Goal: Task Accomplishment & Management: Complete application form

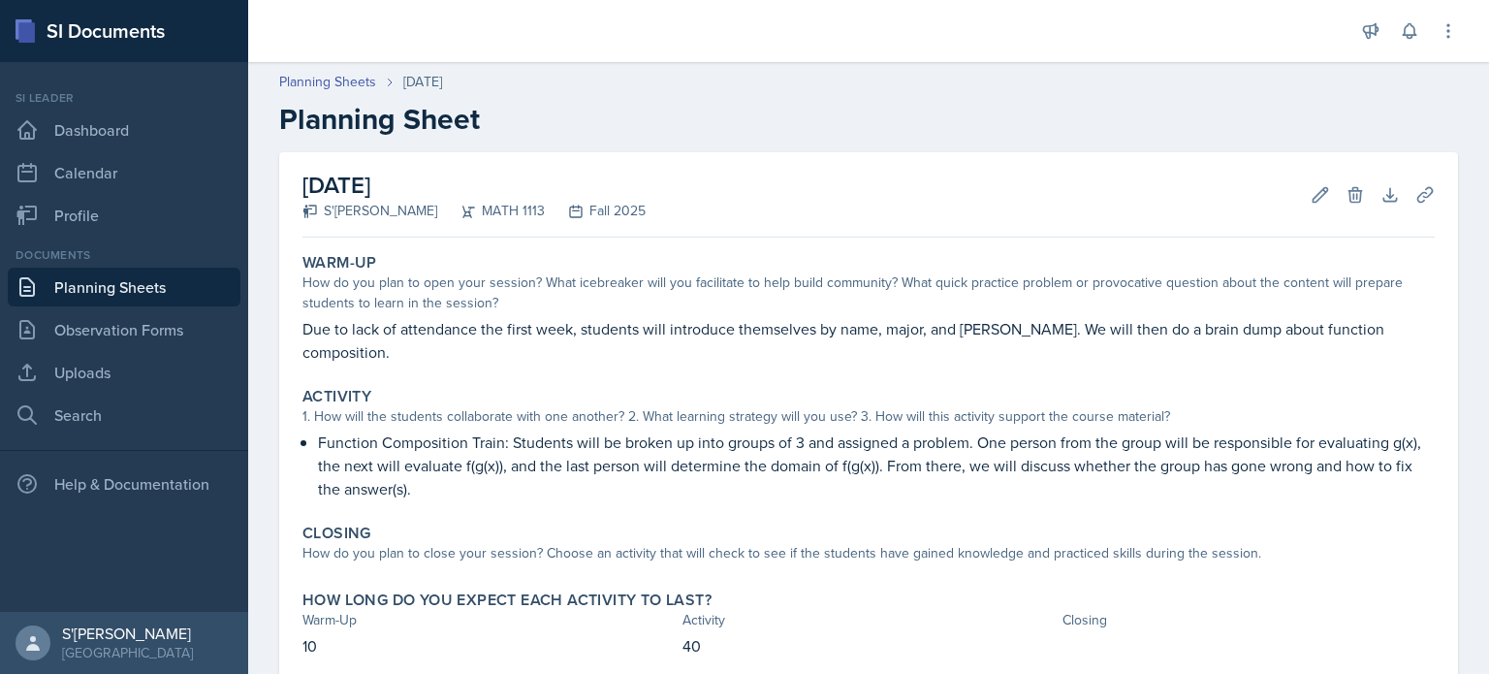
scroll to position [93, 0]
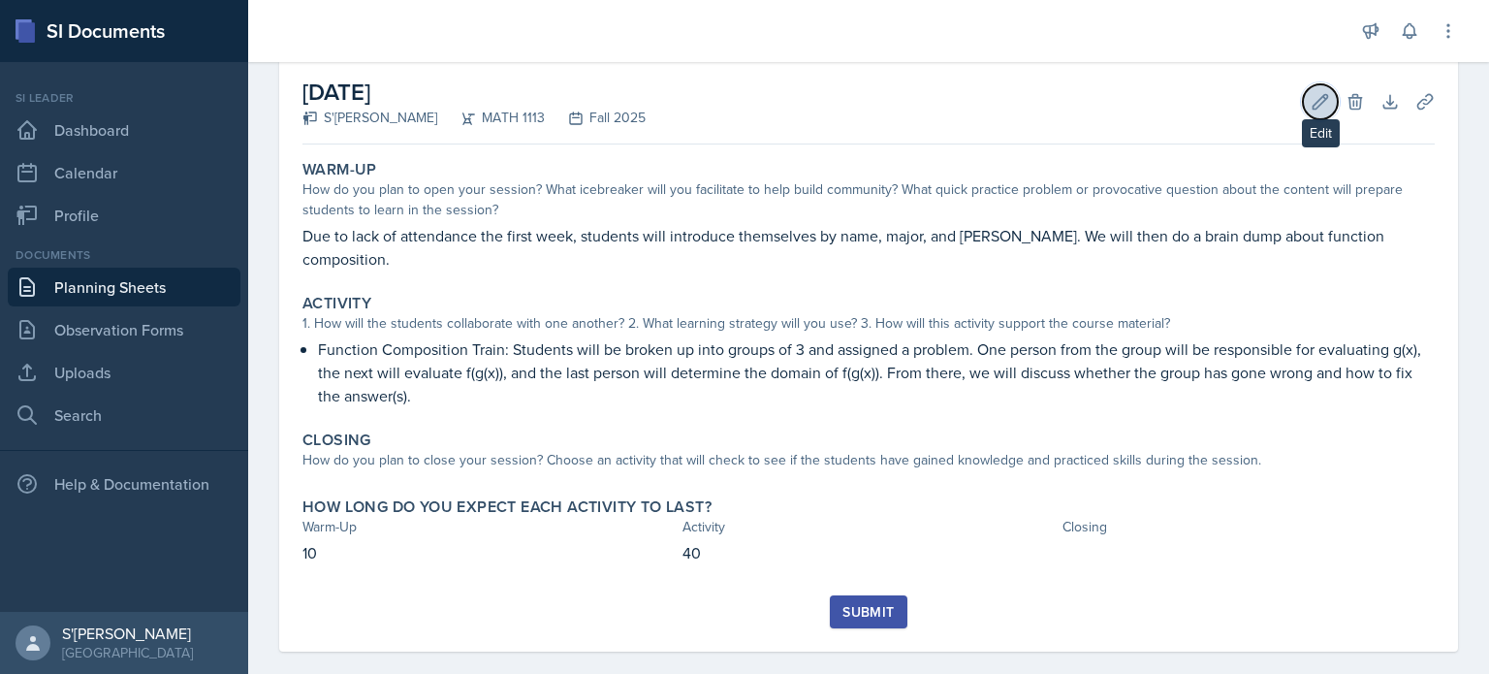
click at [1311, 98] on icon at bounding box center [1320, 101] width 19 height 19
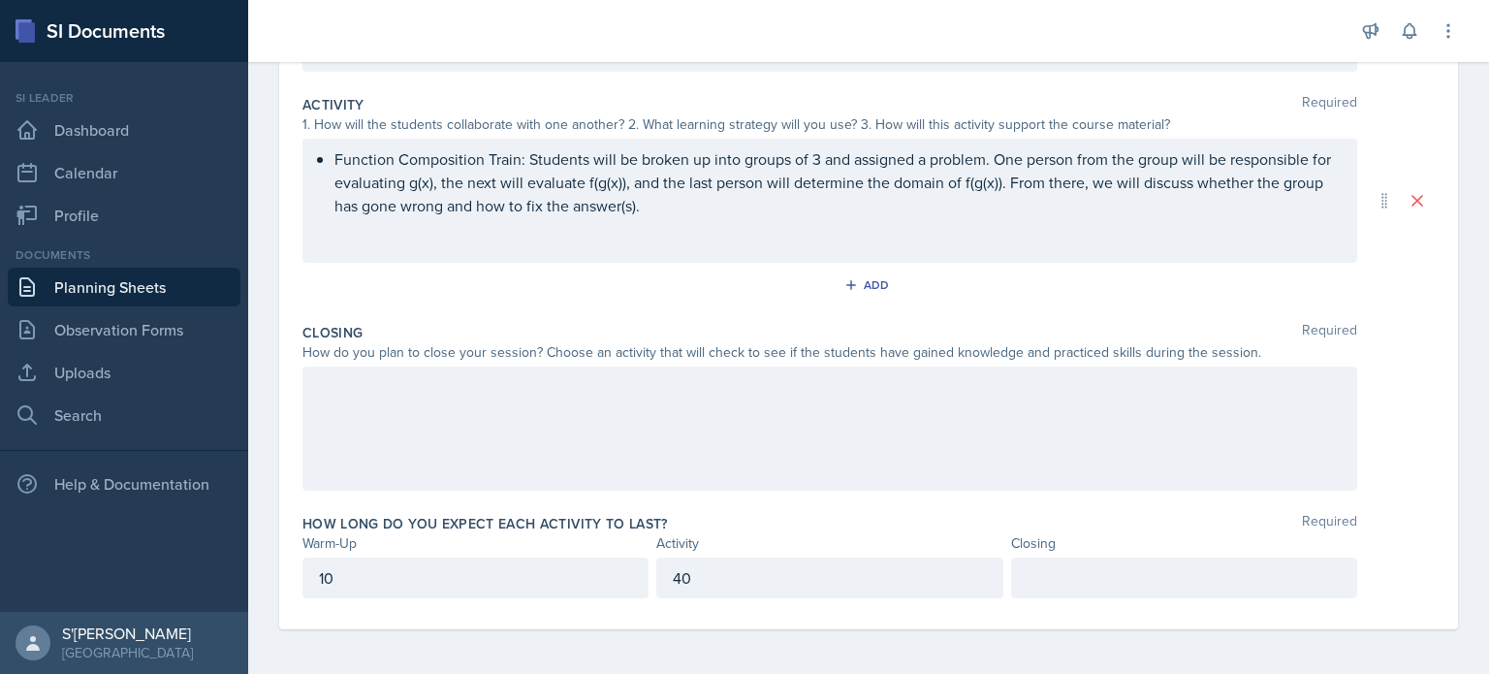
scroll to position [414, 0]
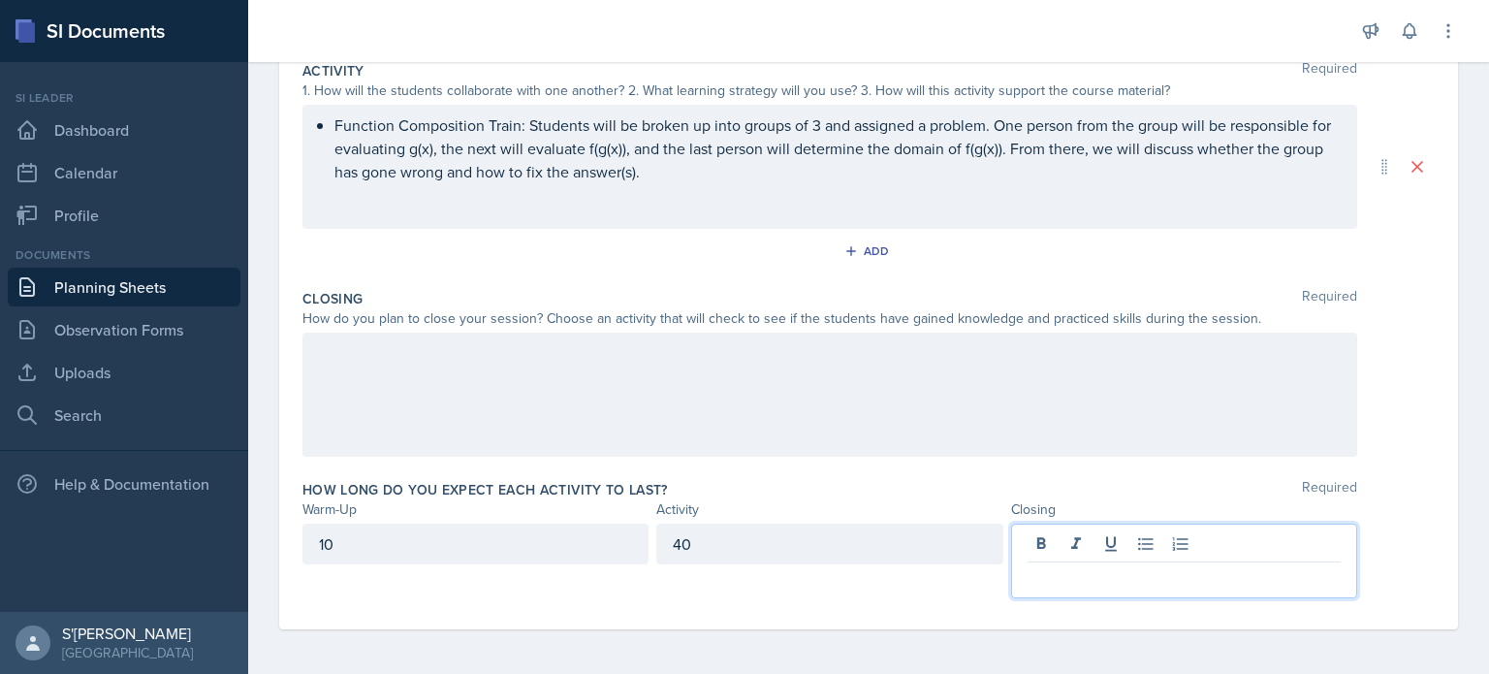
click at [1164, 574] on p at bounding box center [1184, 577] width 313 height 23
click at [1188, 489] on div "How long do you expect each activity to last? Required" at bounding box center [869, 489] width 1133 height 19
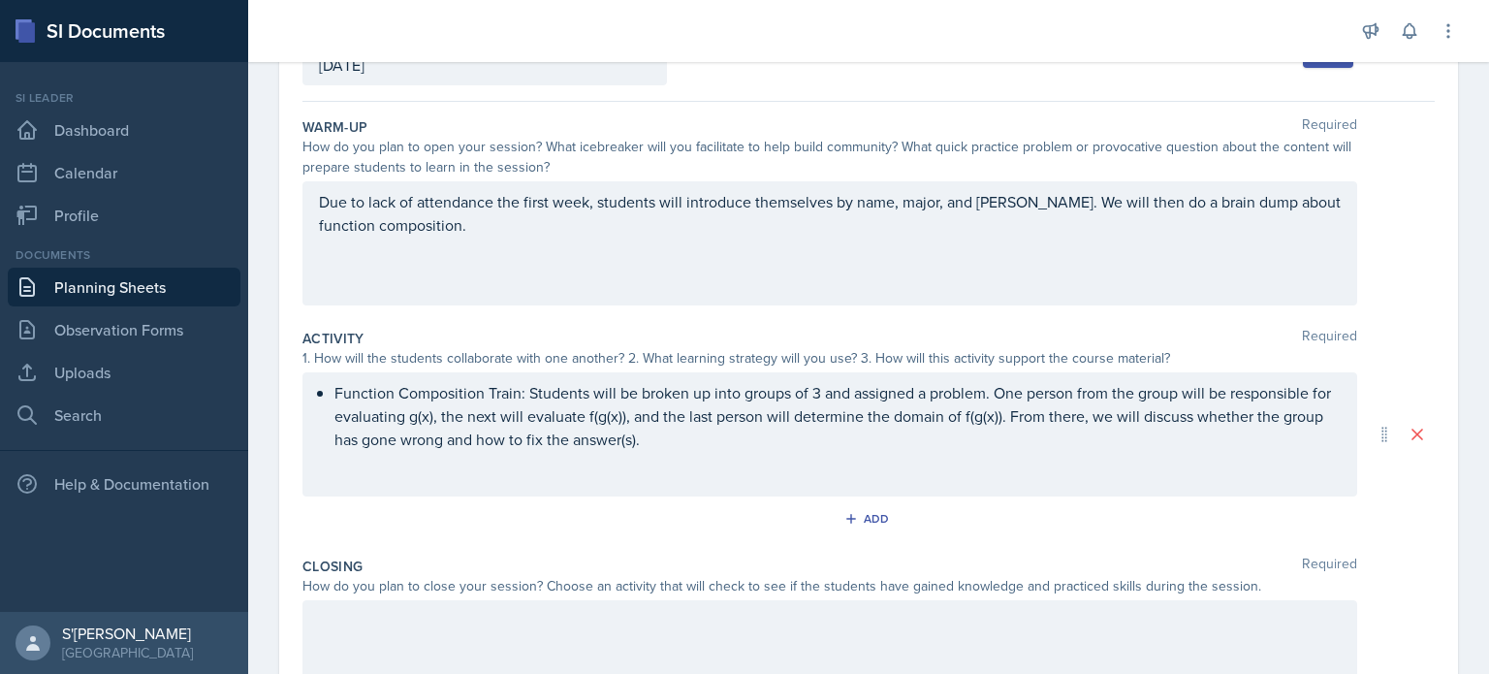
click at [824, 452] on div "Function Composition Train: Students will be broken up into groups of 3 and ass…" at bounding box center [830, 434] width 1055 height 124
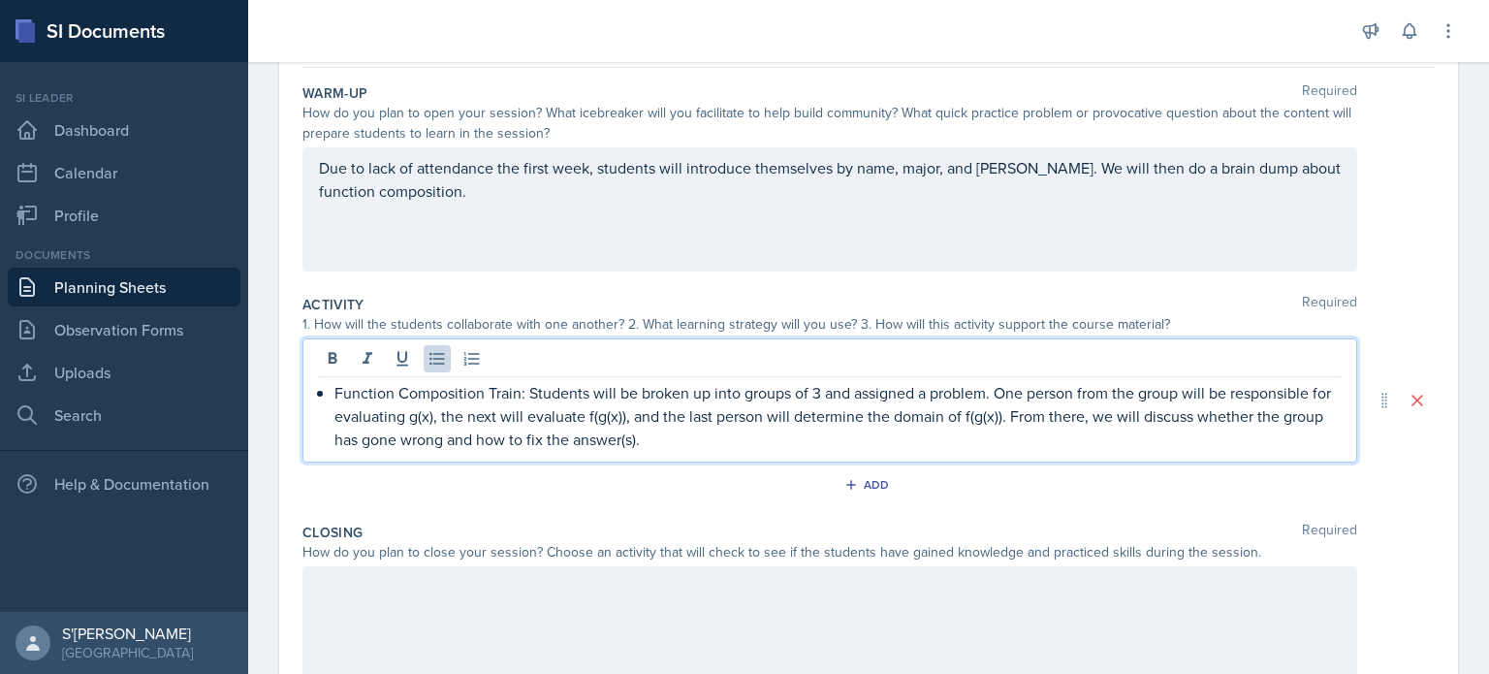
click at [796, 441] on p "Function Composition Train: Students will be broken up into groups of 3 and ass…" at bounding box center [838, 416] width 1007 height 70
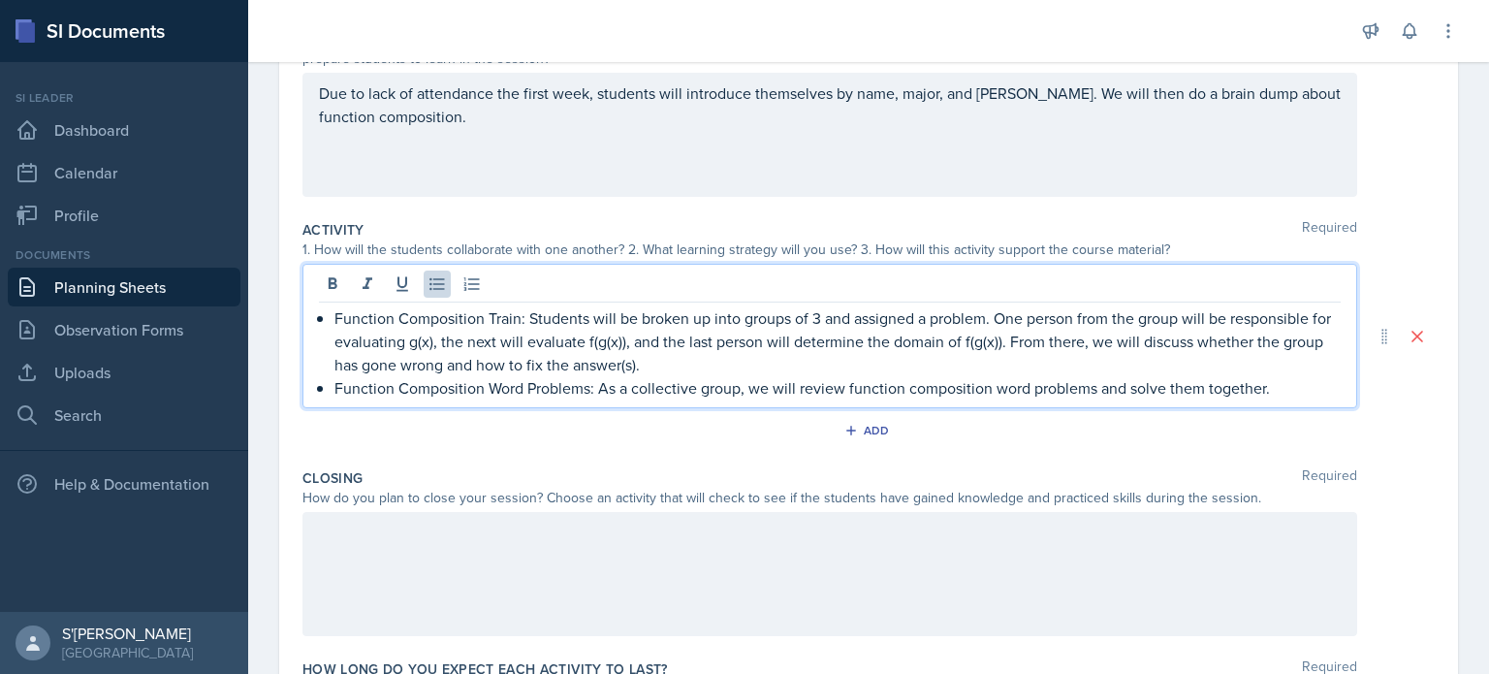
scroll to position [274, 0]
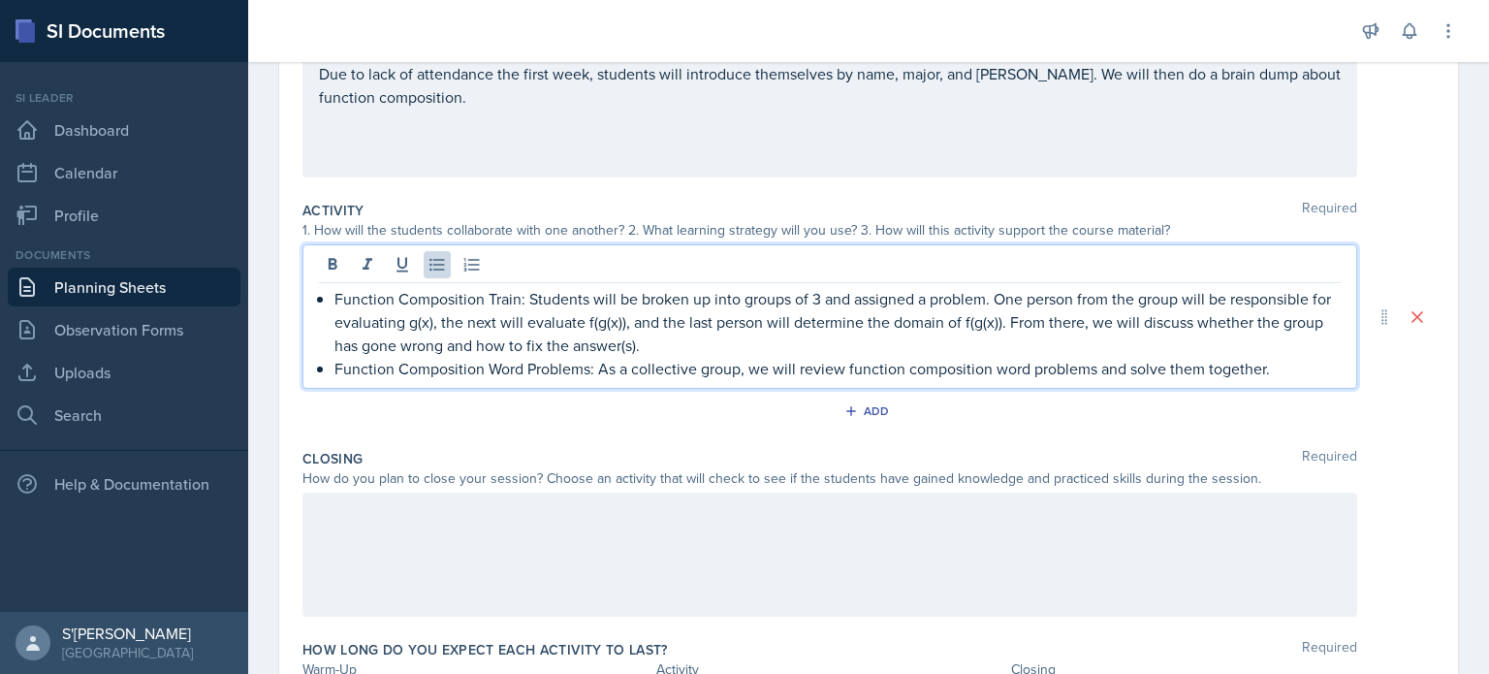
click at [467, 534] on div at bounding box center [830, 555] width 1055 height 124
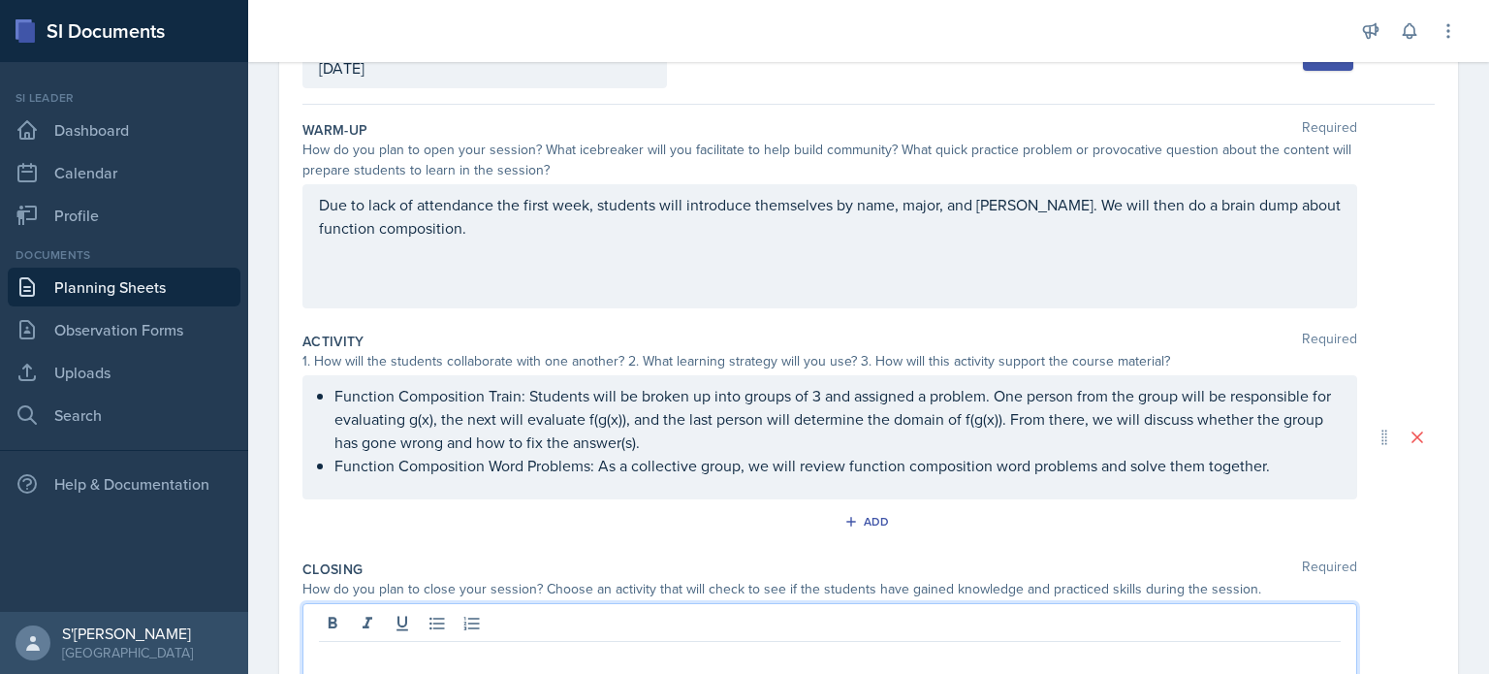
scroll to position [144, 0]
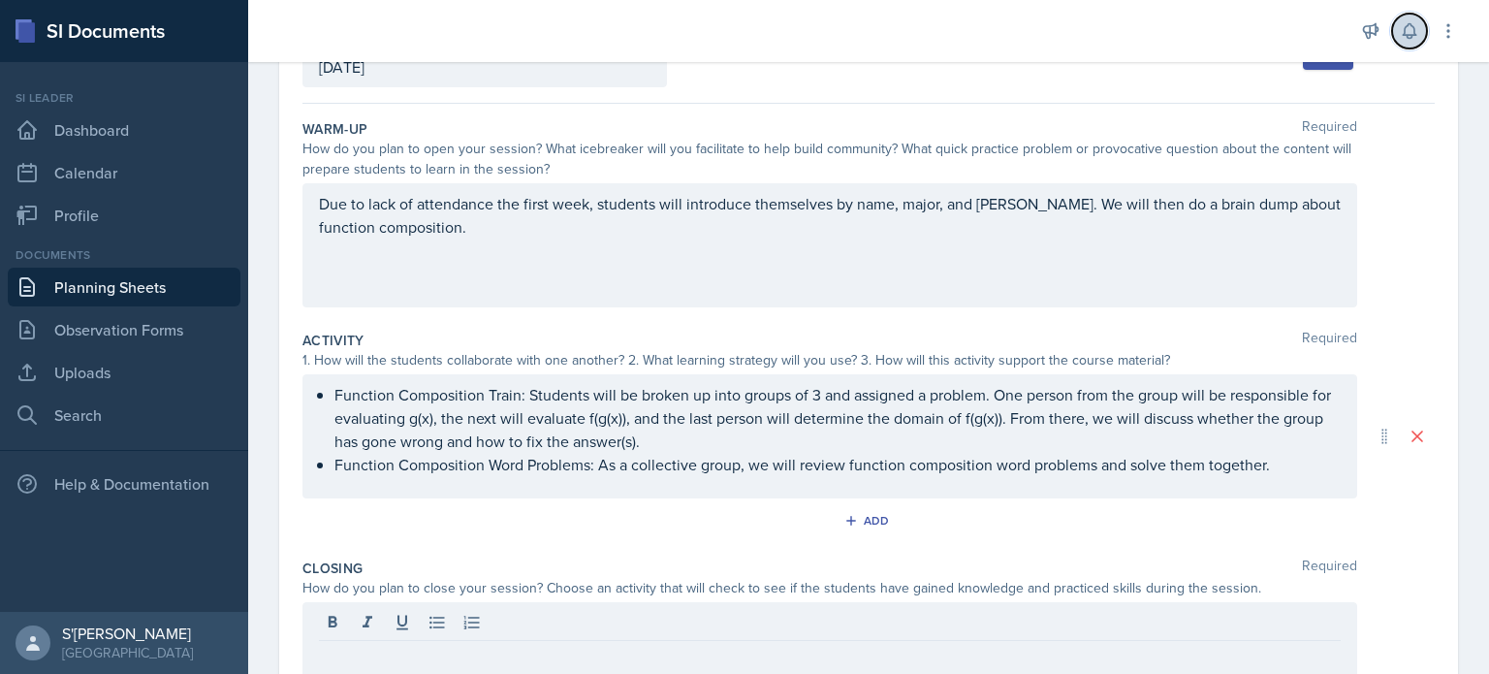
click at [1406, 48] on button at bounding box center [1410, 31] width 35 height 35
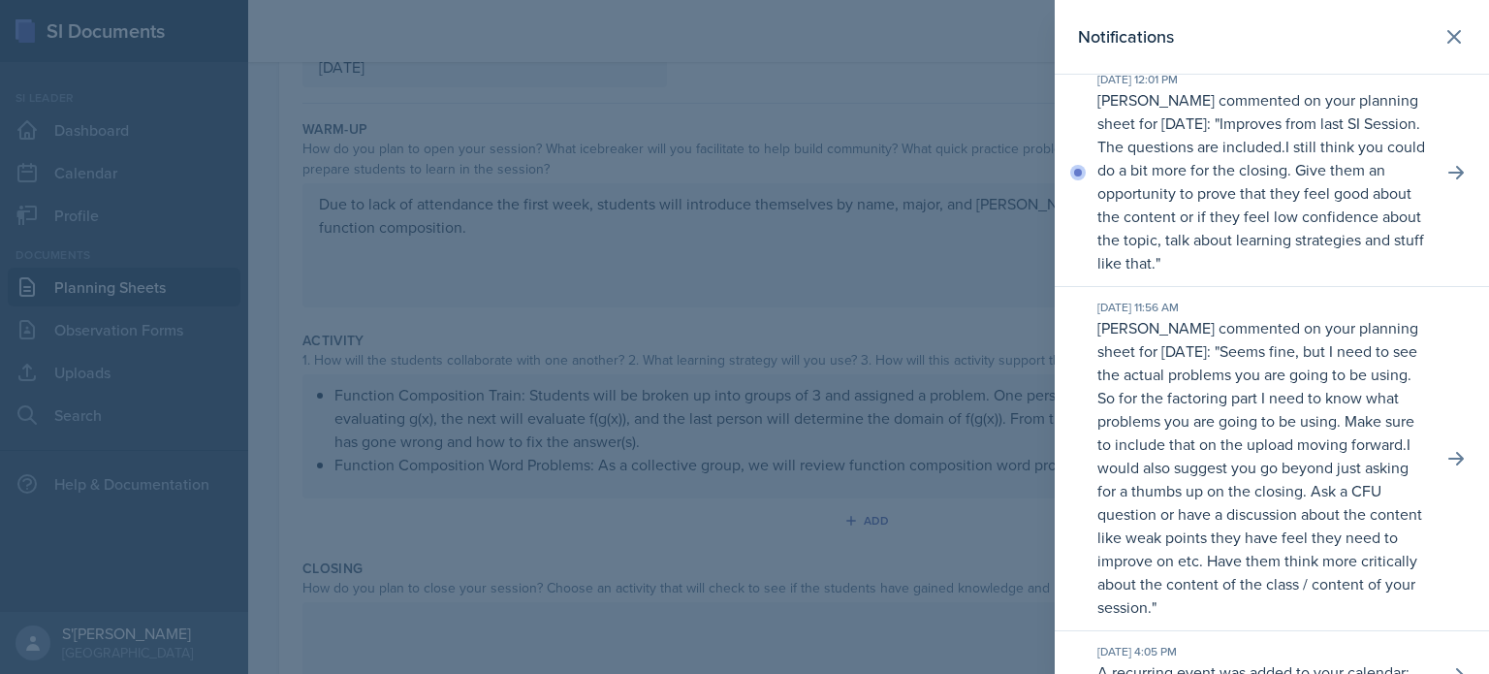
scroll to position [0, 0]
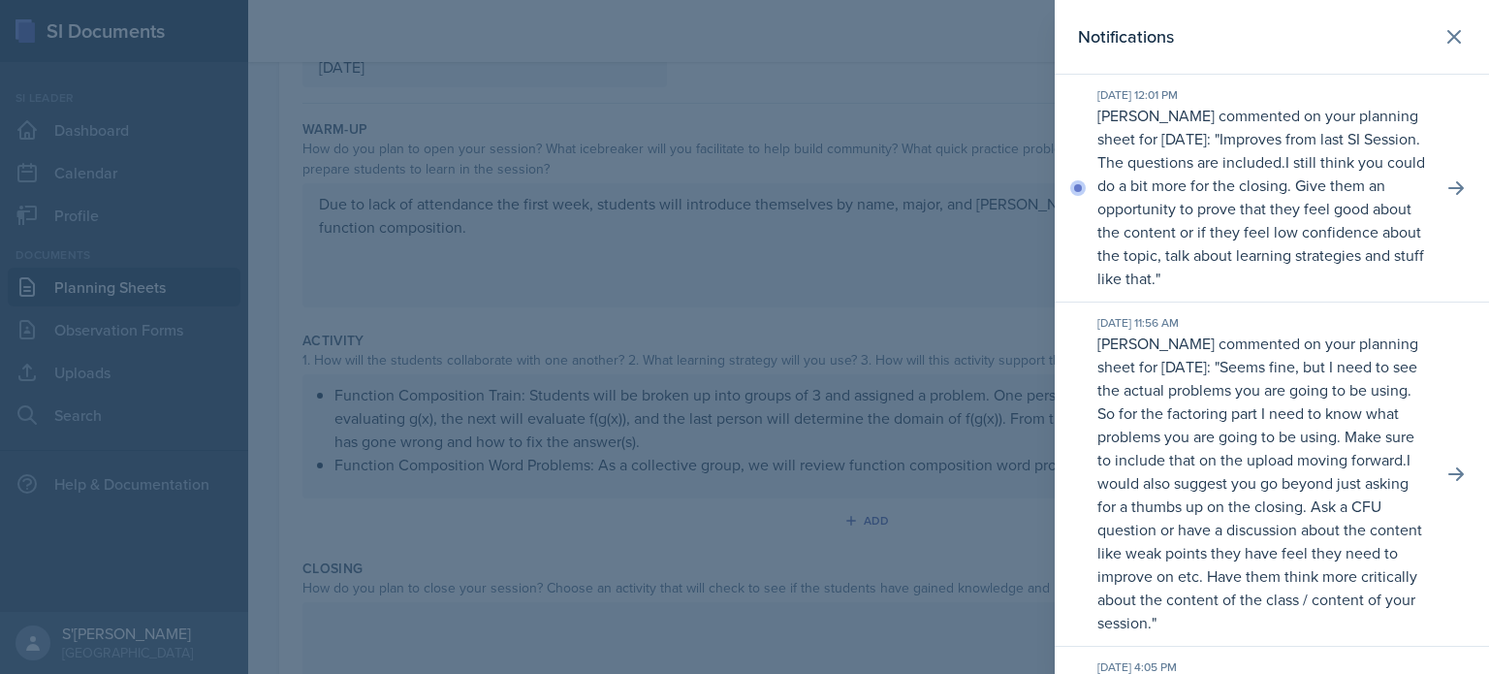
click at [915, 452] on div at bounding box center [744, 337] width 1489 height 674
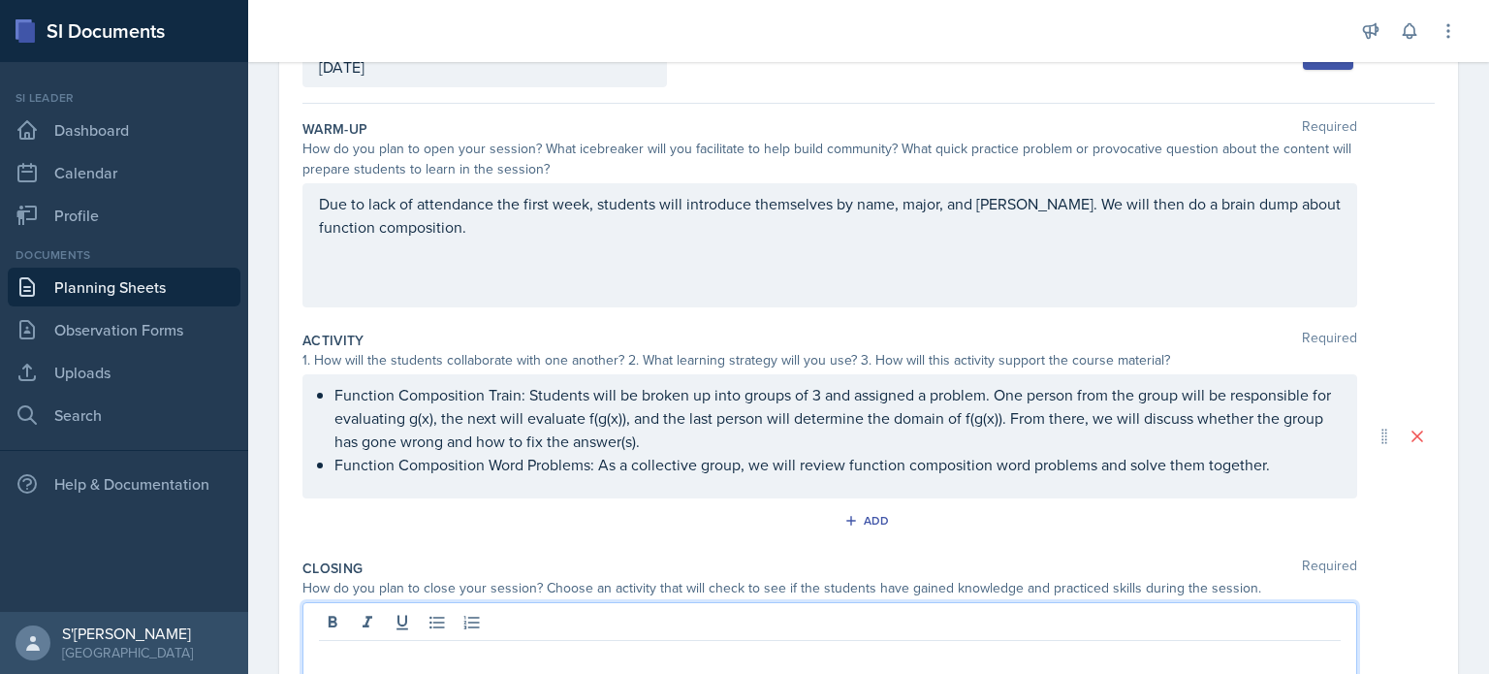
click at [483, 621] on div at bounding box center [830, 664] width 1055 height 124
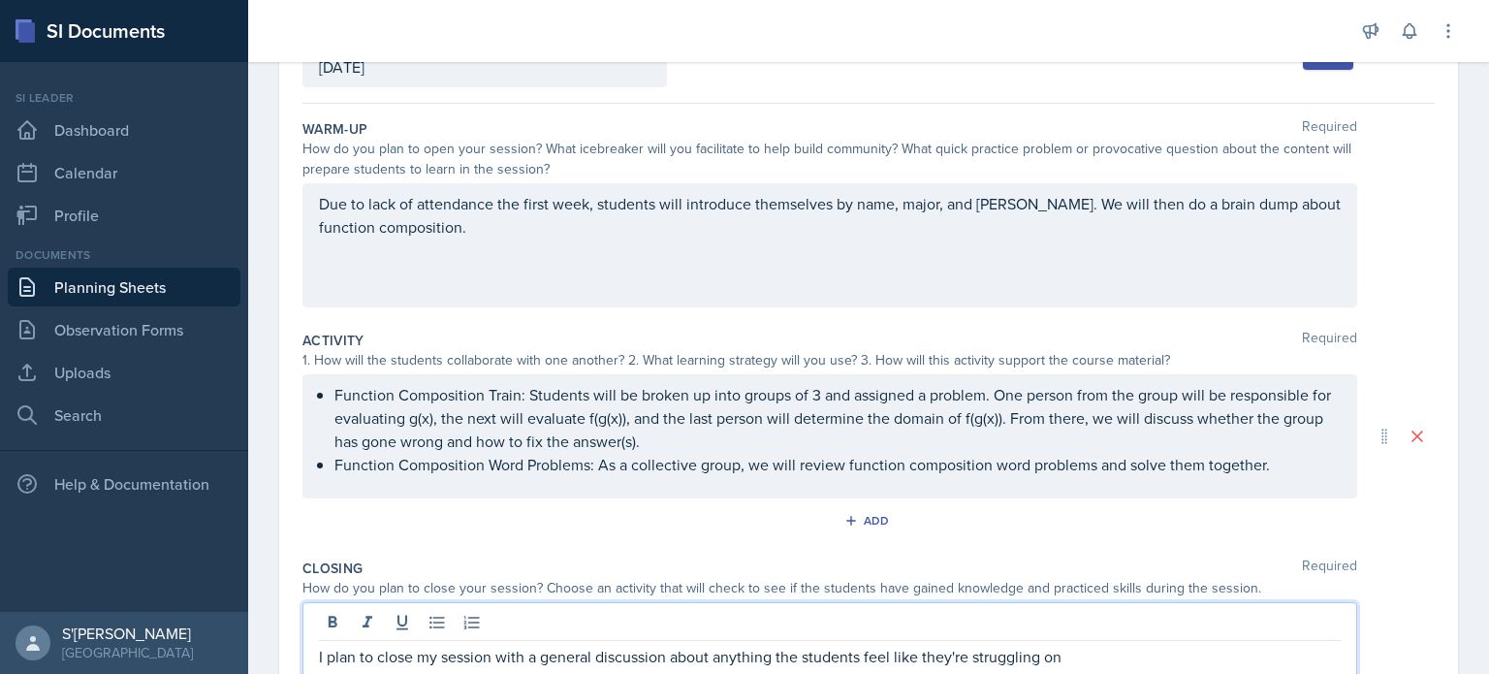
scroll to position [280, 0]
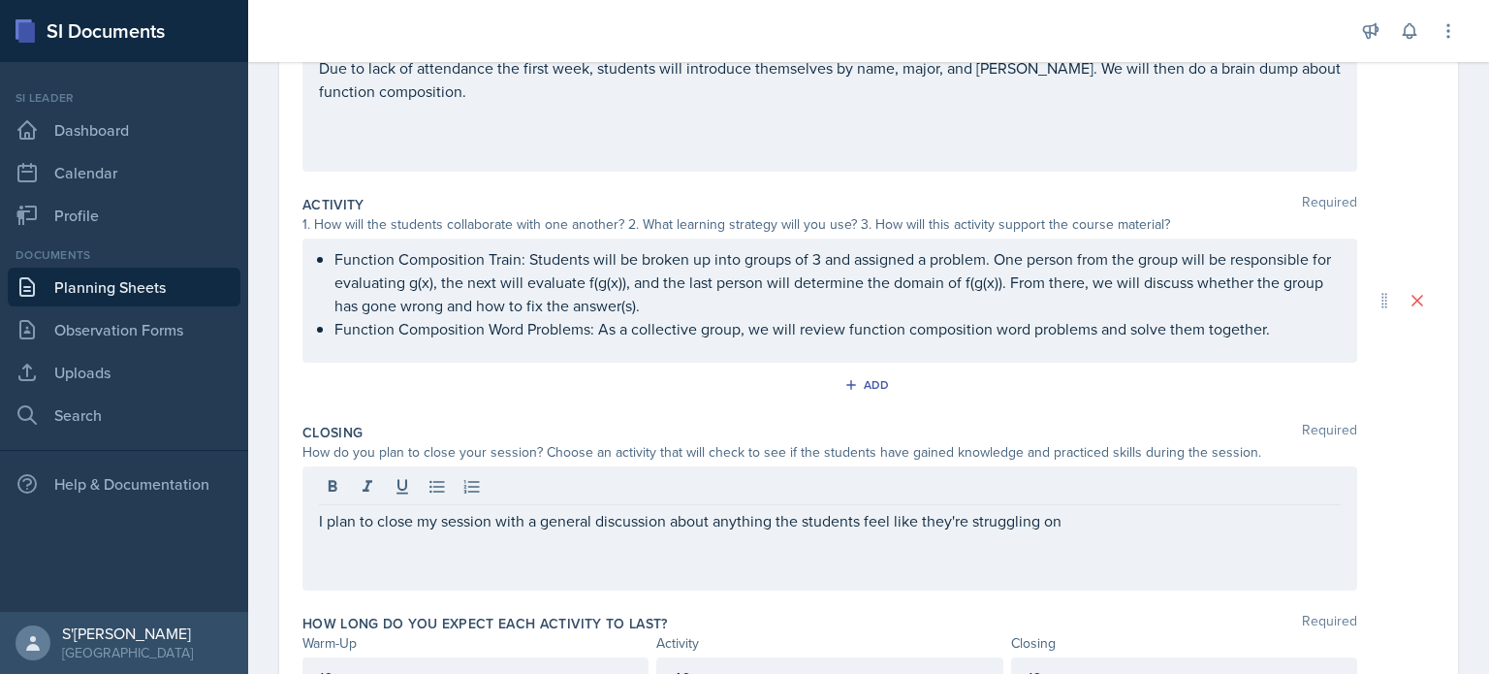
click at [536, 534] on div "I plan to close my session with a general discussion about anything the student…" at bounding box center [830, 528] width 1055 height 124
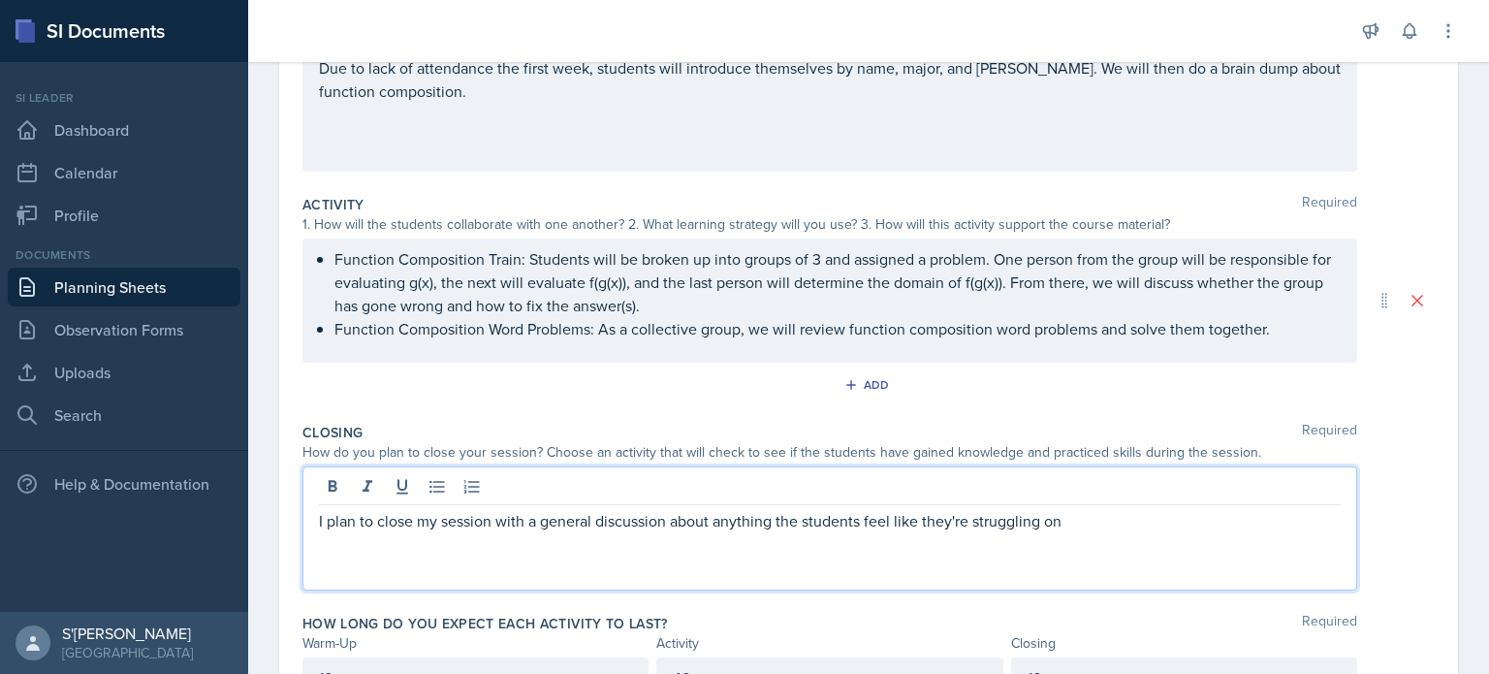
click at [536, 534] on div "I plan to close my session with a general discussion about anything the student…" at bounding box center [830, 528] width 1055 height 124
click at [535, 519] on p "I plan to close my session with a general discussion about anything the student…" at bounding box center [830, 520] width 1022 height 23
click at [569, 509] on p "I plan to close my session with an general discussion about anything the studen…" at bounding box center [830, 520] width 1022 height 23
click at [1076, 523] on p "I plan to close my session with an opendiscussion about anything the students f…" at bounding box center [830, 520] width 1022 height 23
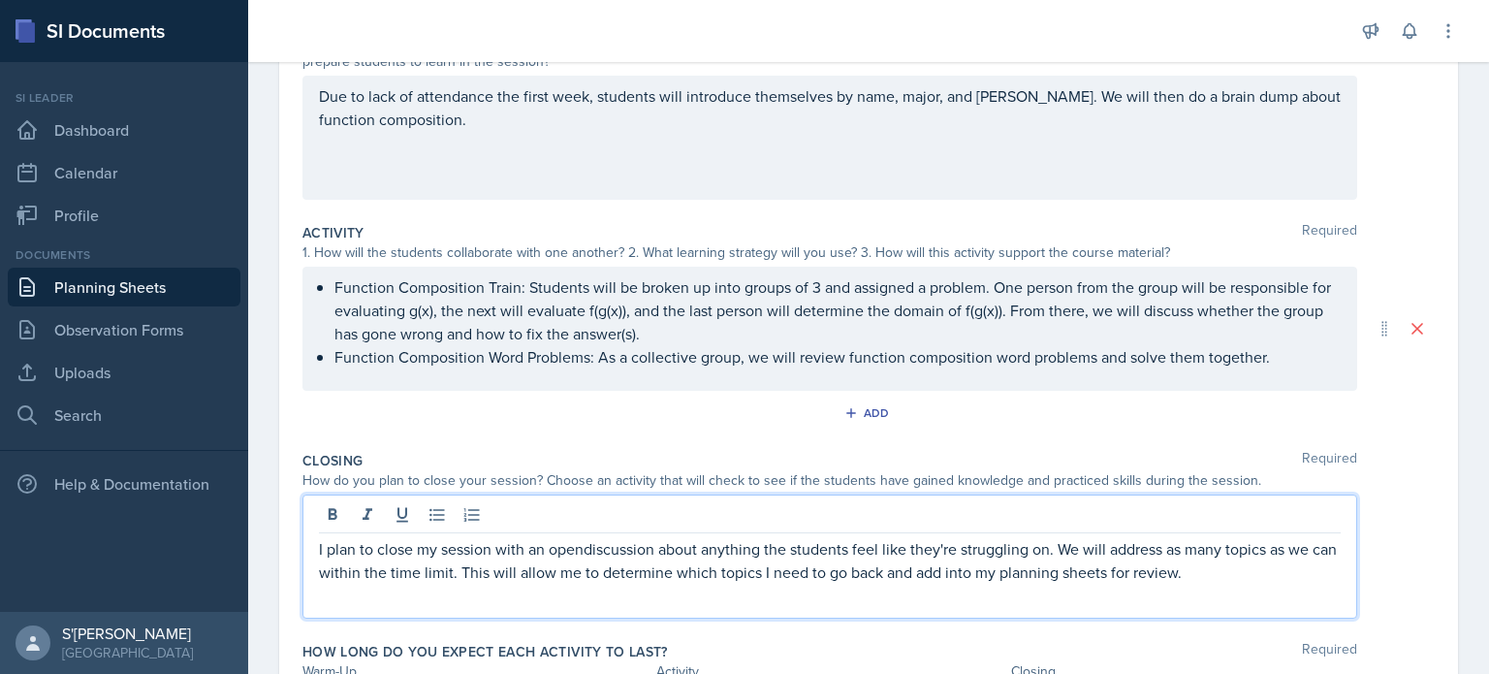
scroll to position [287, 0]
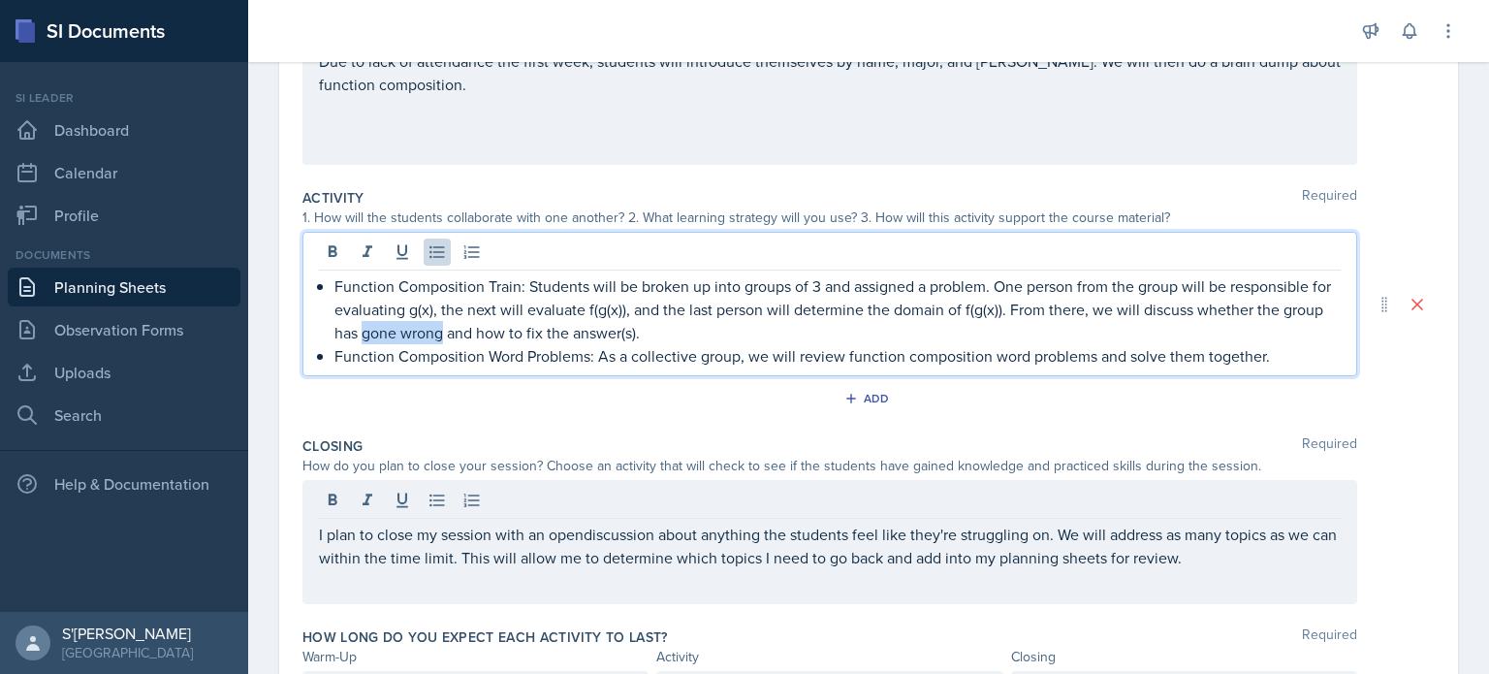
drag, startPoint x: 486, startPoint y: 333, endPoint x: 409, endPoint y: 336, distance: 76.7
click at [409, 336] on p "Function Composition Train: Students will be broken up into groups of 3 and ass…" at bounding box center [838, 309] width 1007 height 70
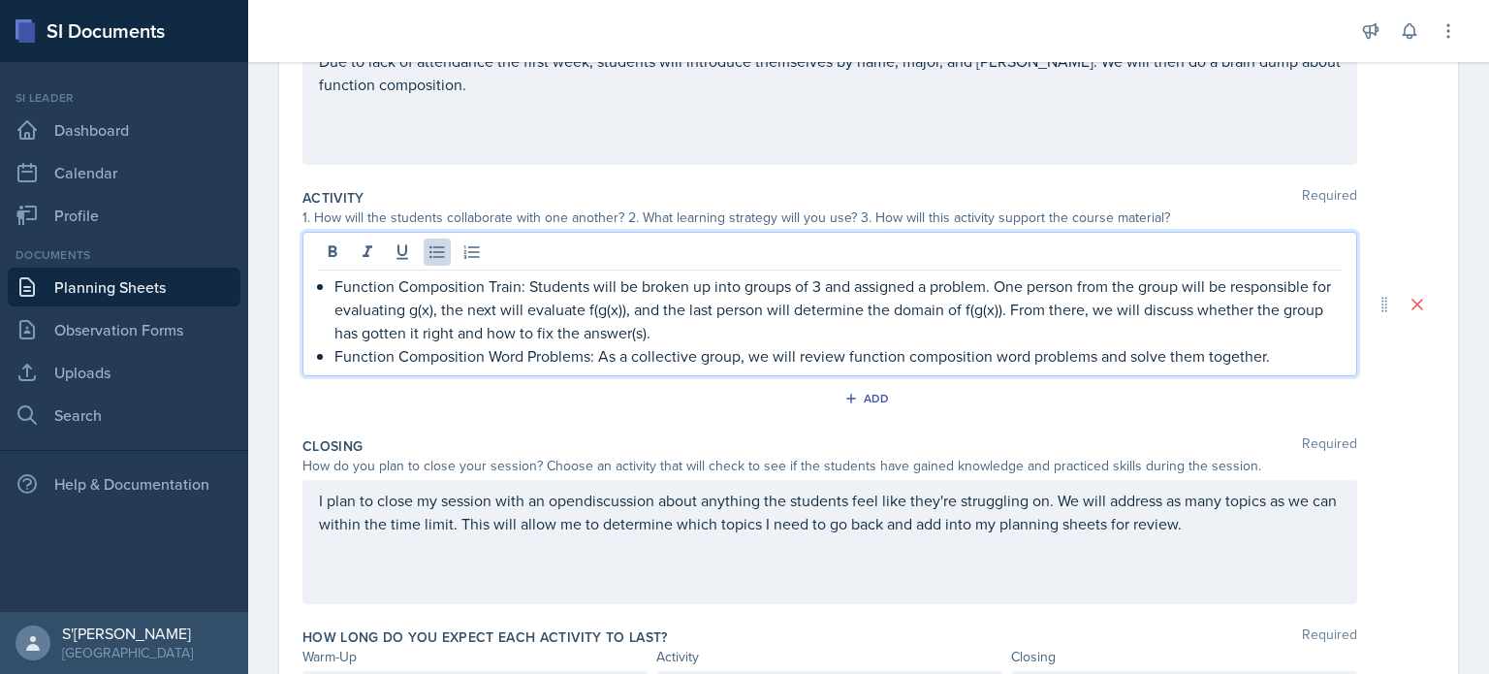
click at [530, 325] on p "Function Composition Train: Students will be broken up into groups of 3 and ass…" at bounding box center [838, 309] width 1007 height 70
click at [691, 330] on p "Function Composition Train: Students will be broken up into groups of 3 and ass…" at bounding box center [838, 309] width 1007 height 70
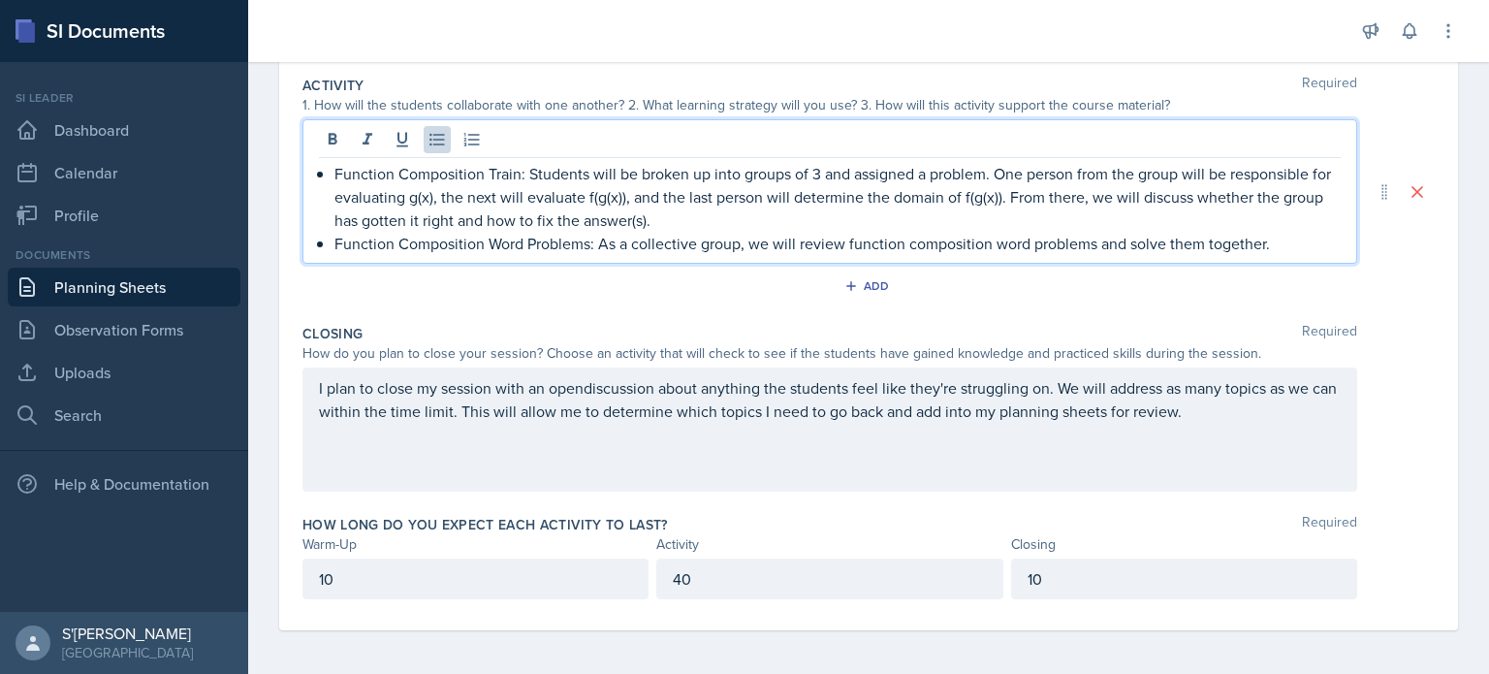
scroll to position [0, 0]
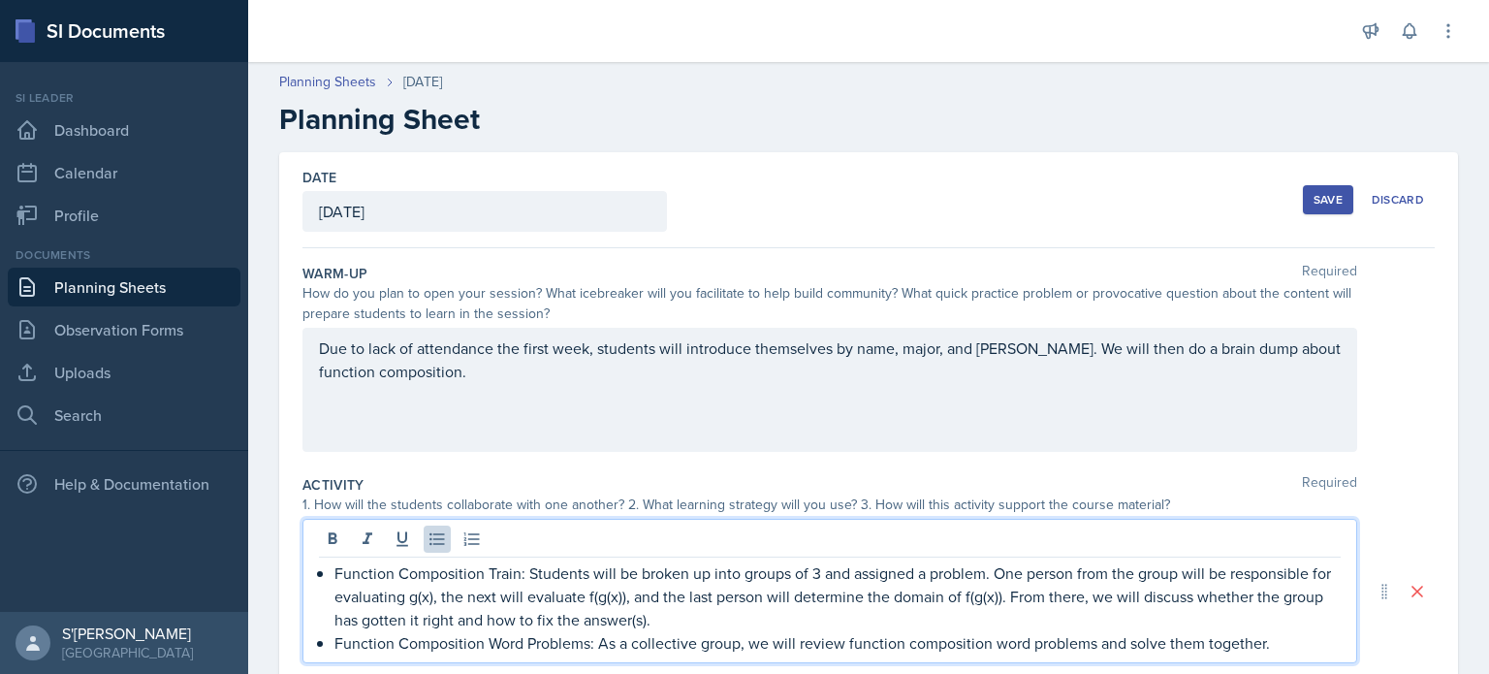
click at [1314, 193] on div "Save" at bounding box center [1328, 200] width 29 height 16
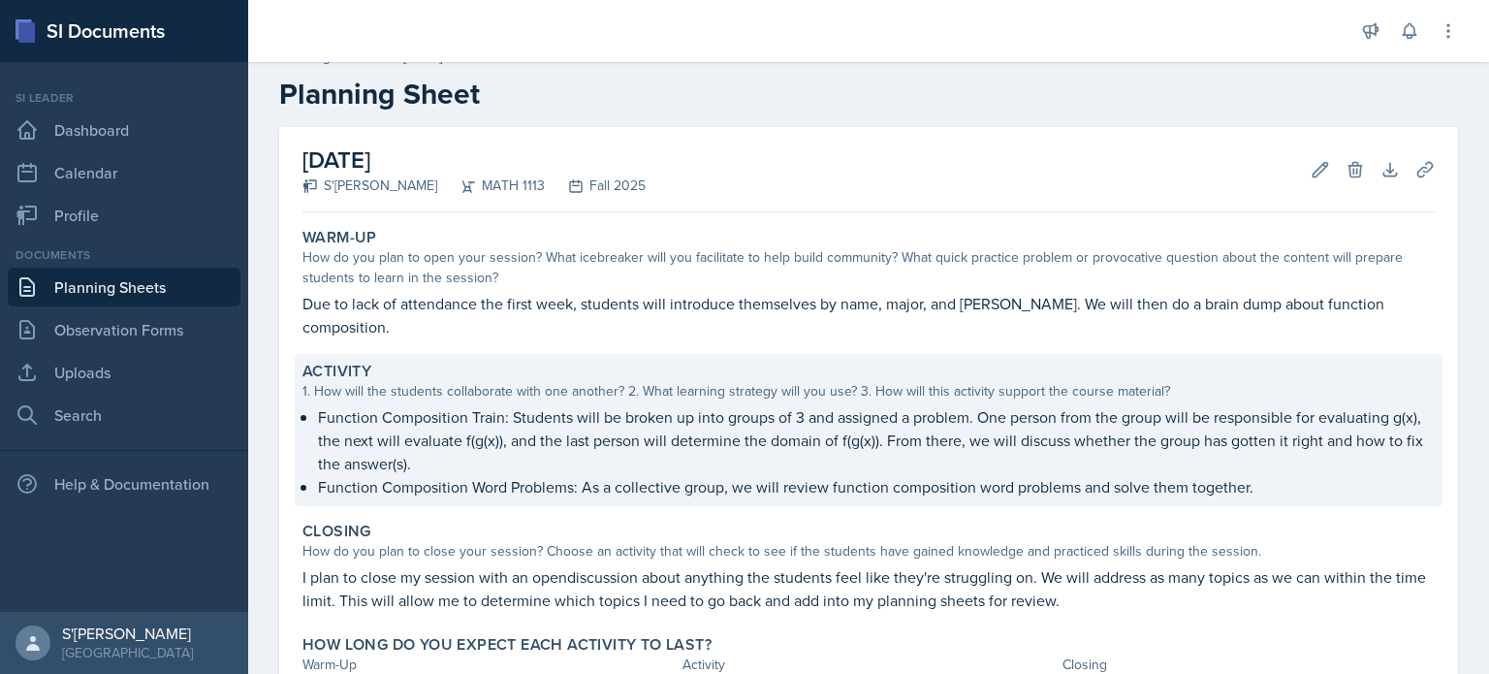
scroll to position [4, 0]
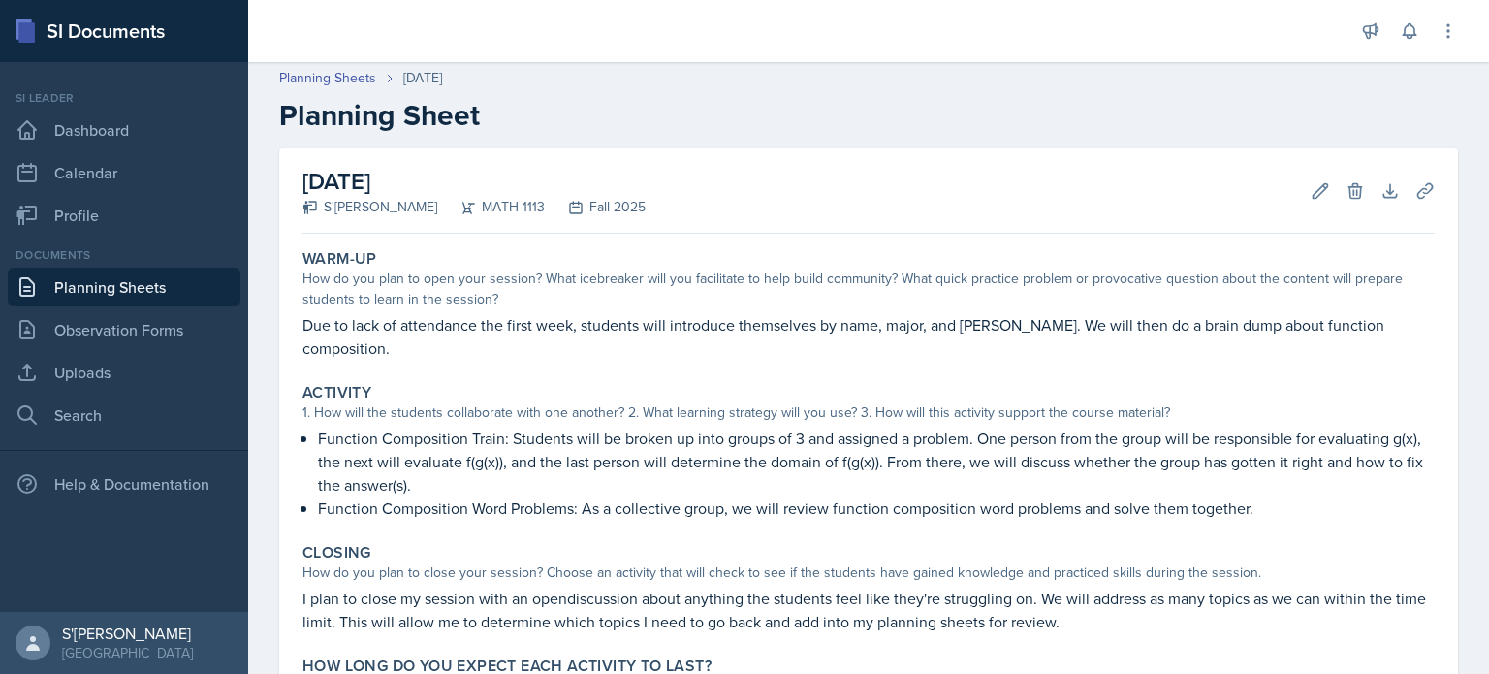
click at [186, 275] on link "Planning Sheets" at bounding box center [124, 287] width 233 height 39
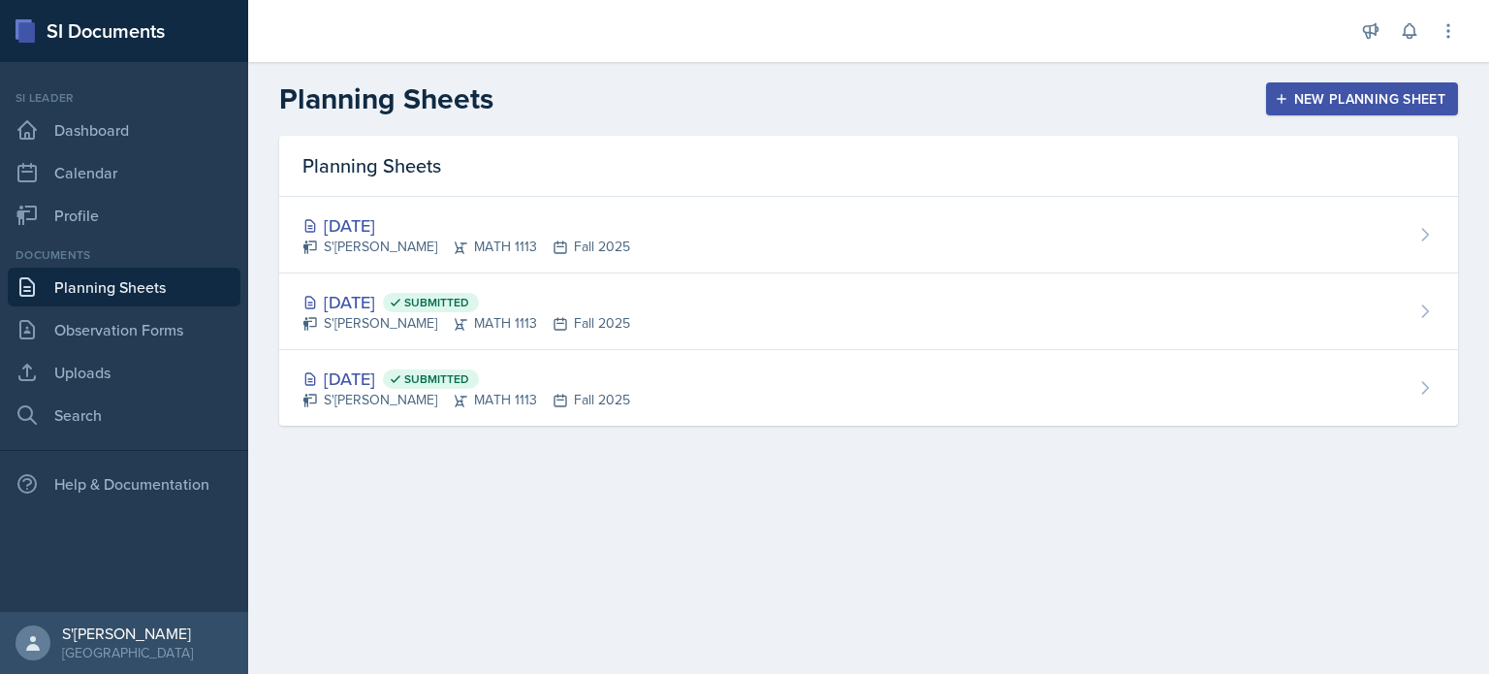
click at [1303, 99] on div "New Planning Sheet" at bounding box center [1362, 99] width 167 height 16
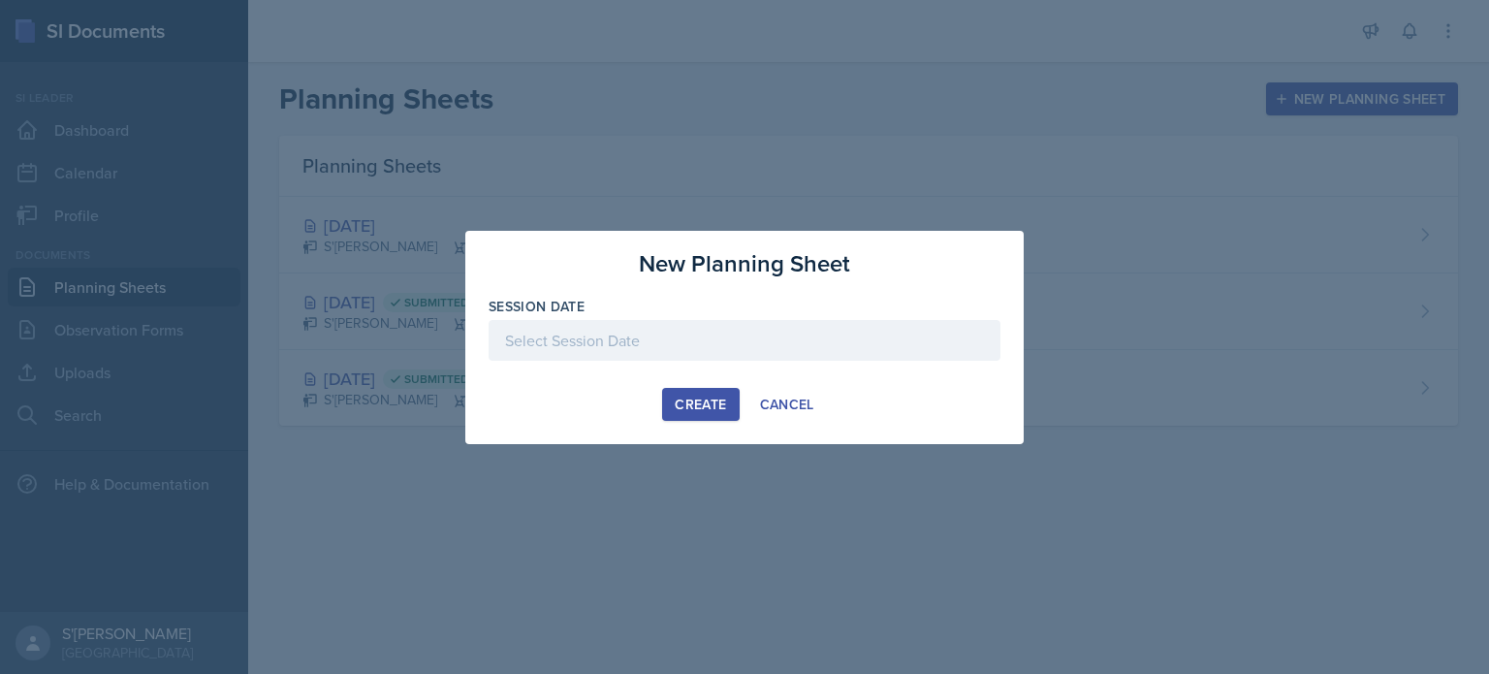
click at [623, 342] on div at bounding box center [745, 340] width 512 height 41
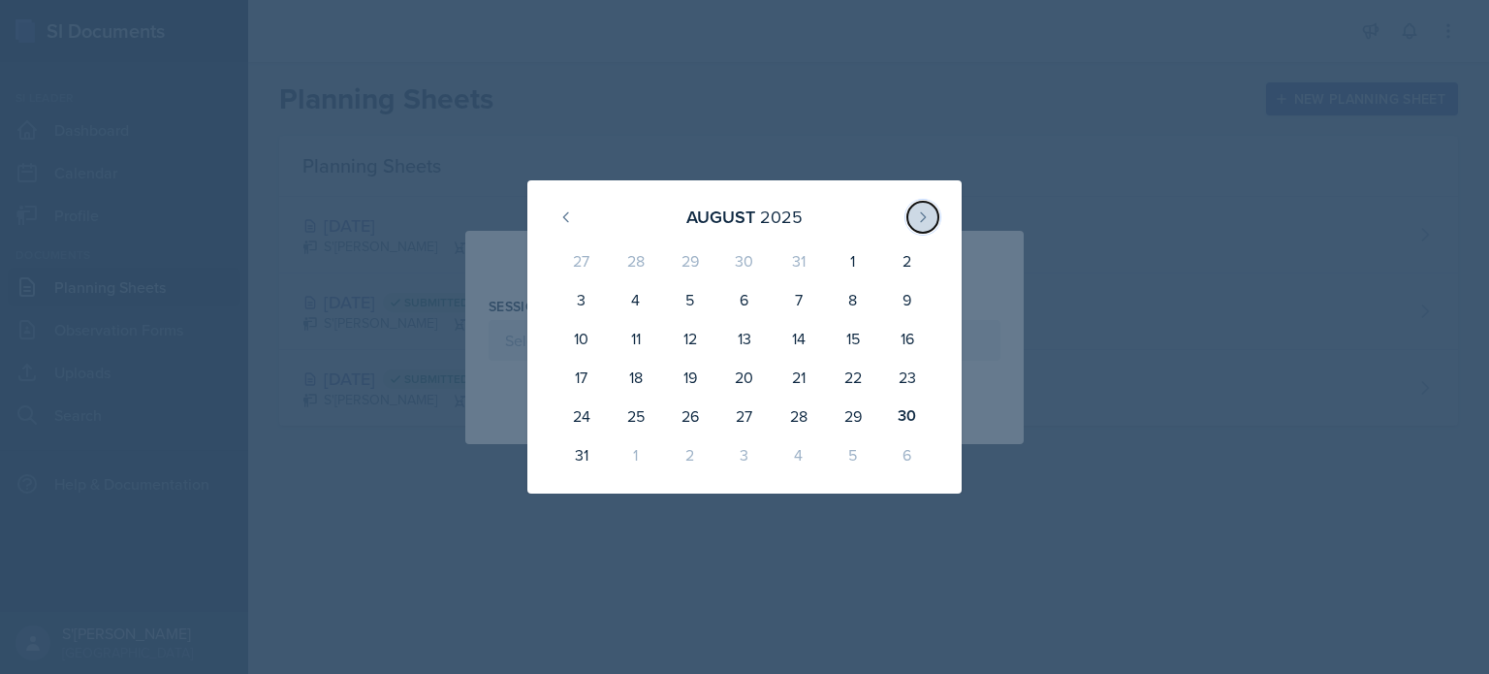
click at [910, 212] on button at bounding box center [923, 217] width 31 height 31
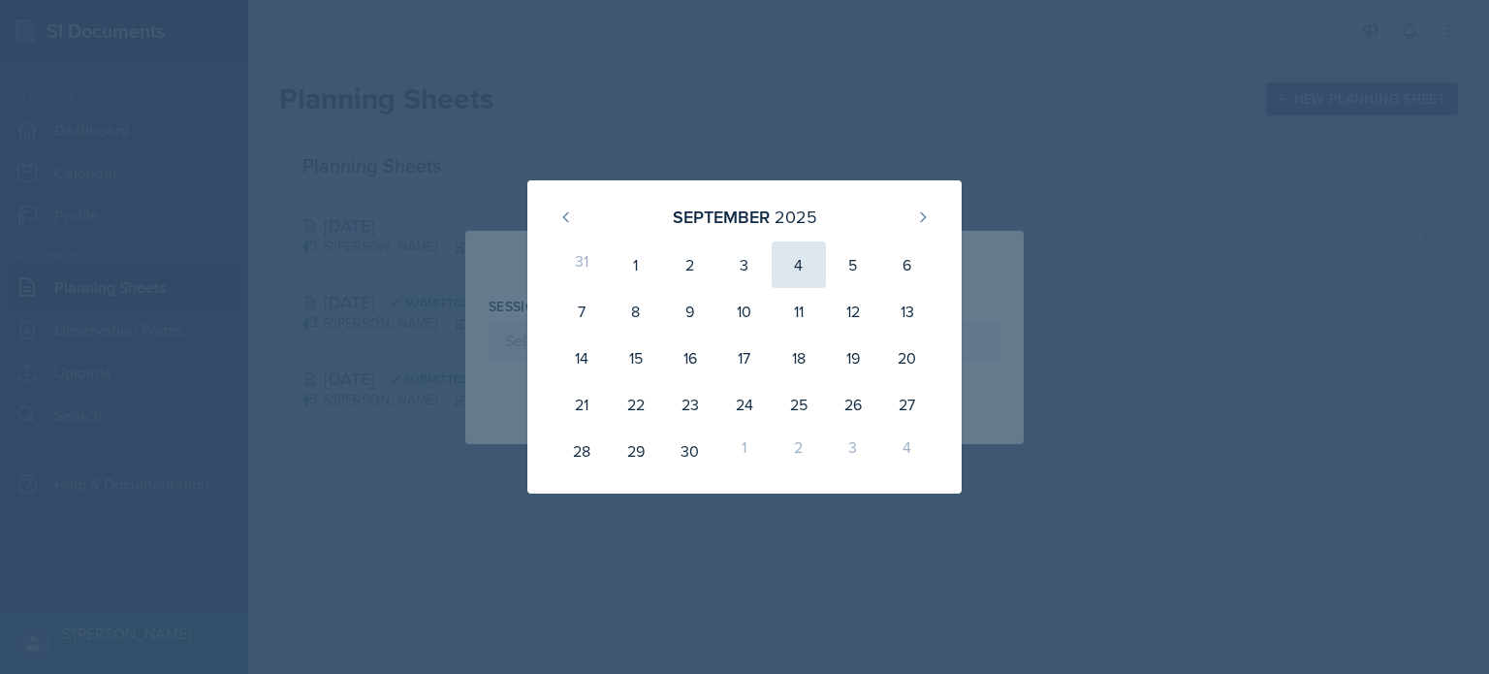
click at [799, 272] on div "4" at bounding box center [799, 264] width 54 height 47
type input "[DATE]"
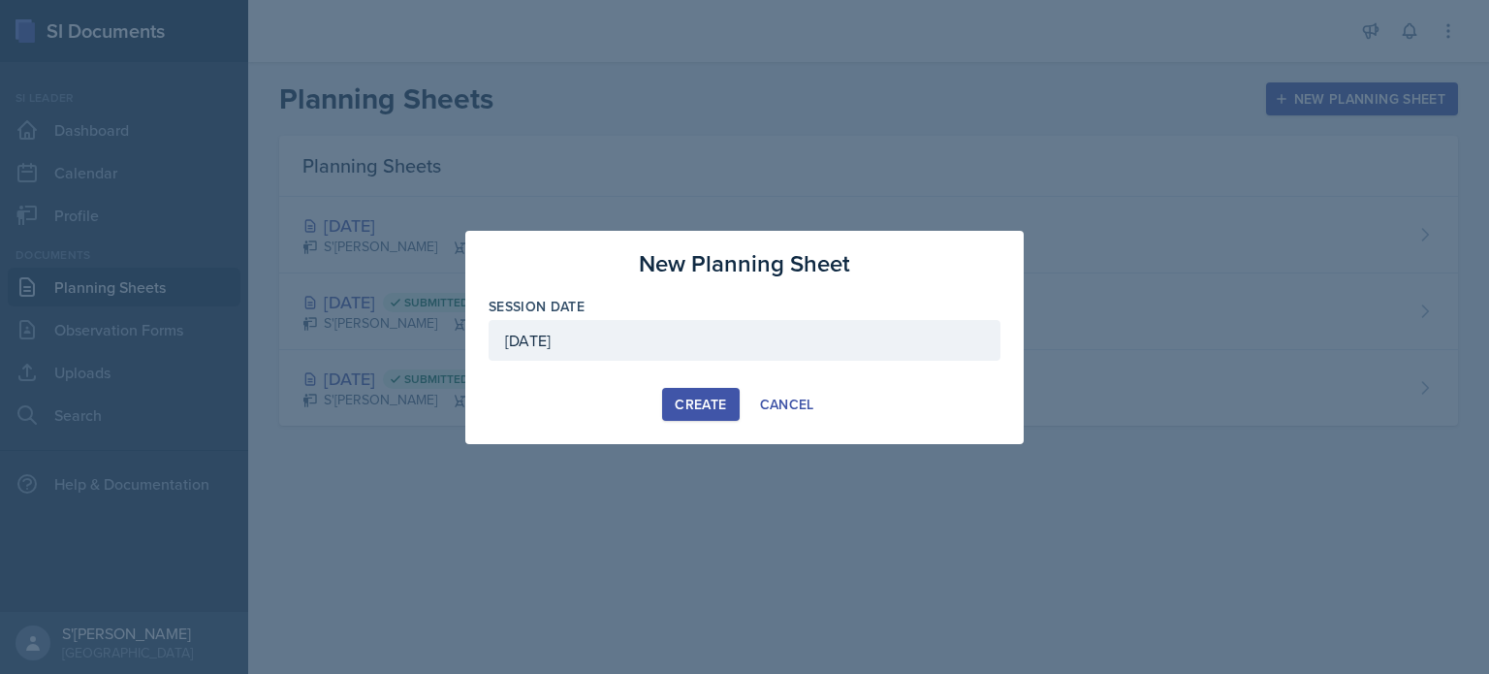
click at [714, 402] on div "Create" at bounding box center [700, 405] width 51 height 16
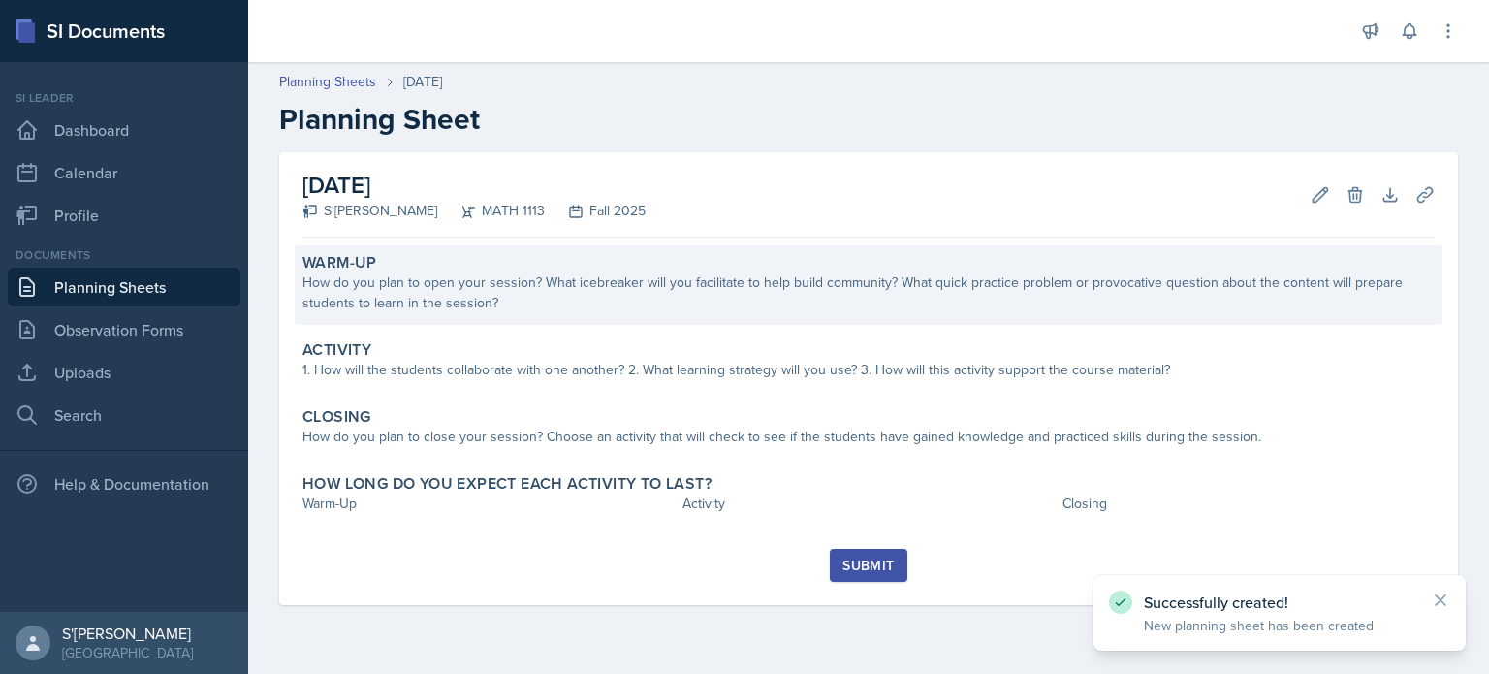
click at [515, 295] on div "How do you plan to open your session? What icebreaker will you facilitate to he…" at bounding box center [869, 292] width 1133 height 41
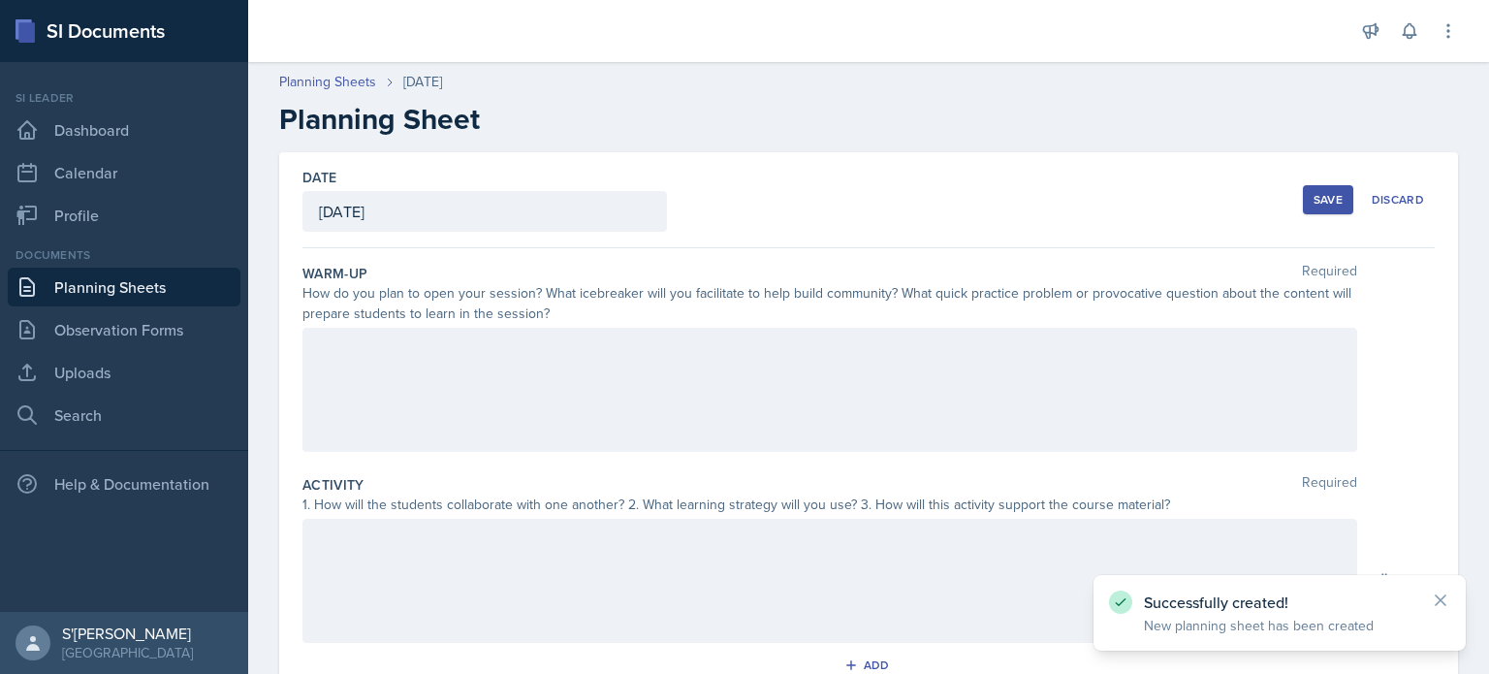
click at [625, 367] on div at bounding box center [830, 390] width 1055 height 124
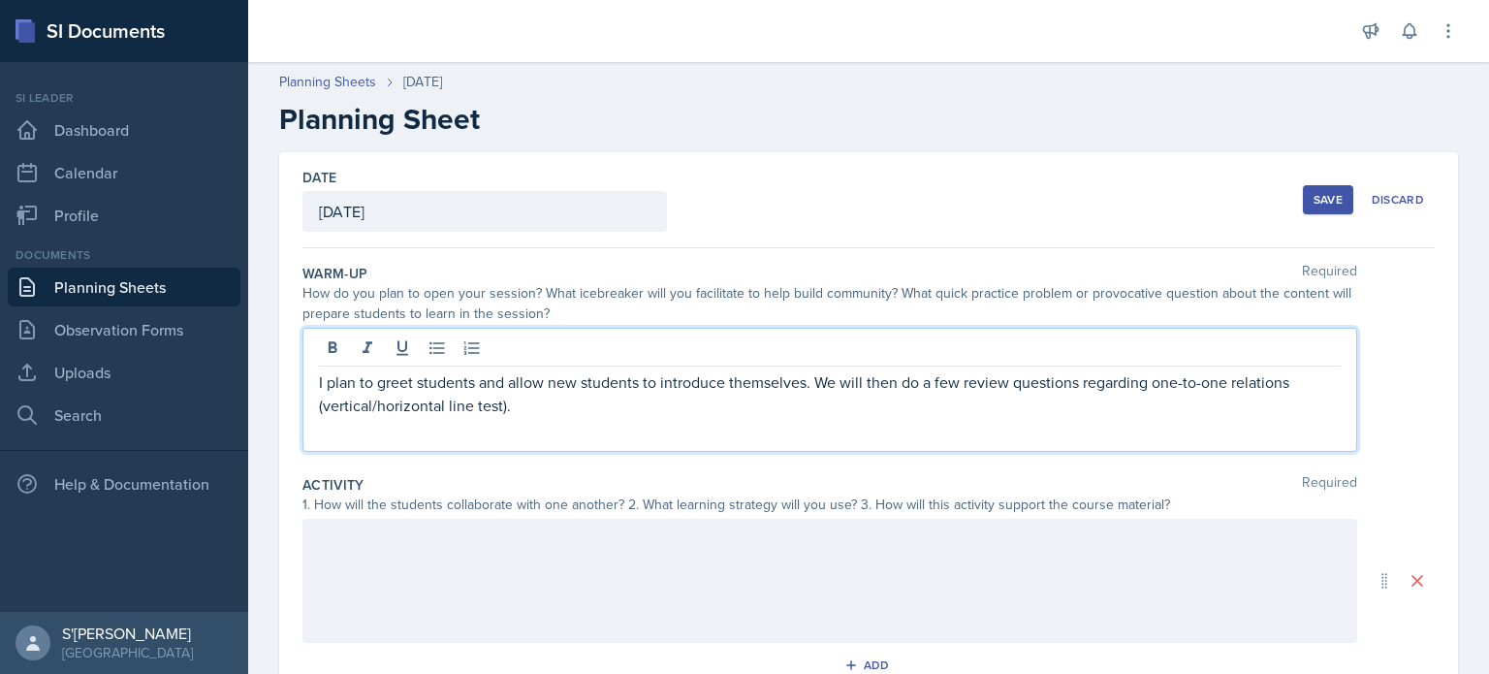
drag, startPoint x: 657, startPoint y: 415, endPoint x: 1294, endPoint y: 385, distance: 636.9
click at [1294, 385] on p "I plan to greet students and allow new students to introduce themselves. We wil…" at bounding box center [830, 393] width 1022 height 47
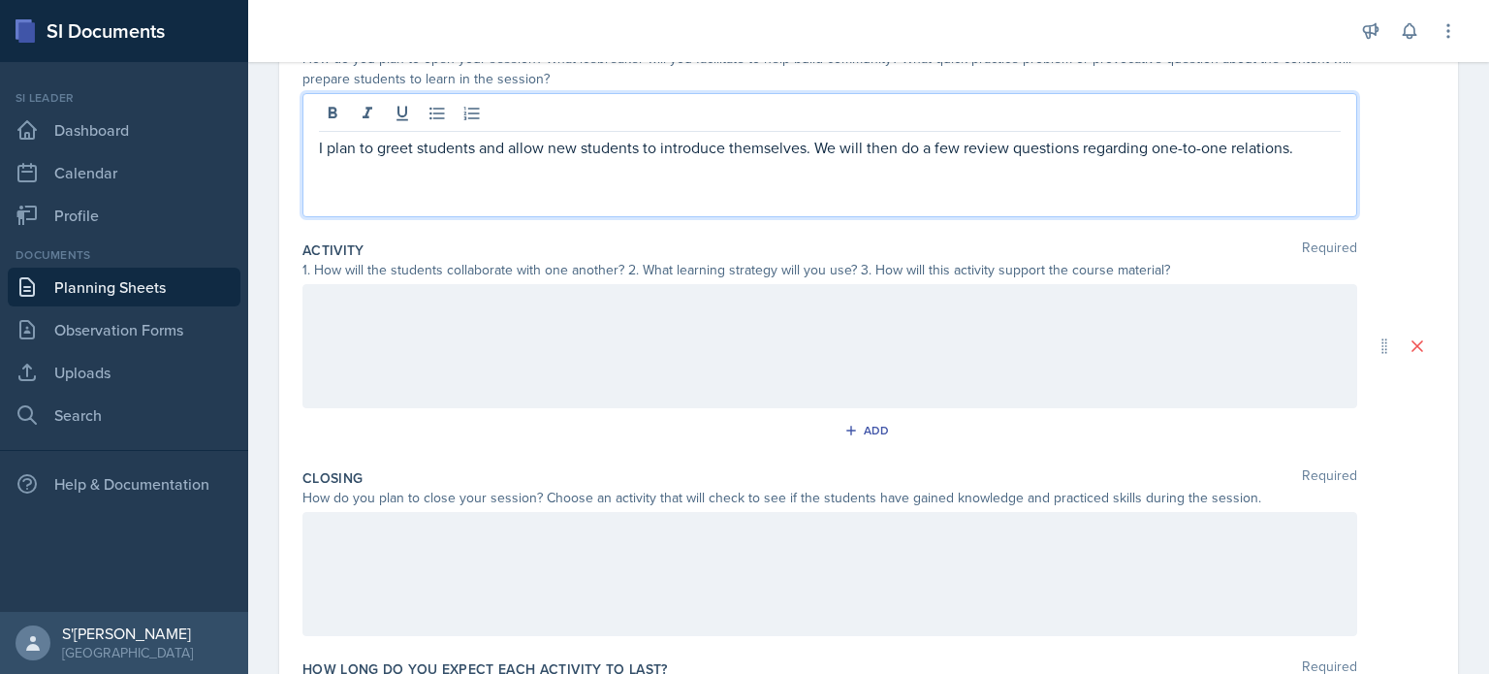
scroll to position [236, 0]
click at [988, 314] on div at bounding box center [830, 345] width 1055 height 124
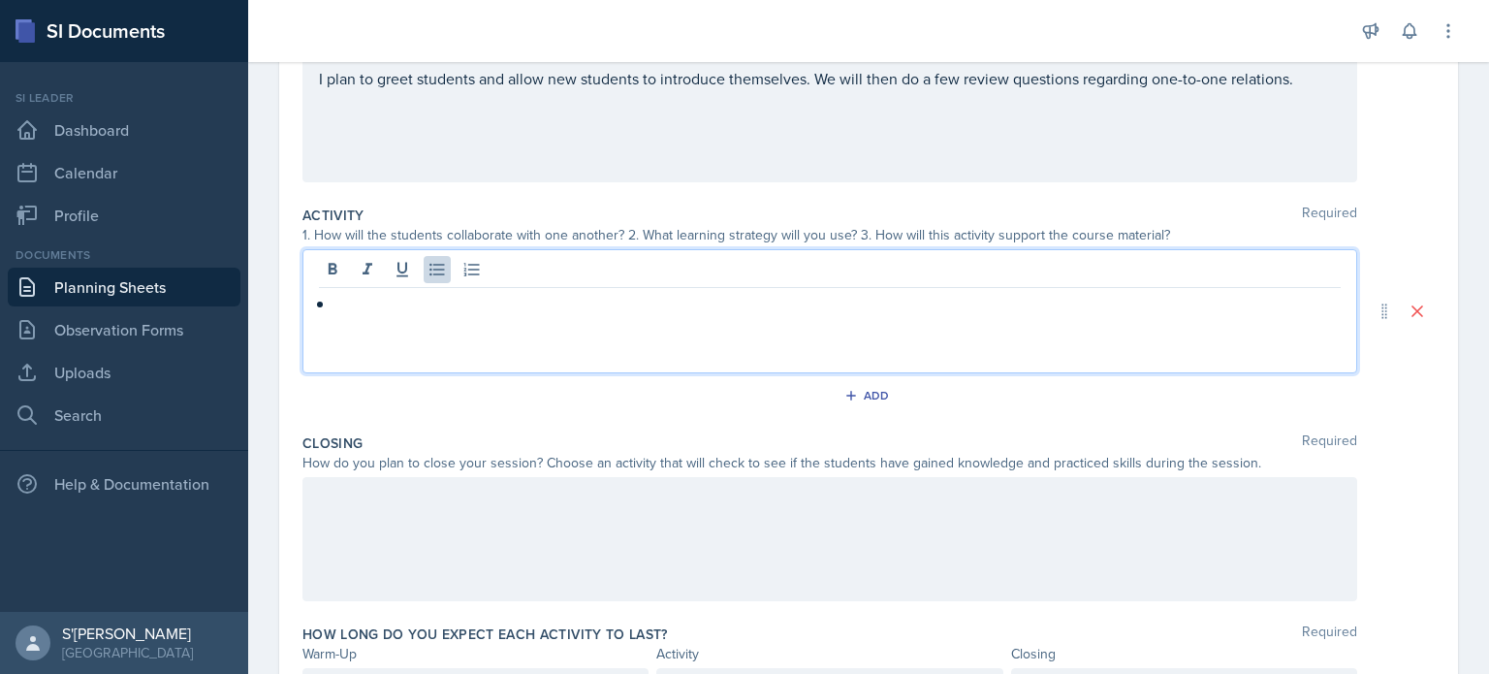
scroll to position [101, 0]
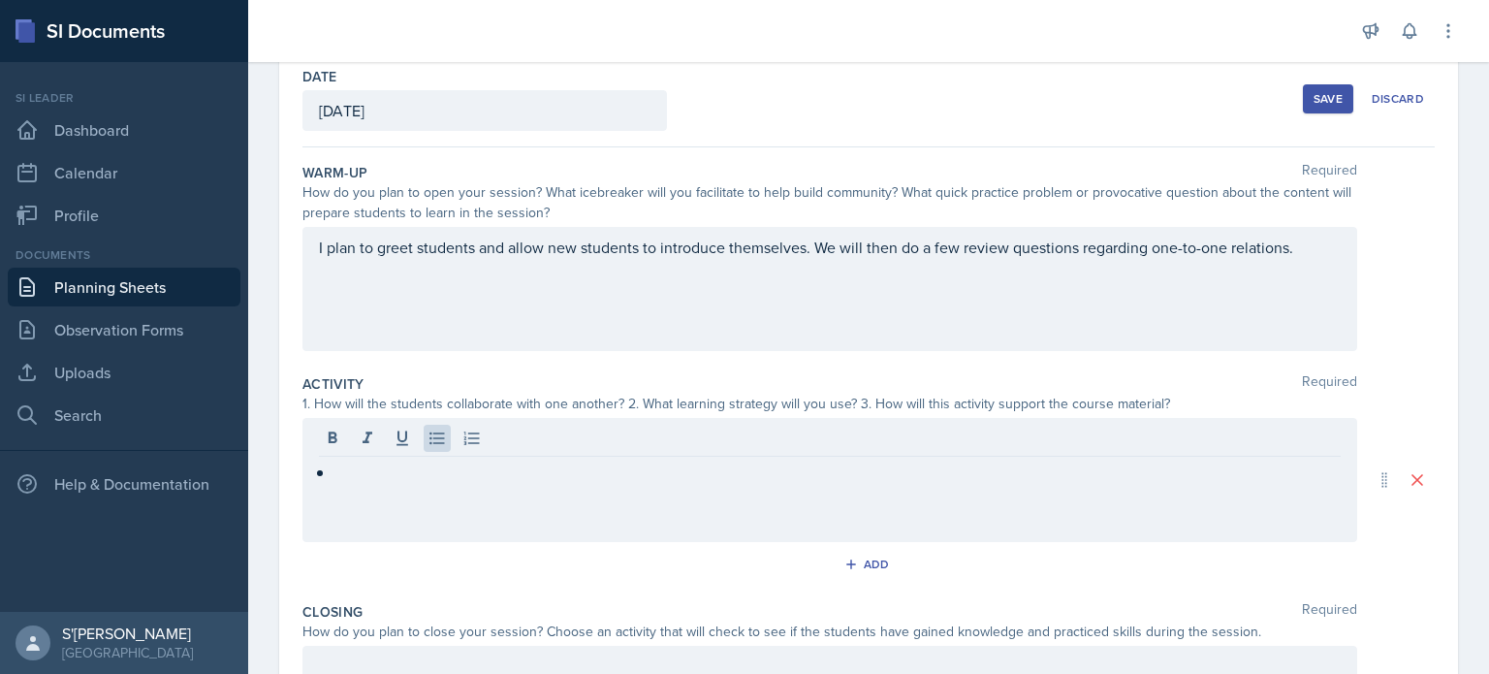
click at [578, 369] on div "Activity Required 1. How will the students collaborate with one another? 2. Wha…" at bounding box center [869, 481] width 1133 height 228
click at [399, 423] on div at bounding box center [830, 480] width 1055 height 124
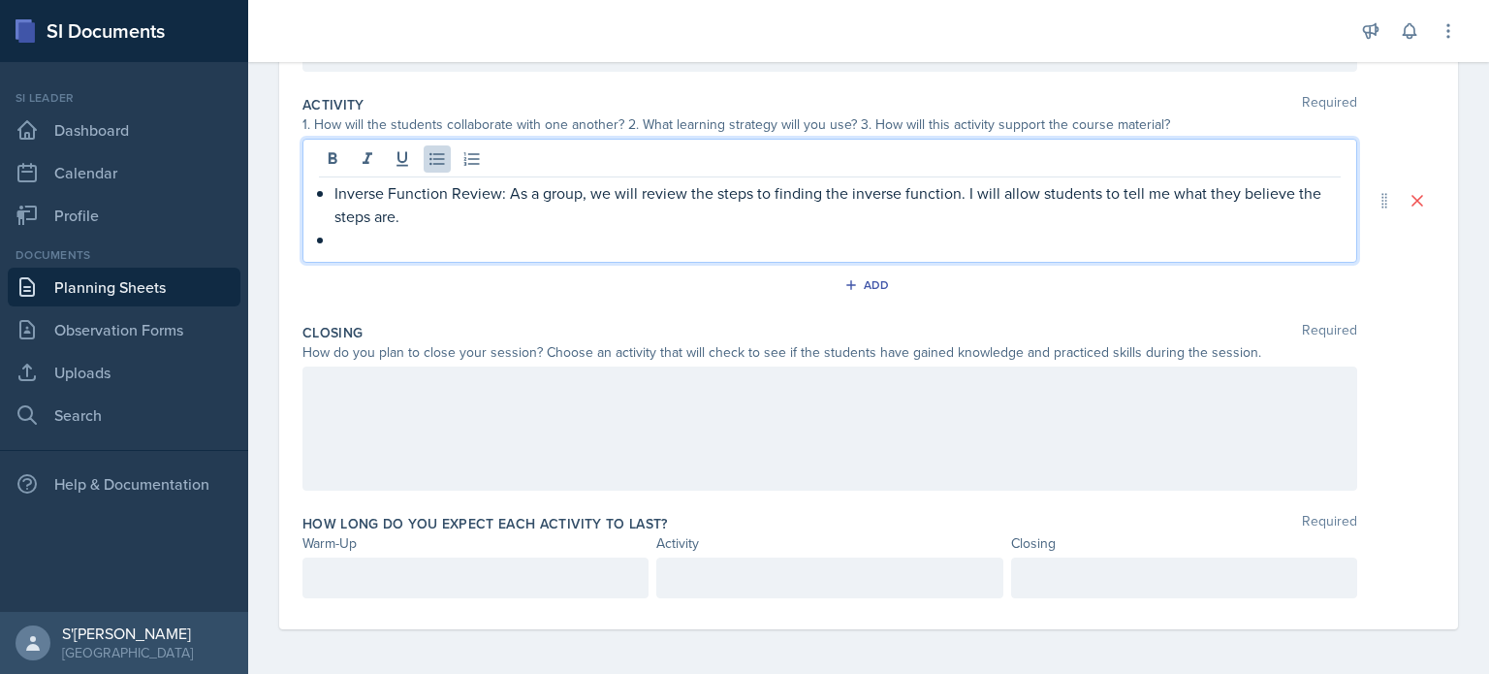
scroll to position [414, 0]
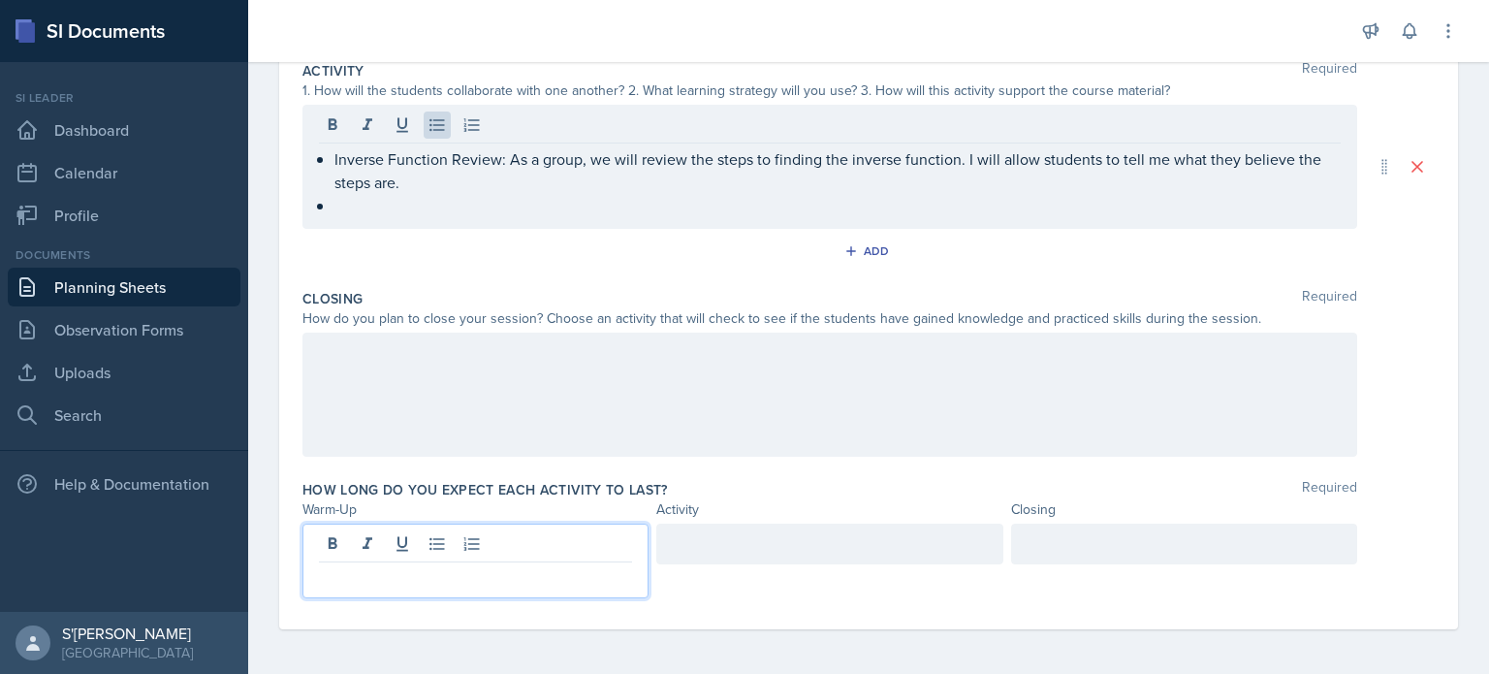
click at [442, 575] on p at bounding box center [475, 577] width 313 height 23
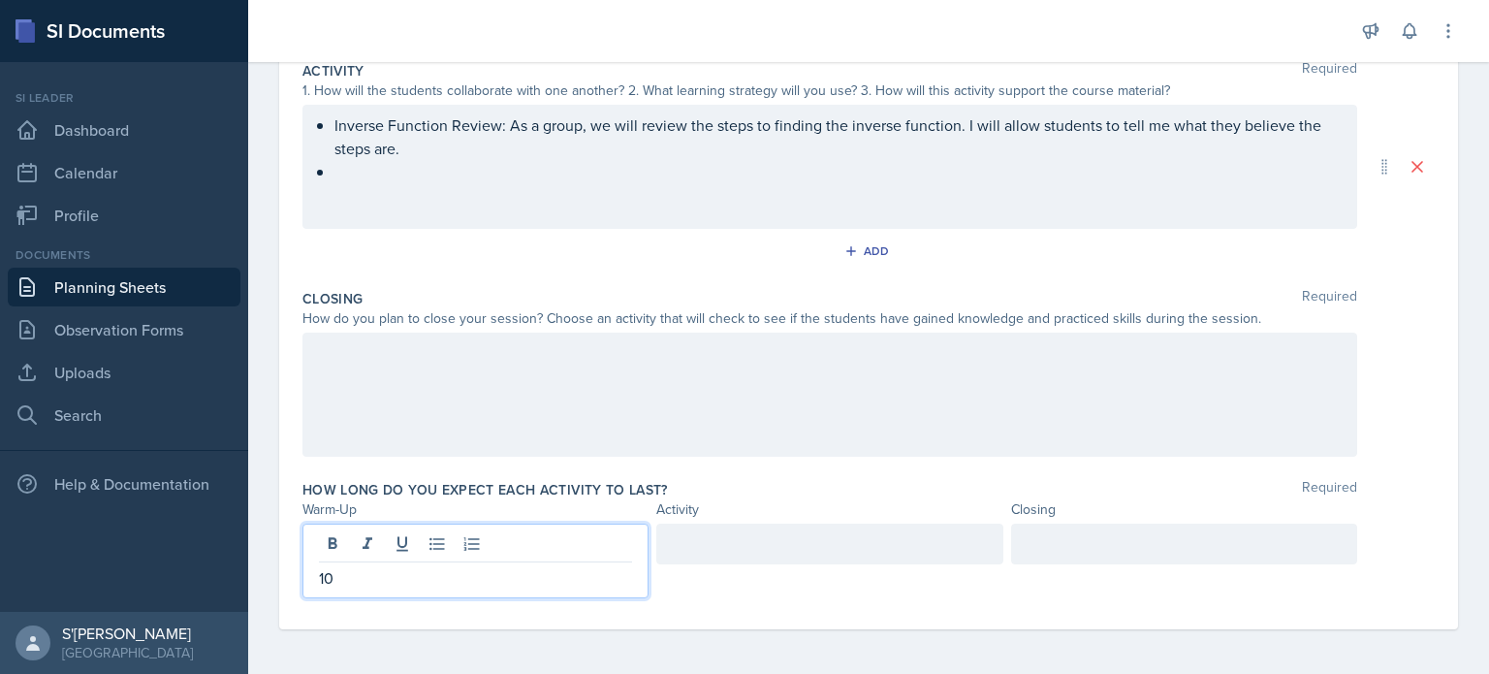
click at [721, 560] on div at bounding box center [830, 544] width 346 height 41
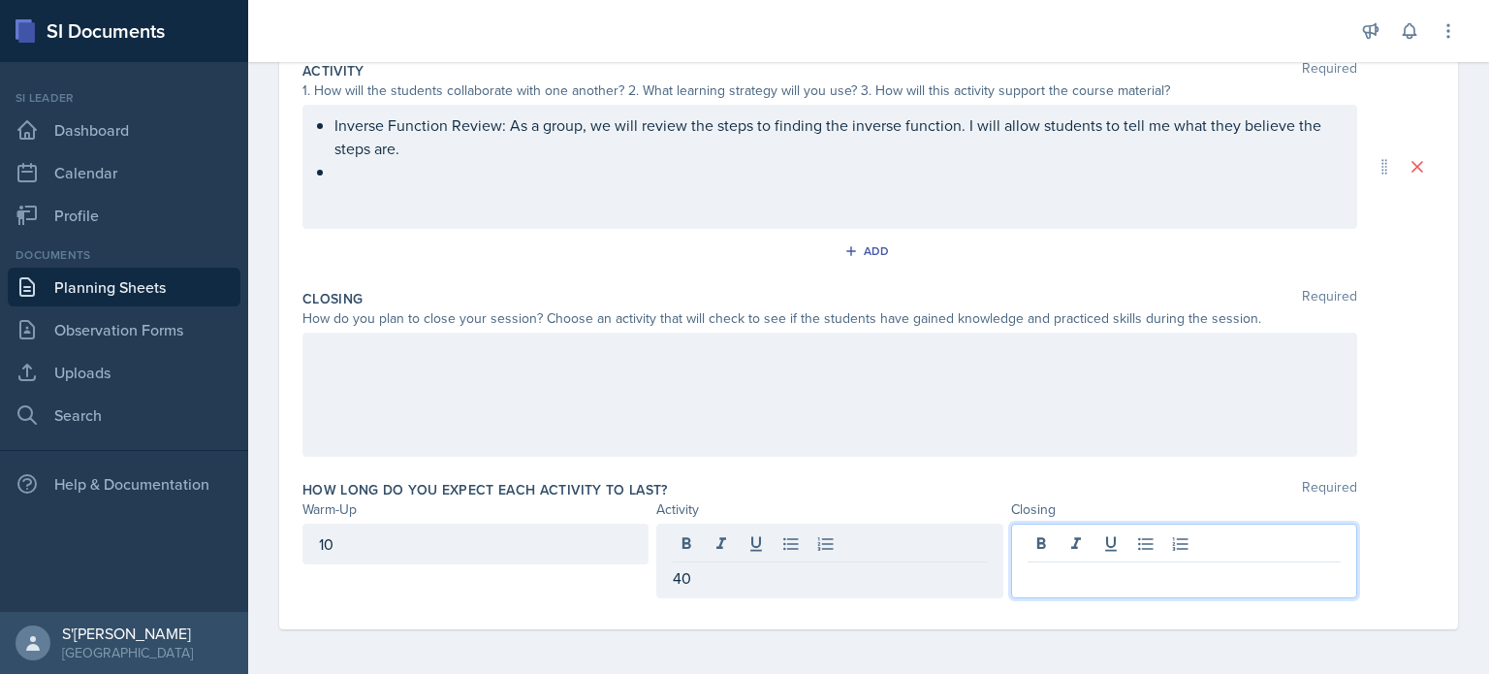
click at [1105, 534] on div at bounding box center [1184, 561] width 346 height 75
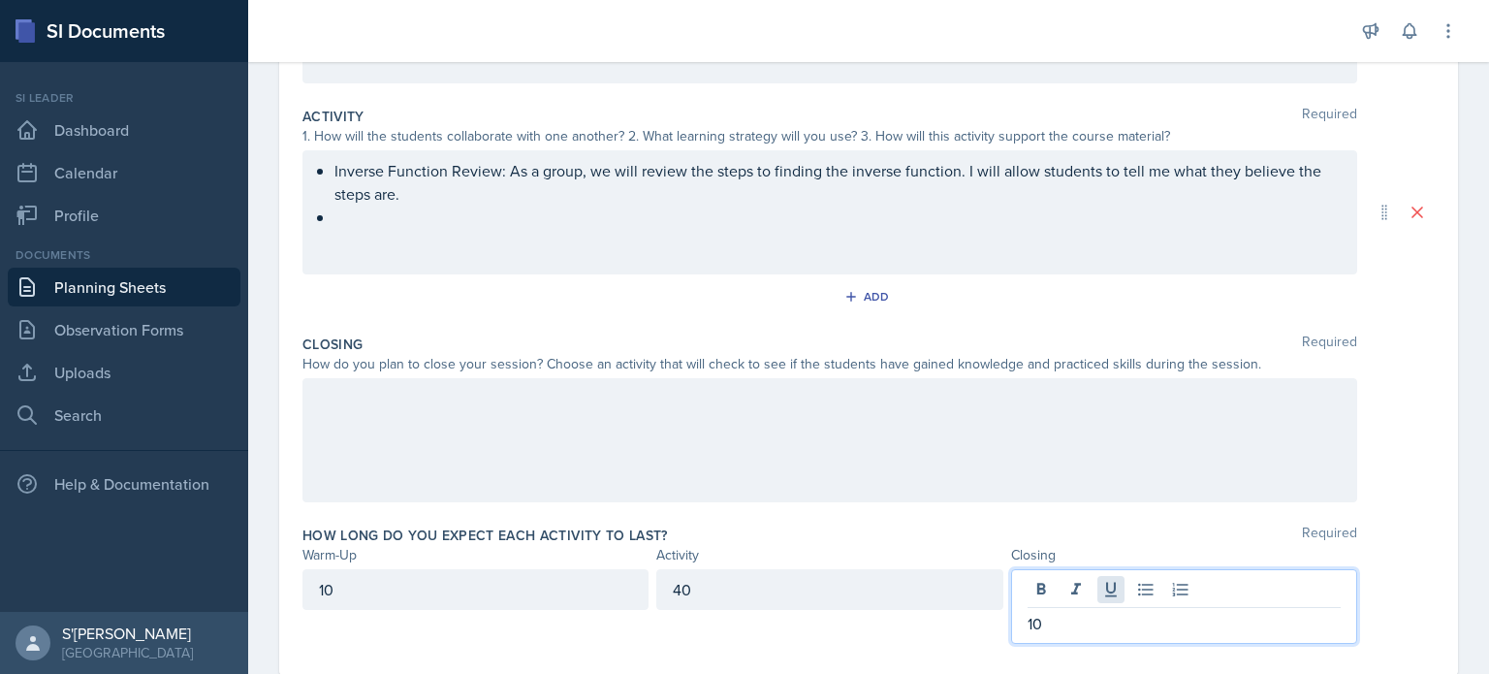
scroll to position [368, 0]
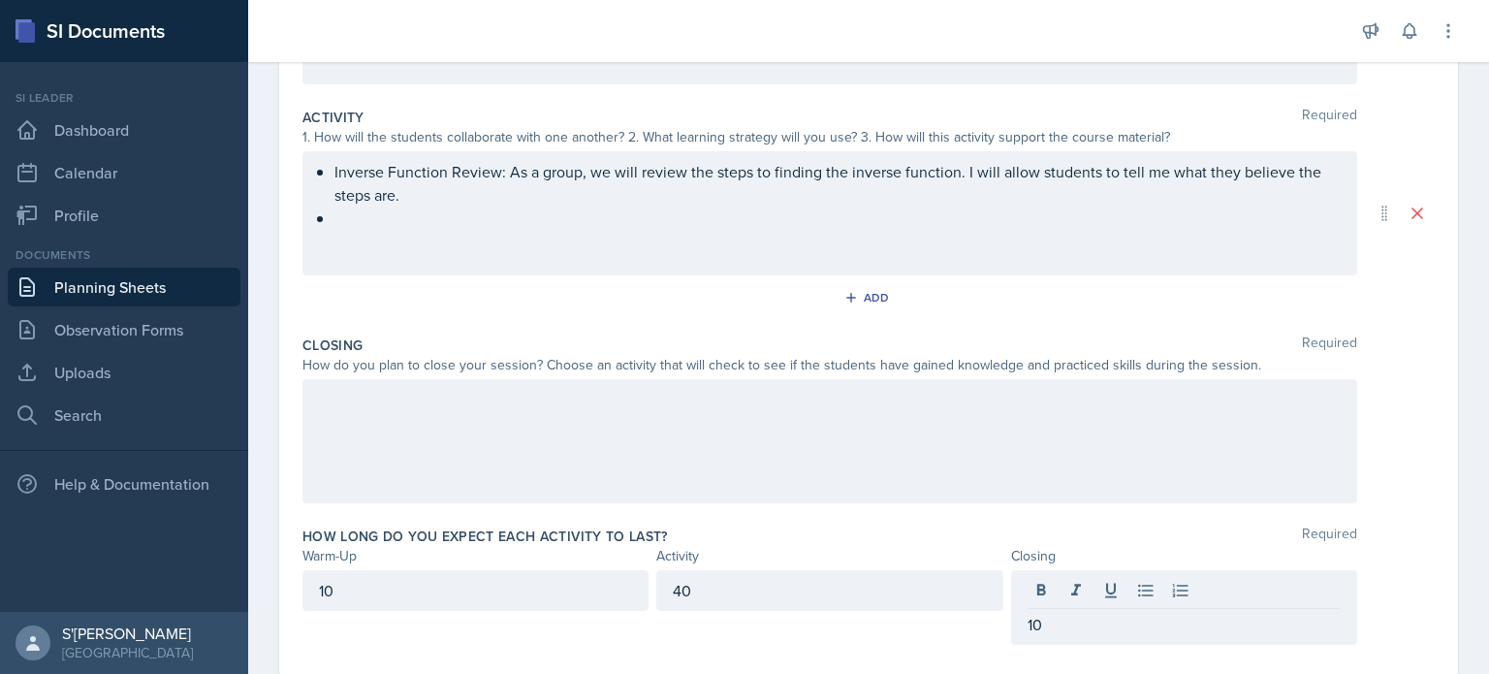
click at [431, 247] on div "Inverse Function Review: As a group, we will review the steps to finding the in…" at bounding box center [830, 213] width 1055 height 124
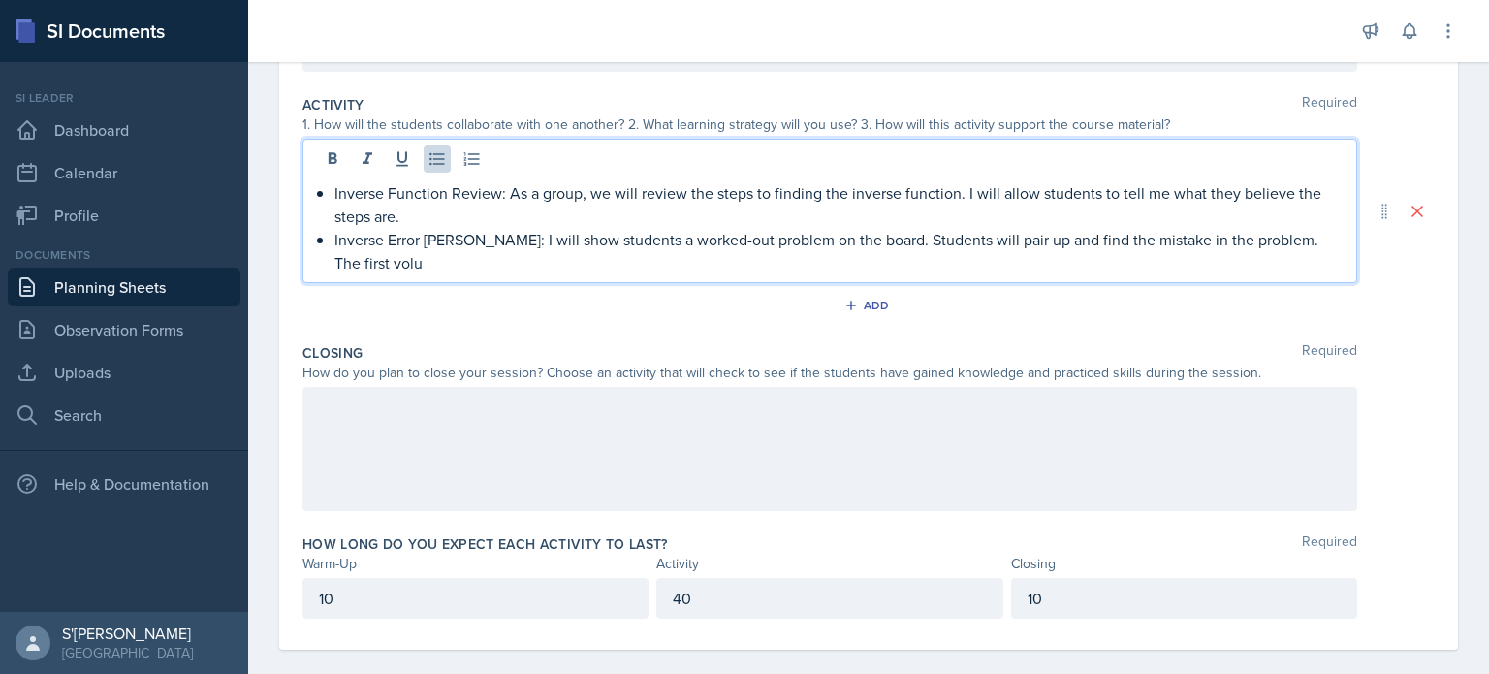
scroll to position [400, 0]
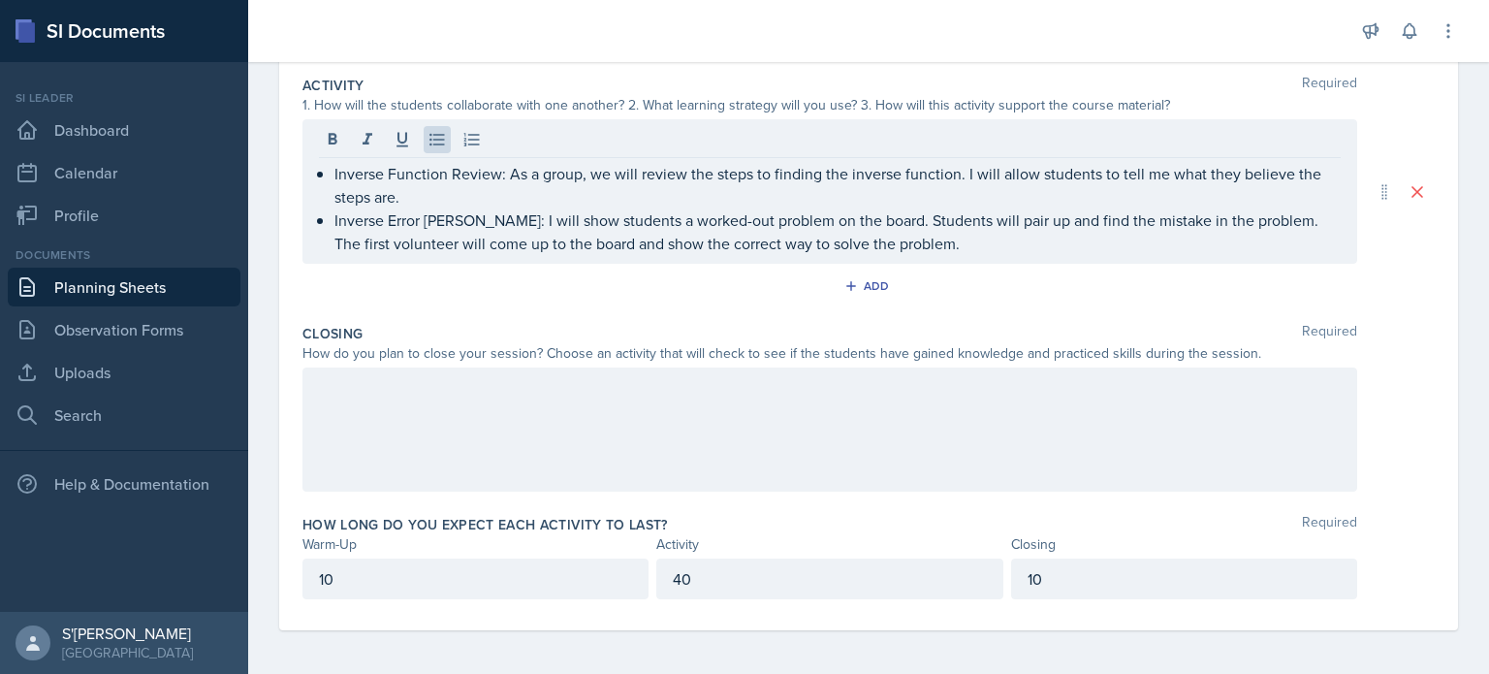
click at [486, 416] on div at bounding box center [830, 430] width 1055 height 124
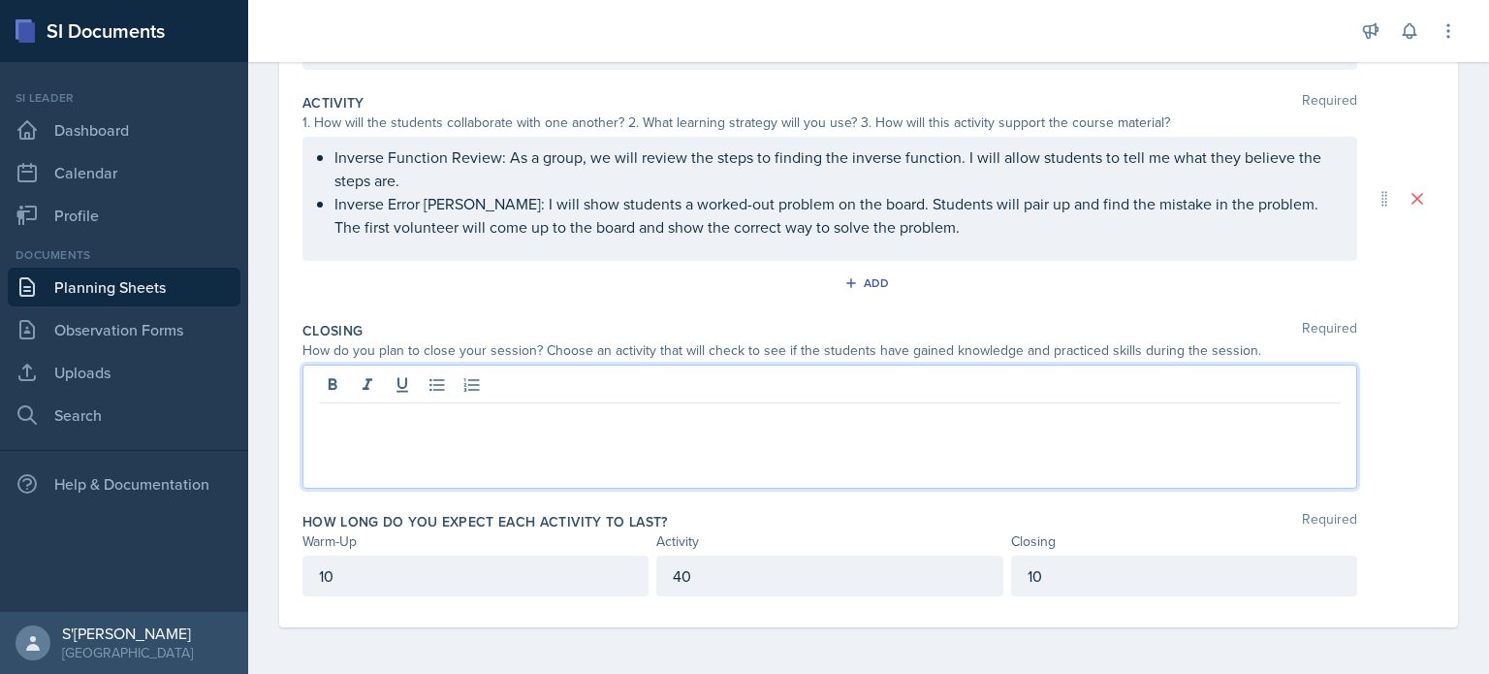
scroll to position [380, 0]
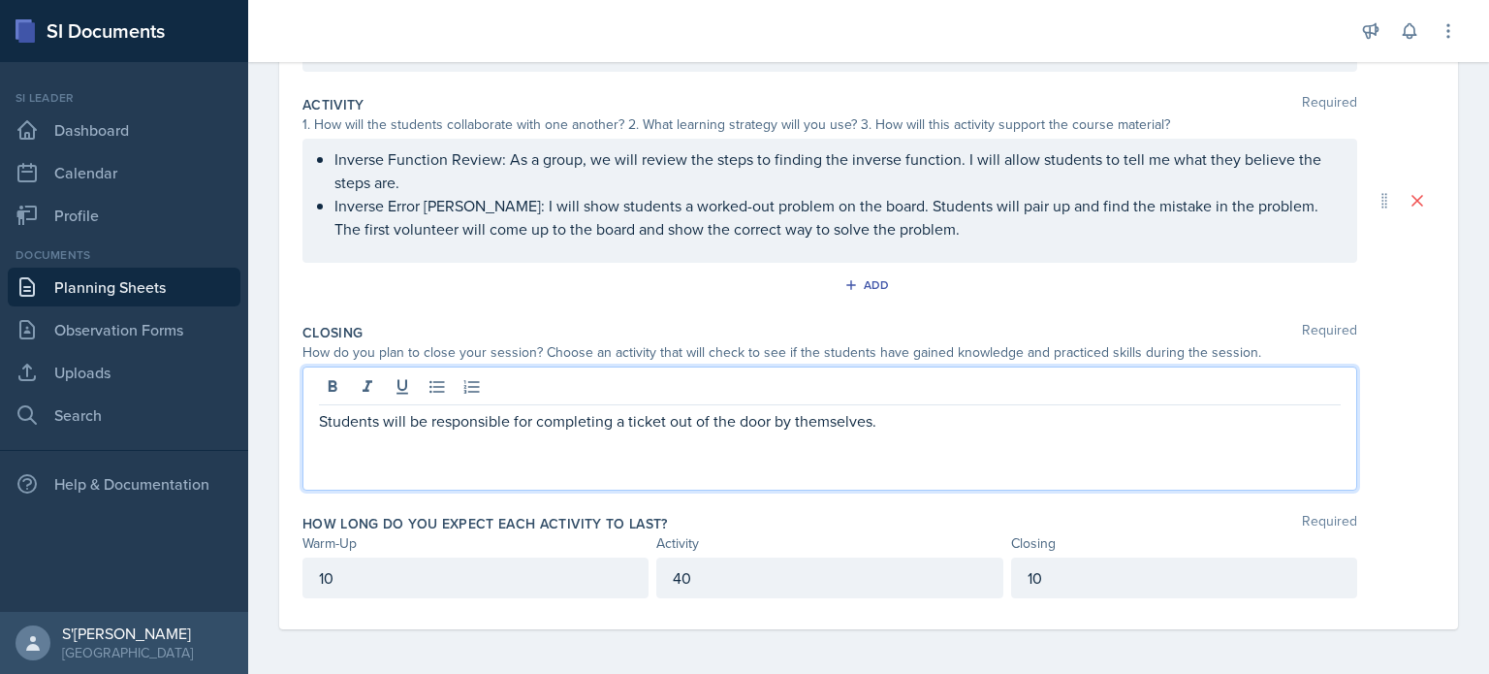
drag, startPoint x: 911, startPoint y: 441, endPoint x: 625, endPoint y: 405, distance: 288.3
click at [625, 405] on div "Students will be responsible for completing a ticket out of the door by themsel…" at bounding box center [830, 429] width 1055 height 124
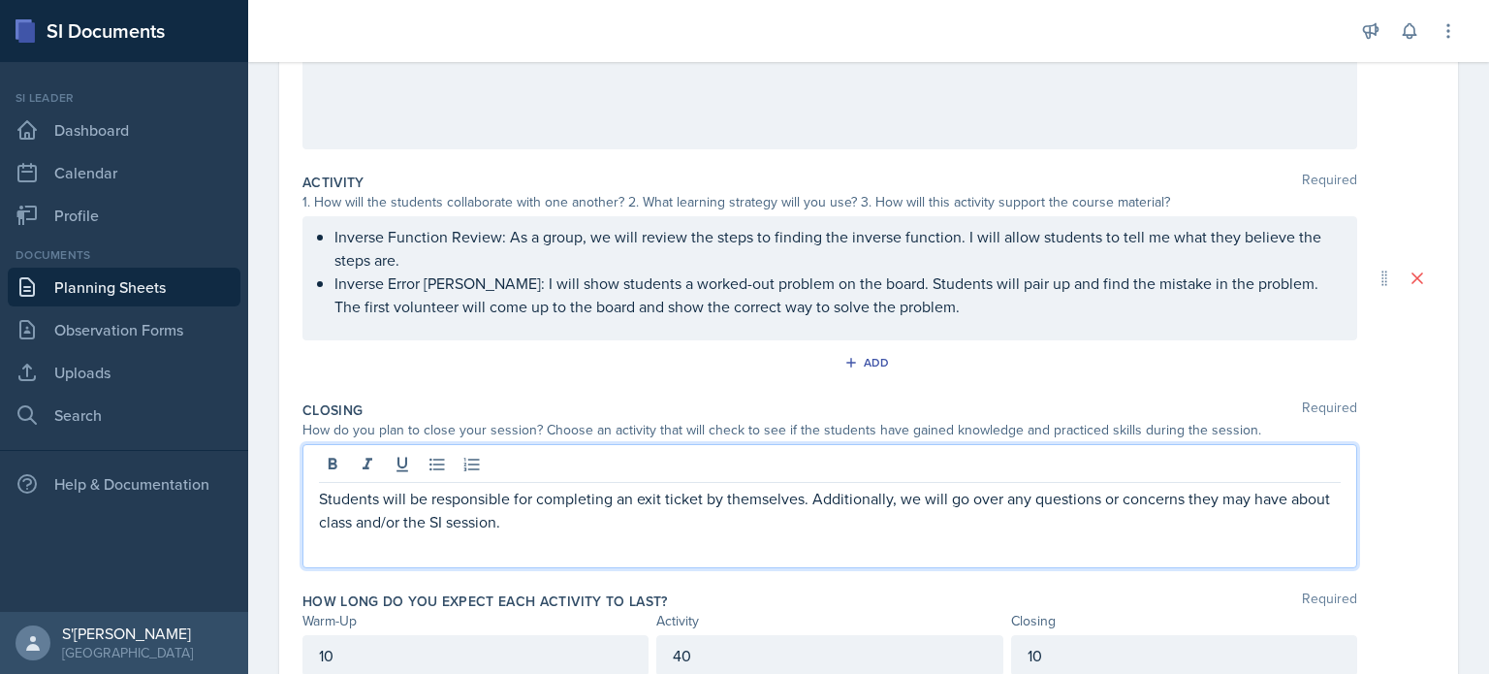
scroll to position [0, 0]
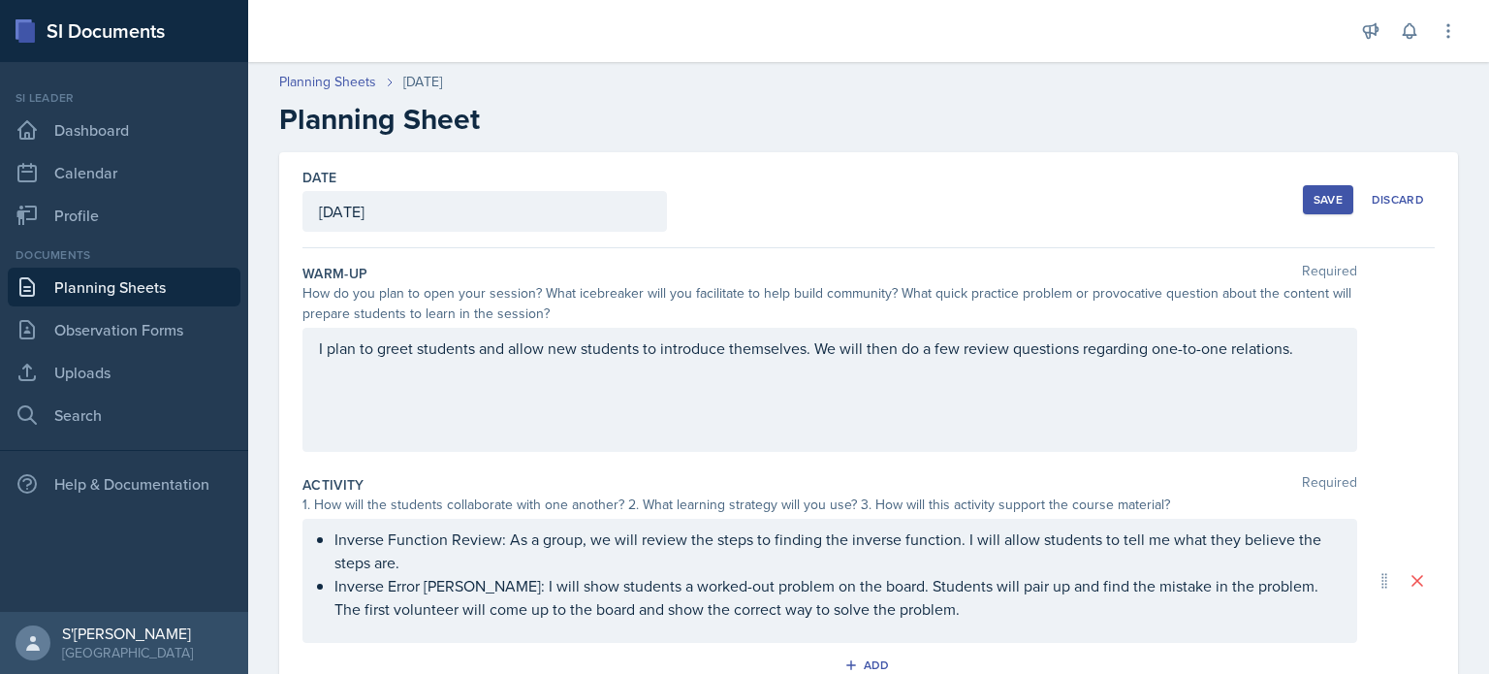
click at [1314, 199] on div "Save" at bounding box center [1328, 200] width 29 height 16
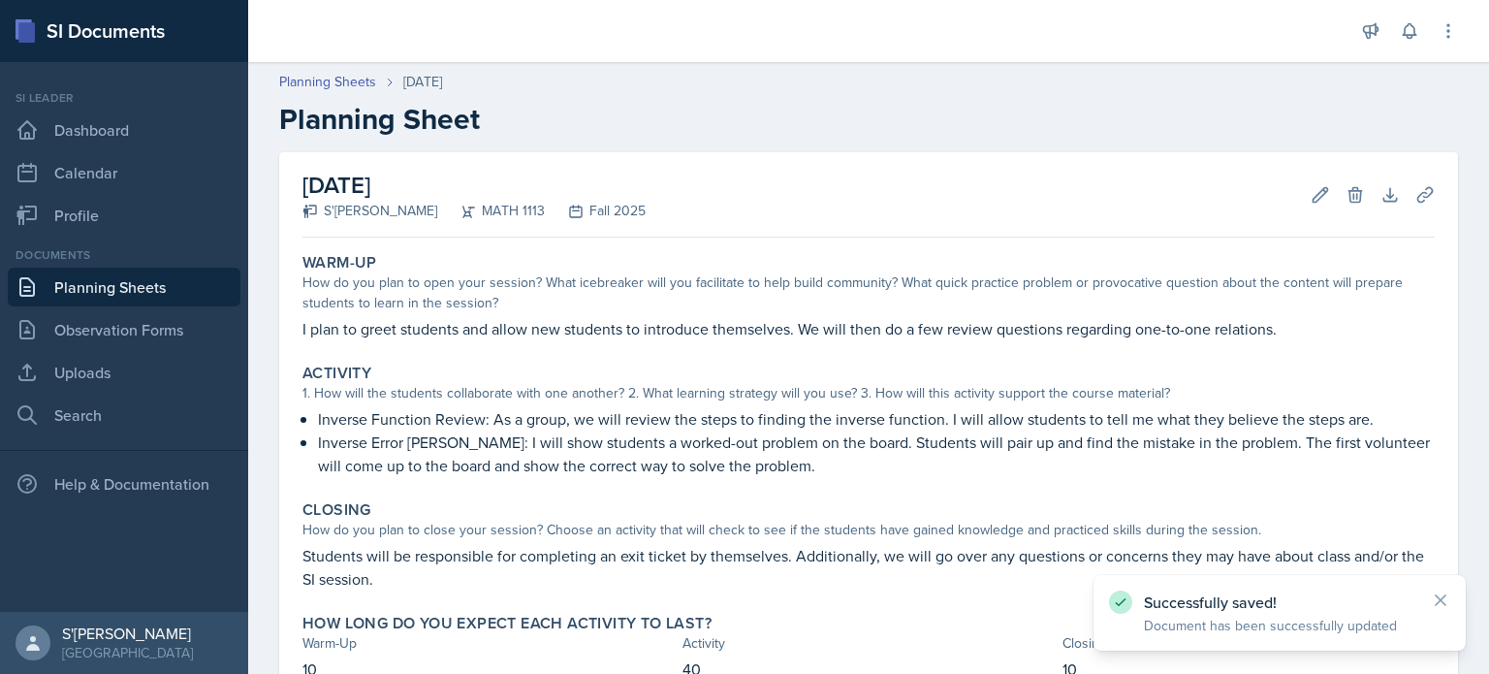
click at [89, 275] on link "Planning Sheets" at bounding box center [124, 287] width 233 height 39
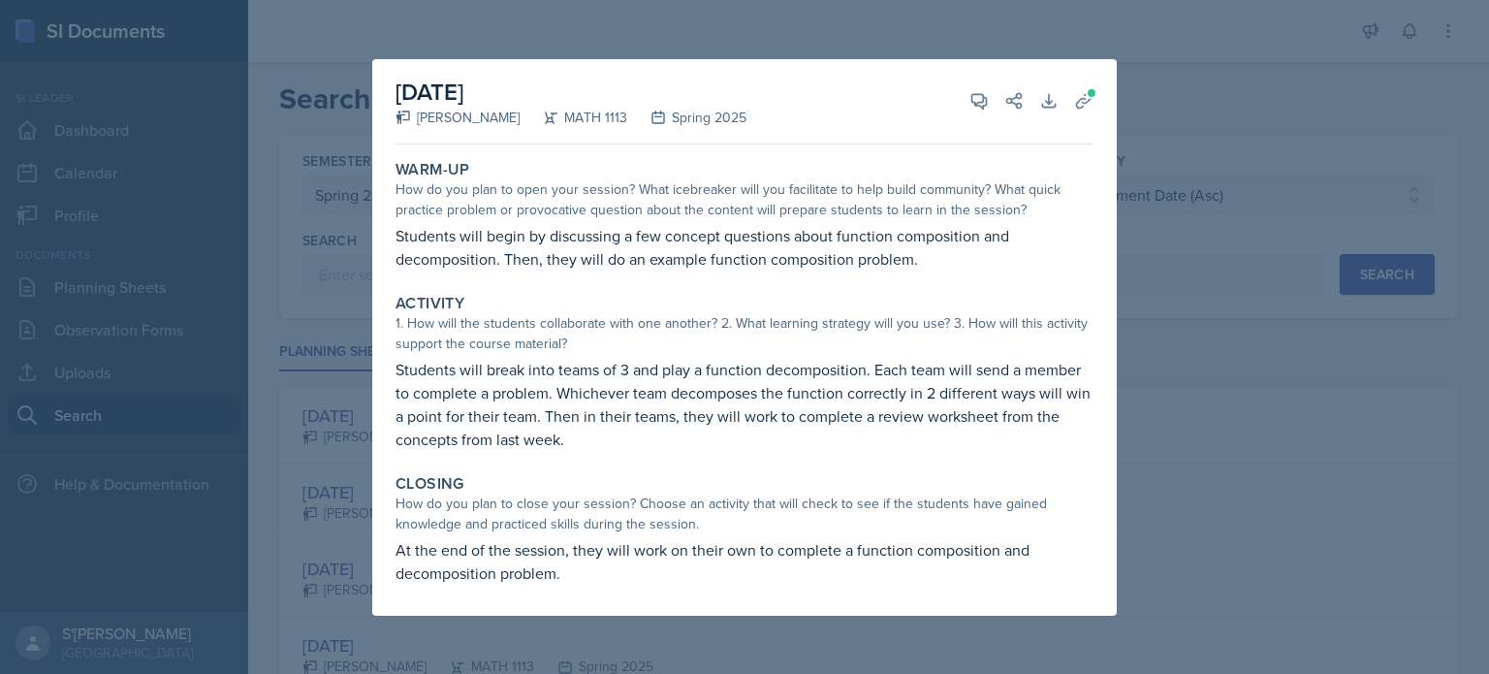
select select "e2039551-f485-4c1b-a525-5b9893bb04c4"
select select "3c4b3565-585b-46e2-bb66-4719410f632f"
select select "2"
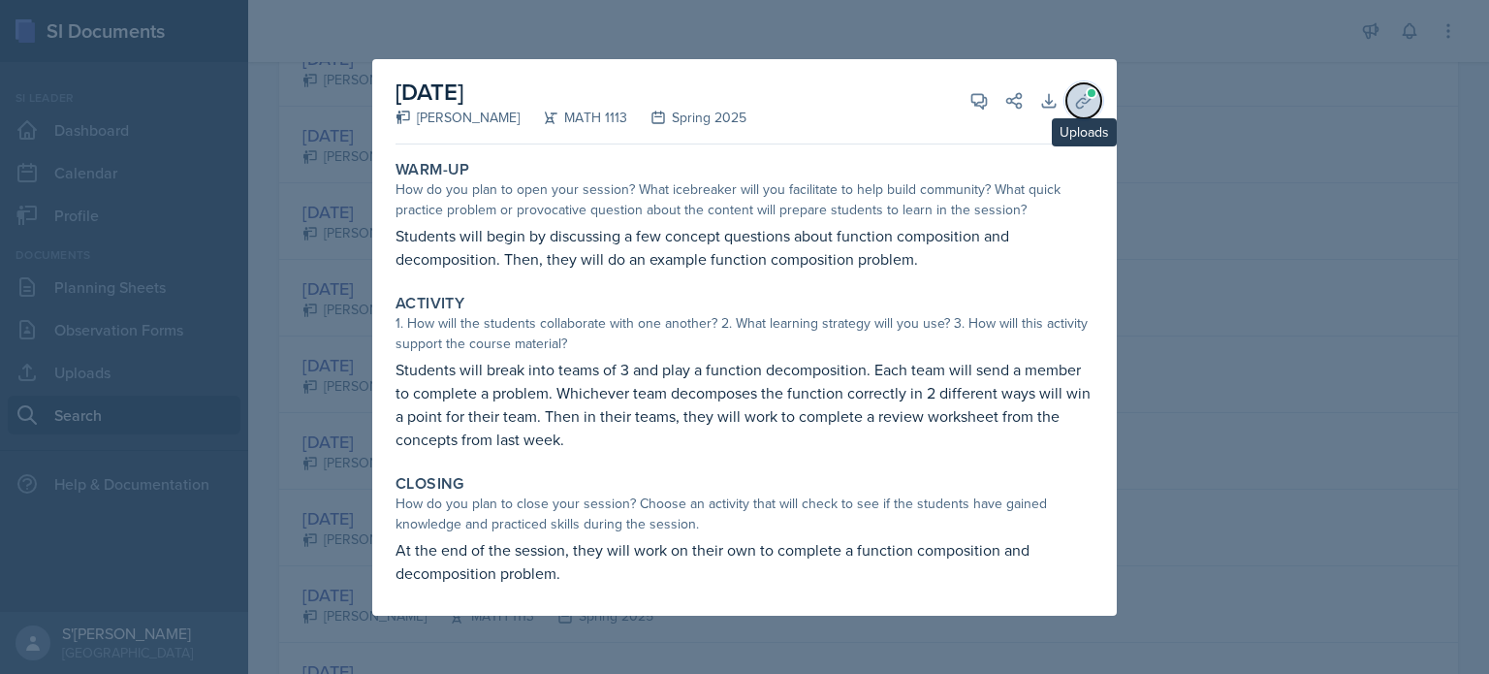
click at [1084, 100] on icon at bounding box center [1083, 100] width 19 height 19
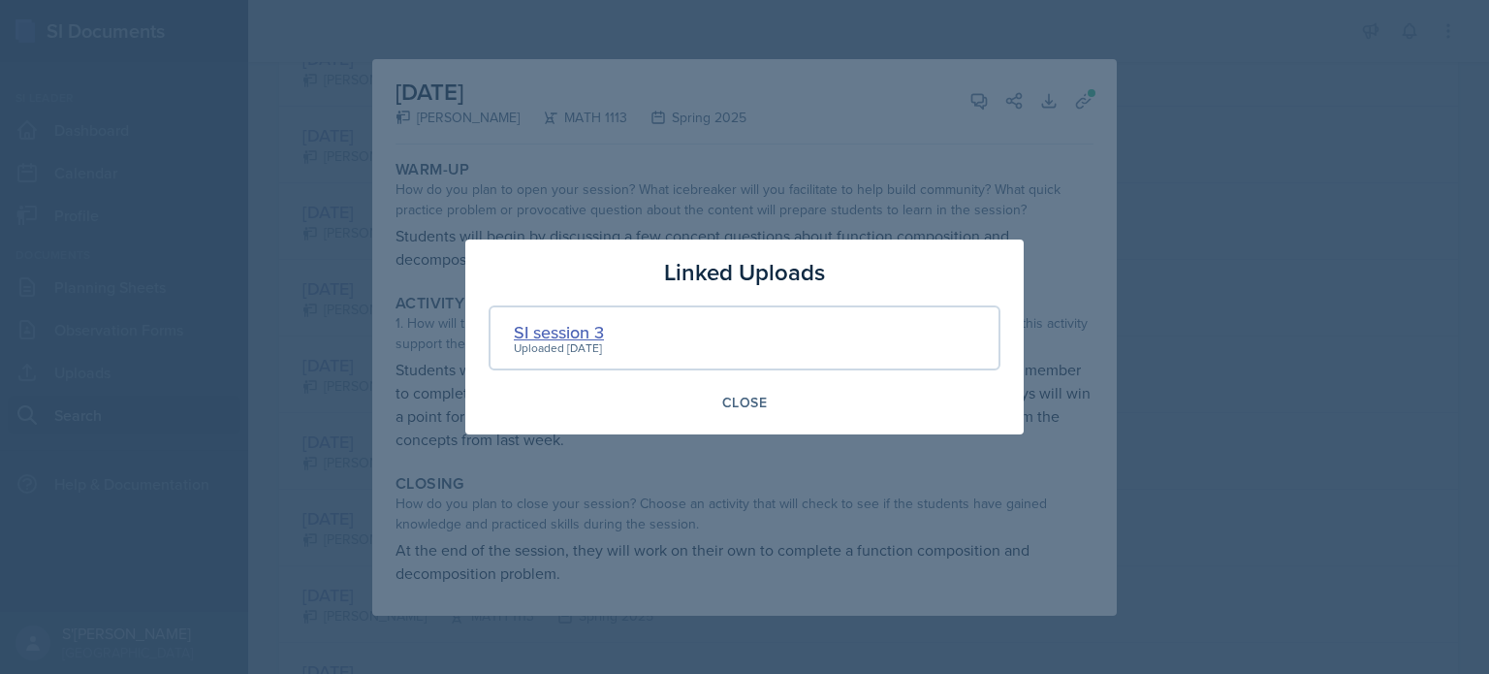
click at [562, 322] on div "SI session 3" at bounding box center [559, 332] width 90 height 26
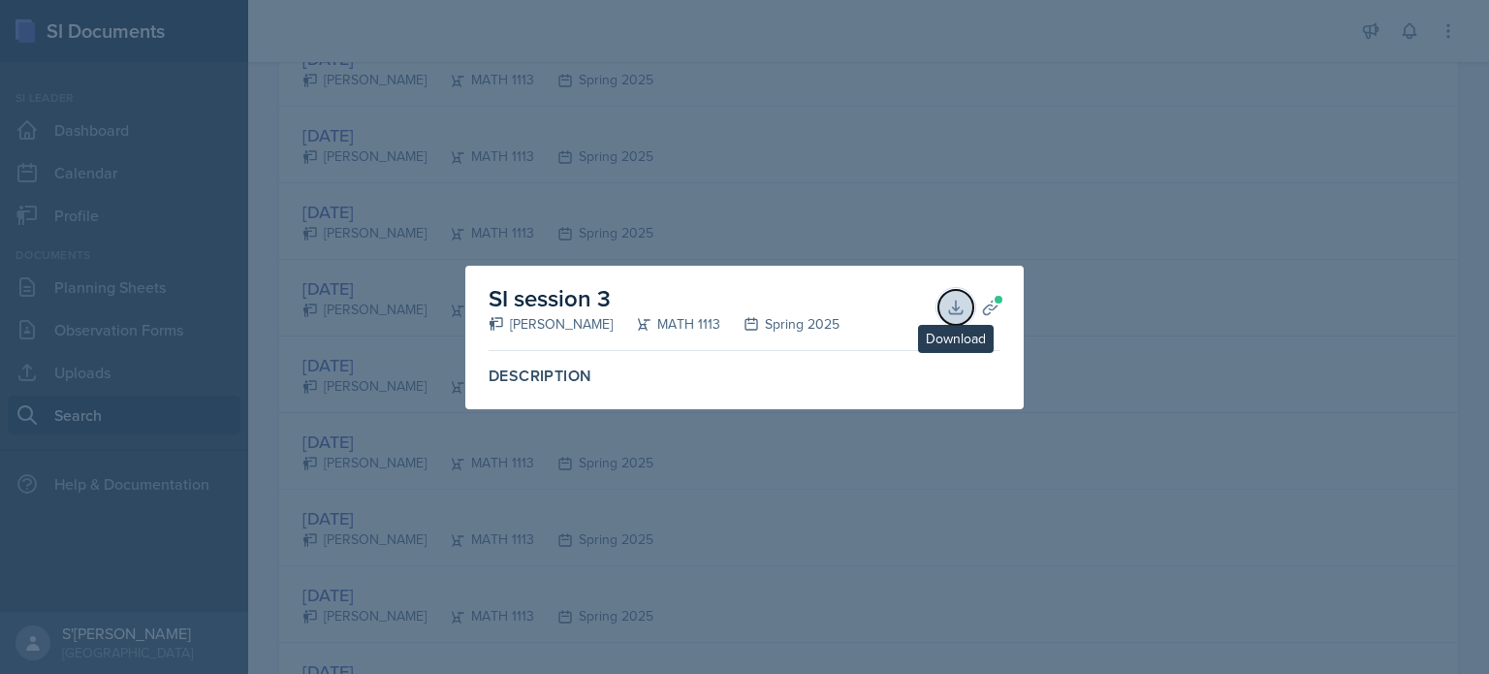
click at [957, 316] on icon at bounding box center [955, 307] width 19 height 19
click at [753, 263] on div at bounding box center [744, 337] width 1489 height 674
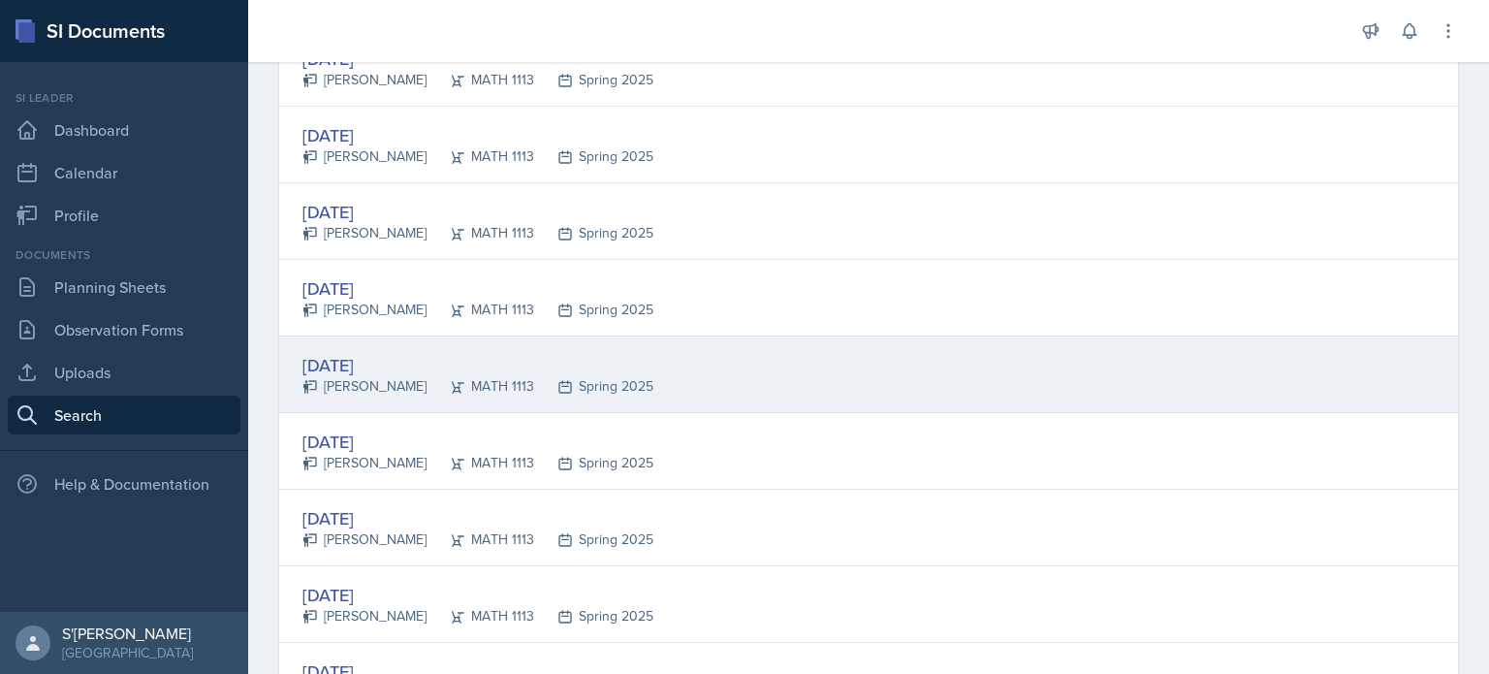
click at [377, 336] on div "Jan 21st, 2025 Savannah Merrefield MATH 1113 Spring 2025" at bounding box center [868, 374] width 1179 height 77
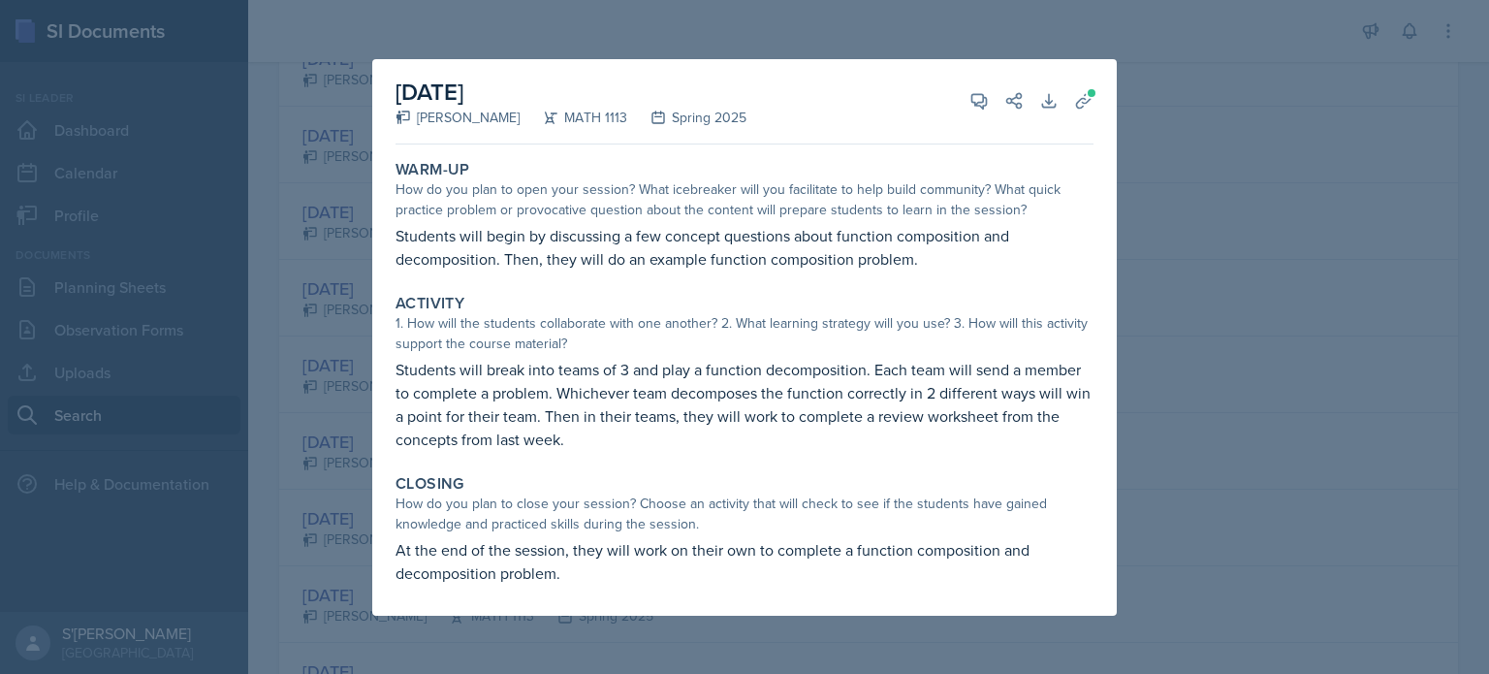
click at [306, 304] on div at bounding box center [744, 337] width 1489 height 674
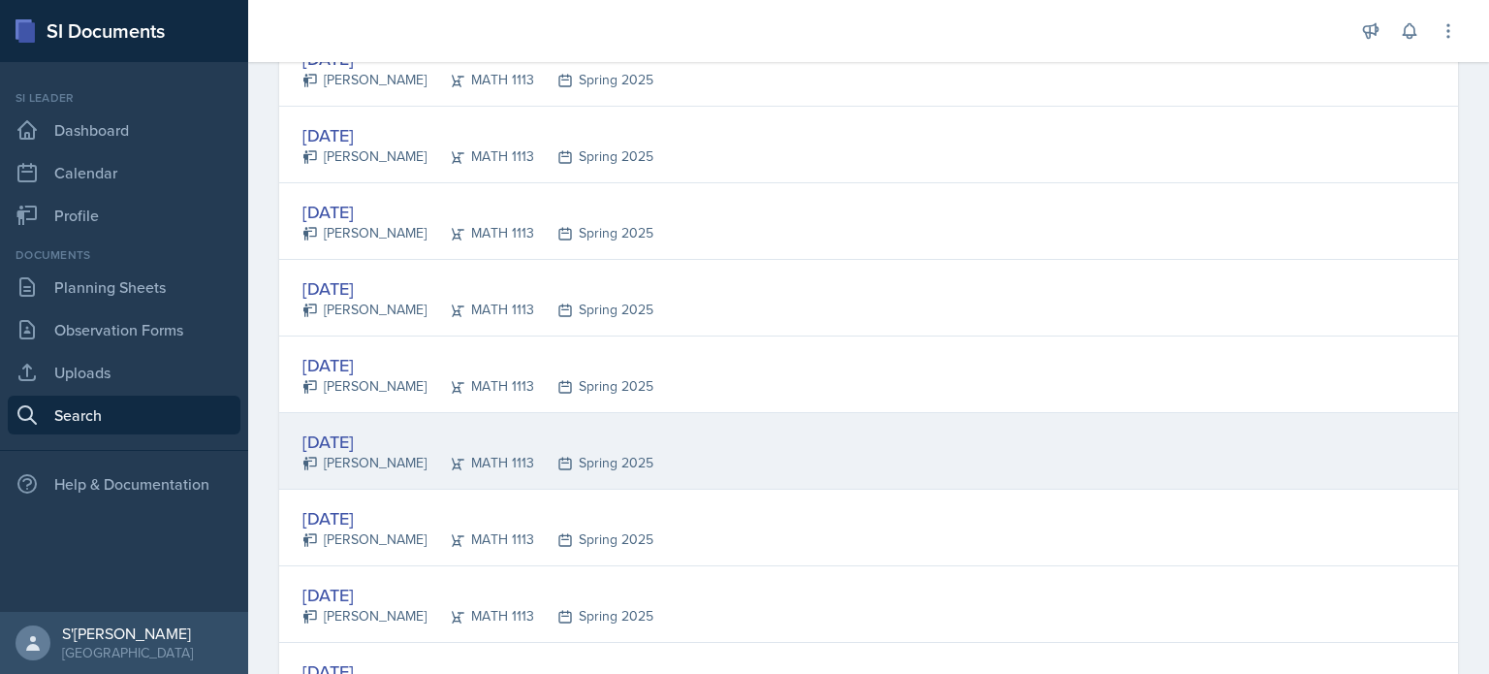
click at [400, 435] on div "Jan 21st, 2025" at bounding box center [478, 442] width 351 height 26
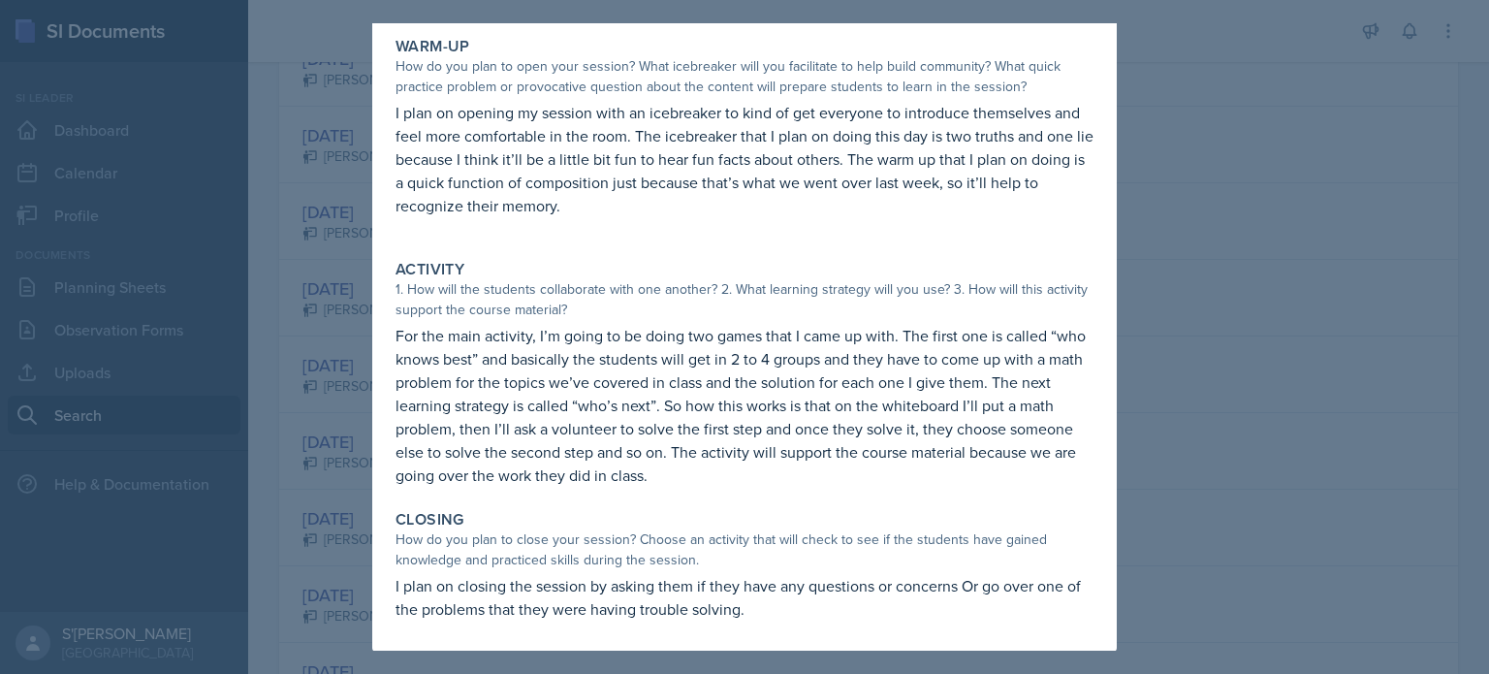
scroll to position [87, 0]
click at [307, 267] on div at bounding box center [744, 337] width 1489 height 674
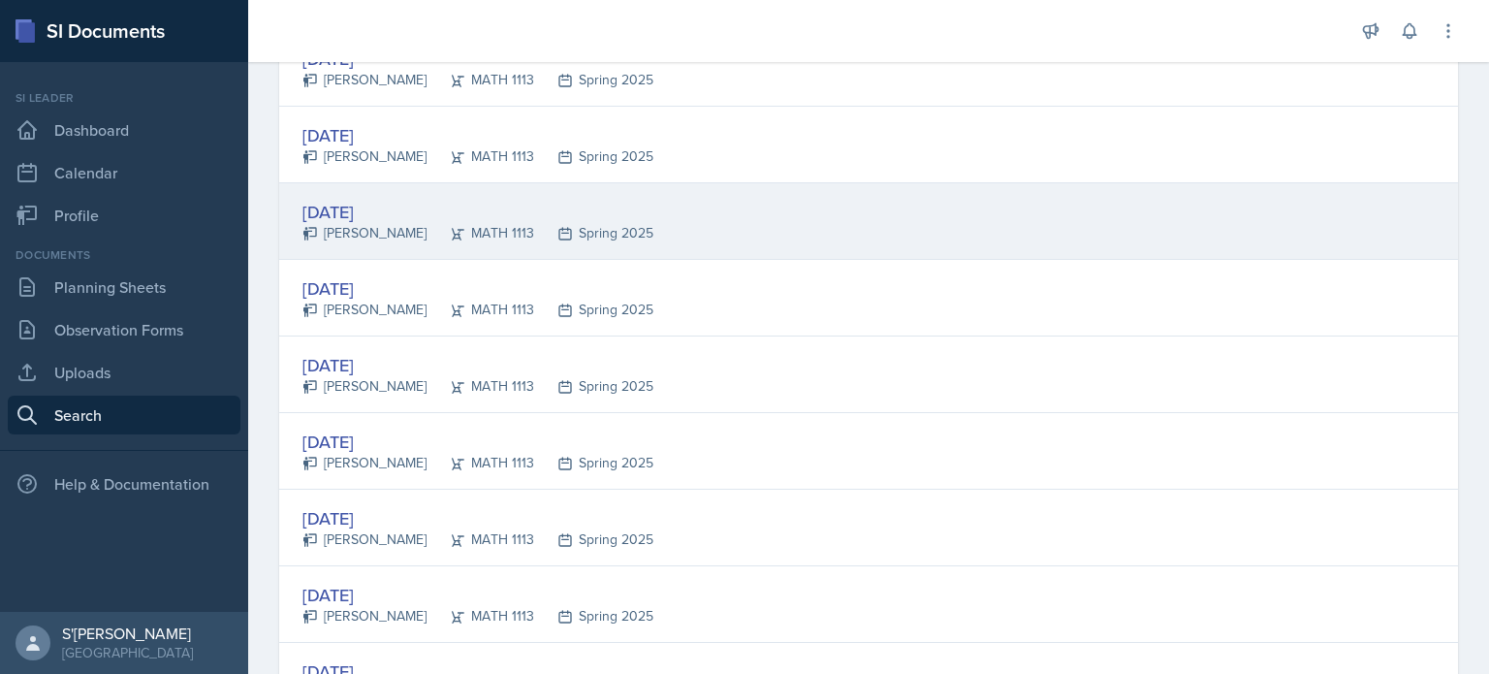
click at [350, 199] on div "Jan 17th, 2025" at bounding box center [478, 212] width 351 height 26
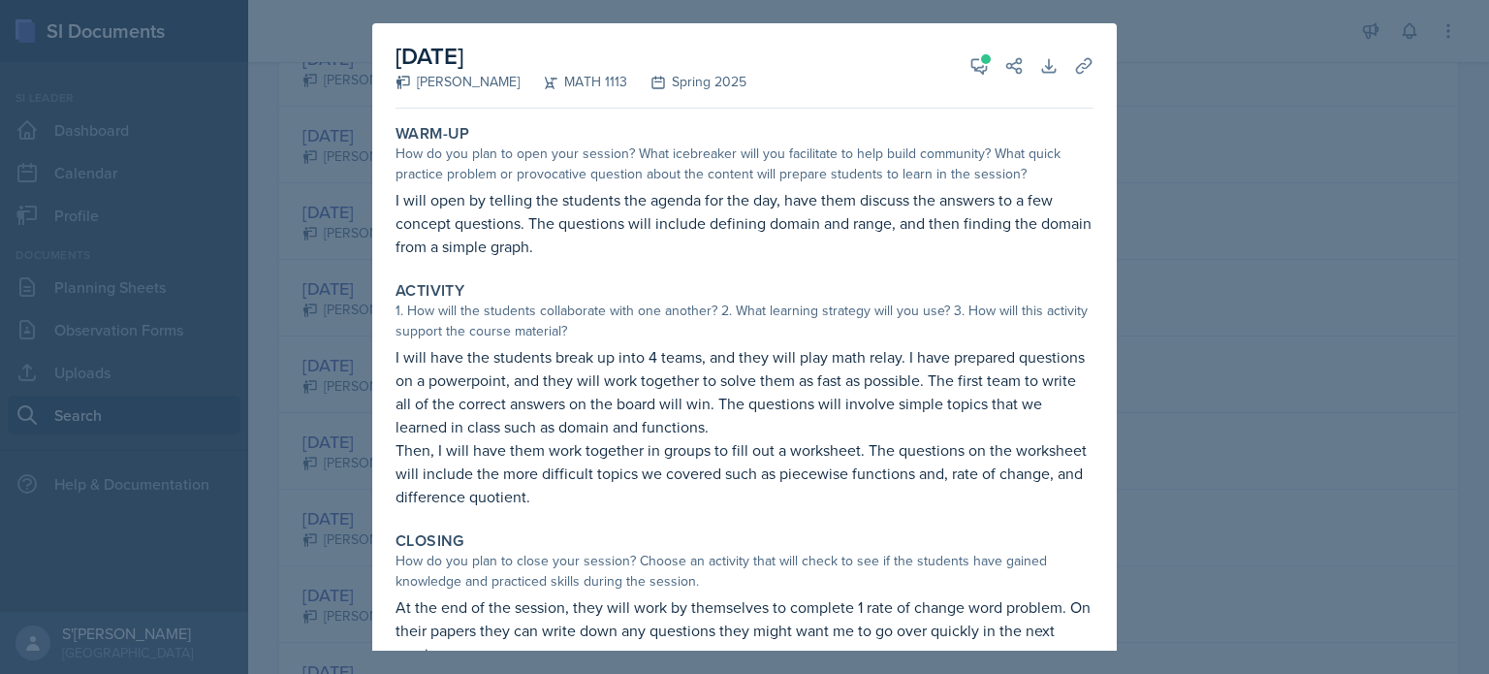
scroll to position [45, 0]
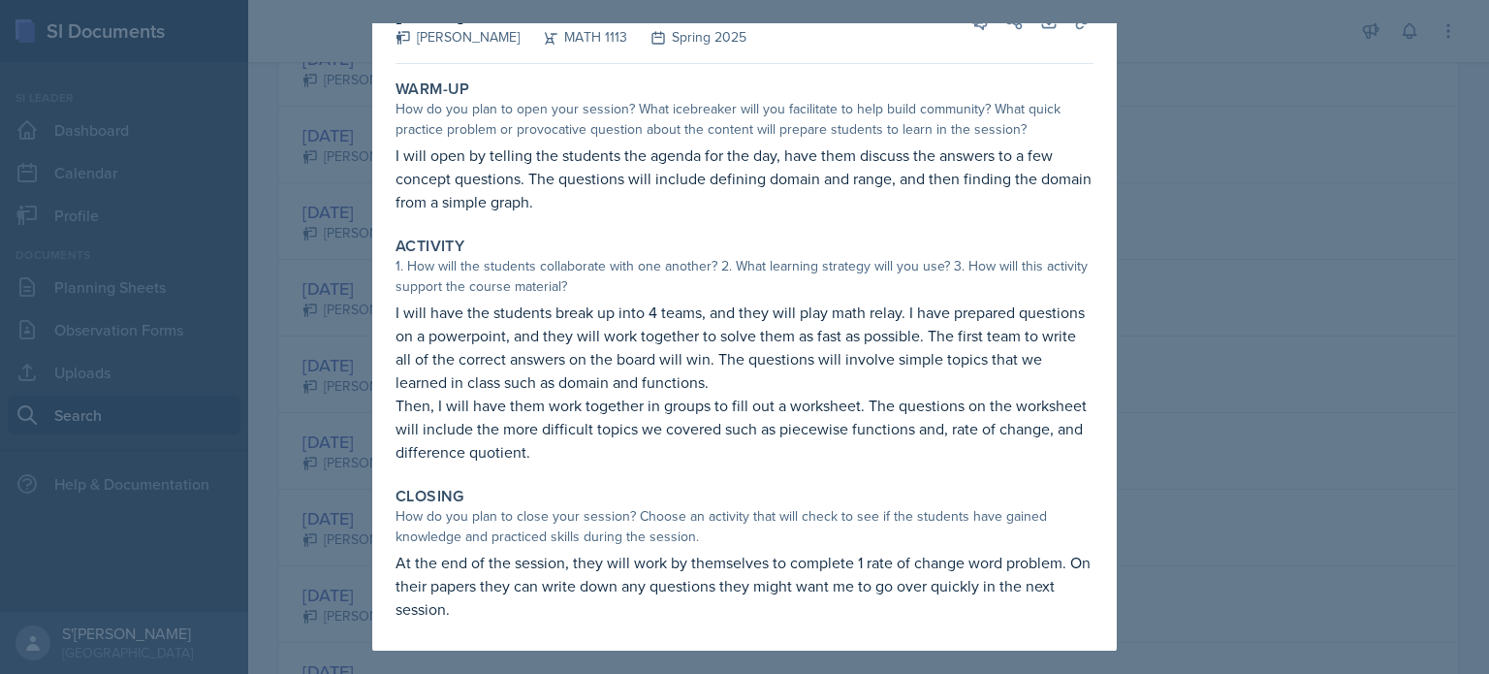
click at [317, 502] on div at bounding box center [744, 337] width 1489 height 674
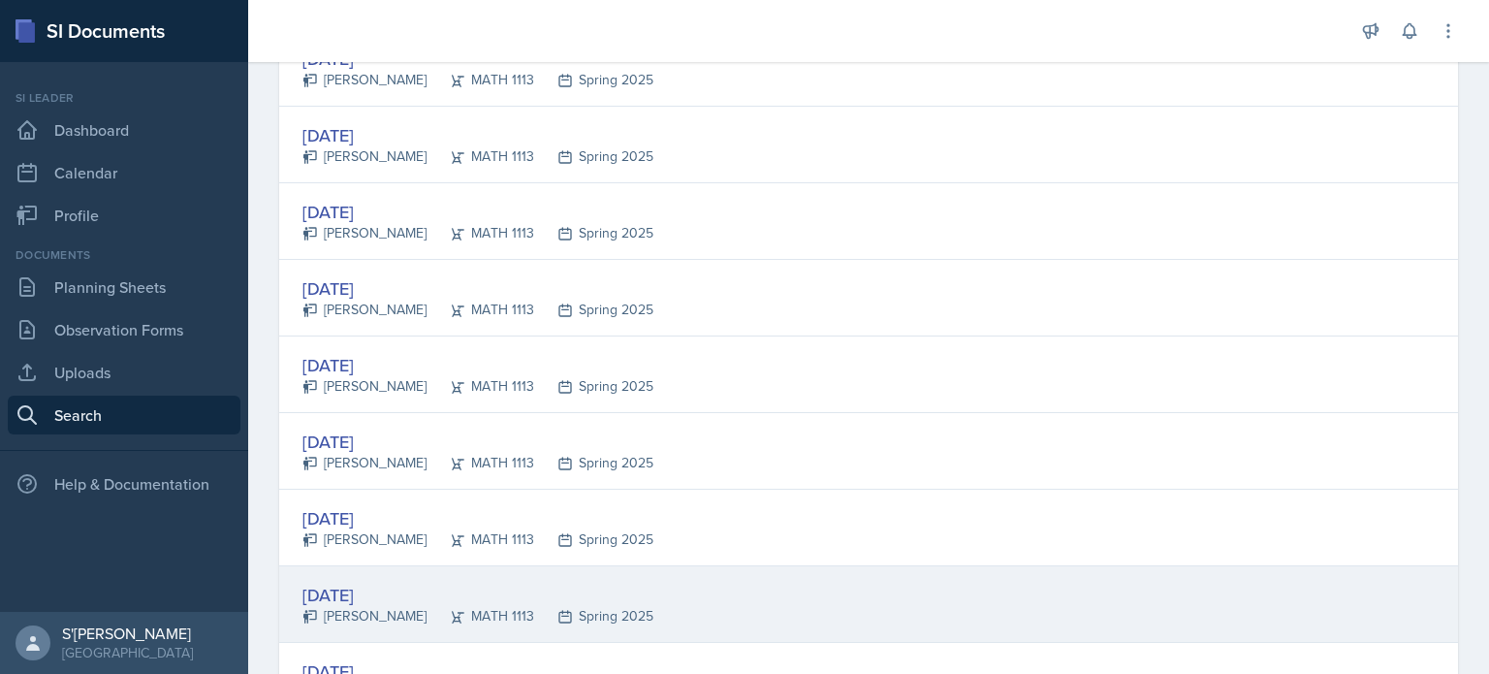
click at [370, 574] on div "Jan 23rd, 2025 Mirlyn Salcedo Maldonado MATH 1113 Spring 2025" at bounding box center [868, 604] width 1179 height 77
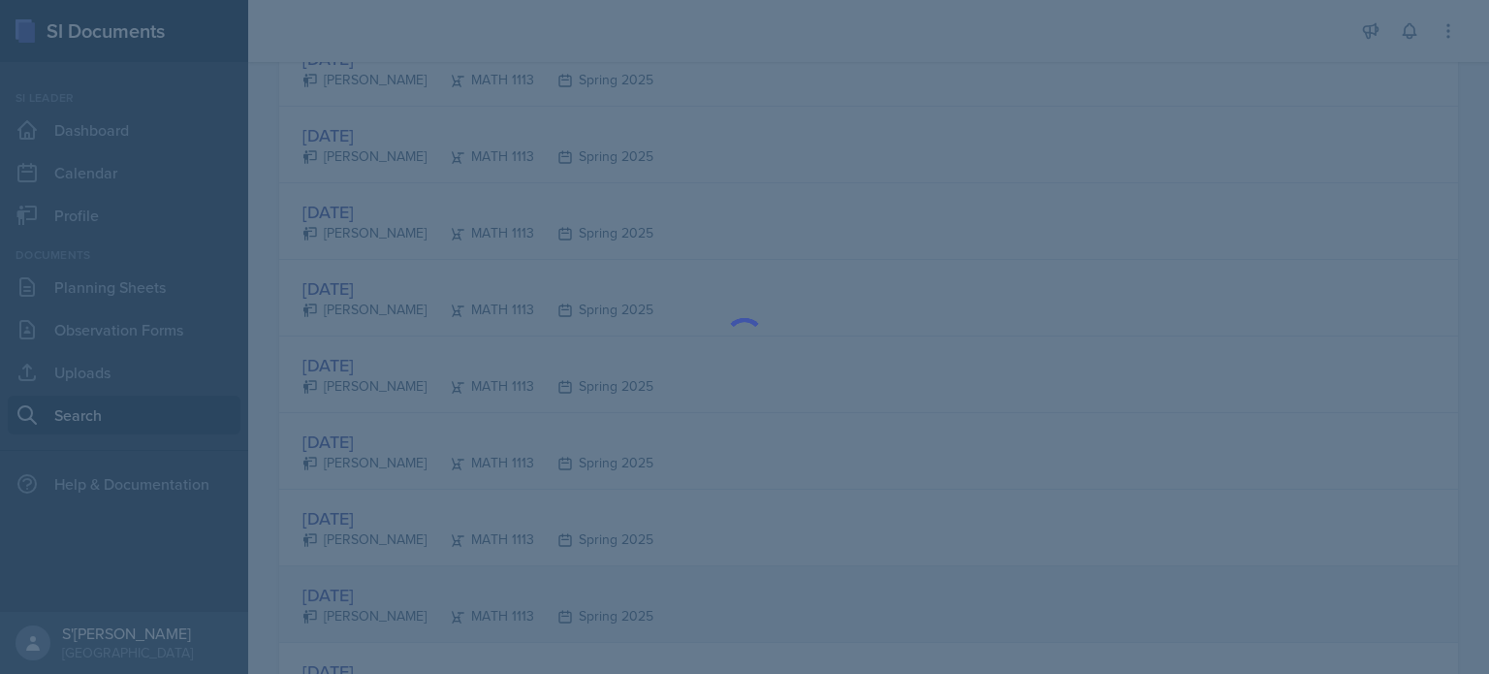
scroll to position [0, 0]
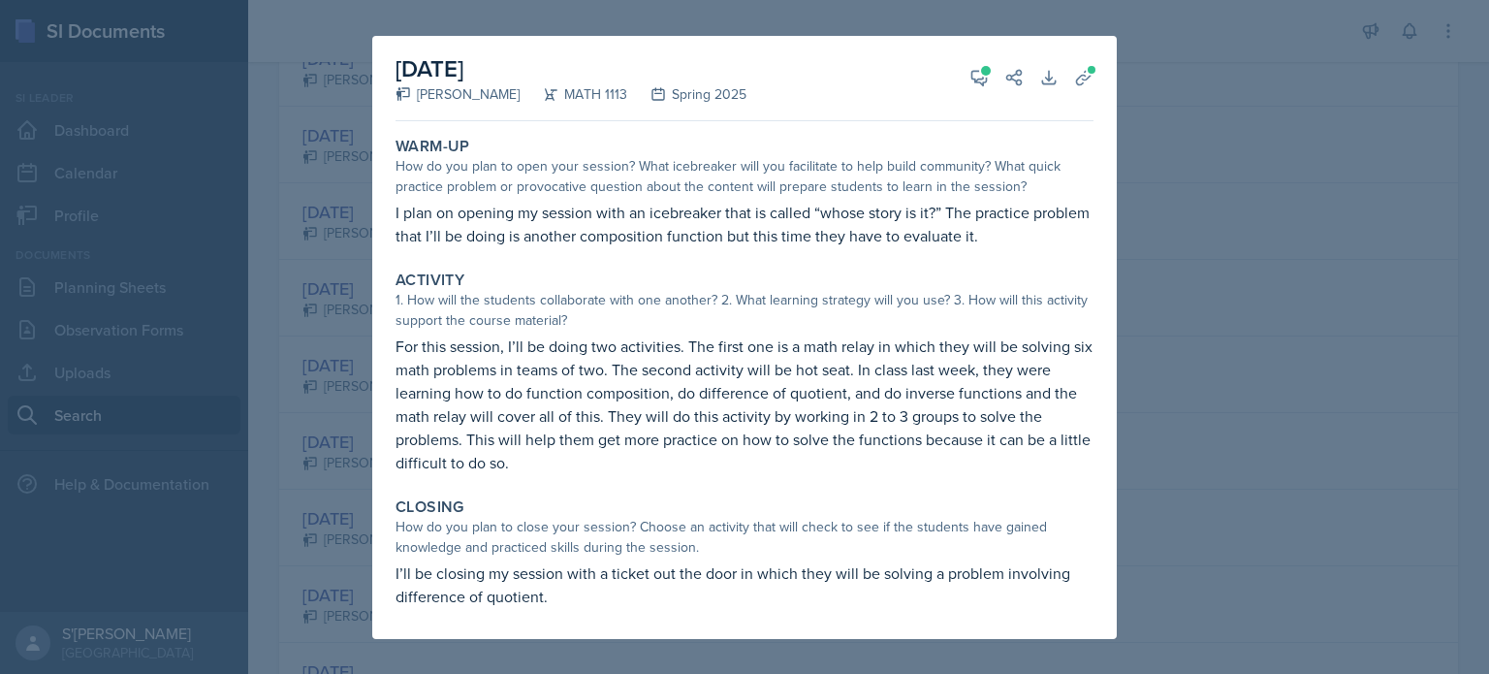
click at [360, 409] on div at bounding box center [744, 337] width 1489 height 674
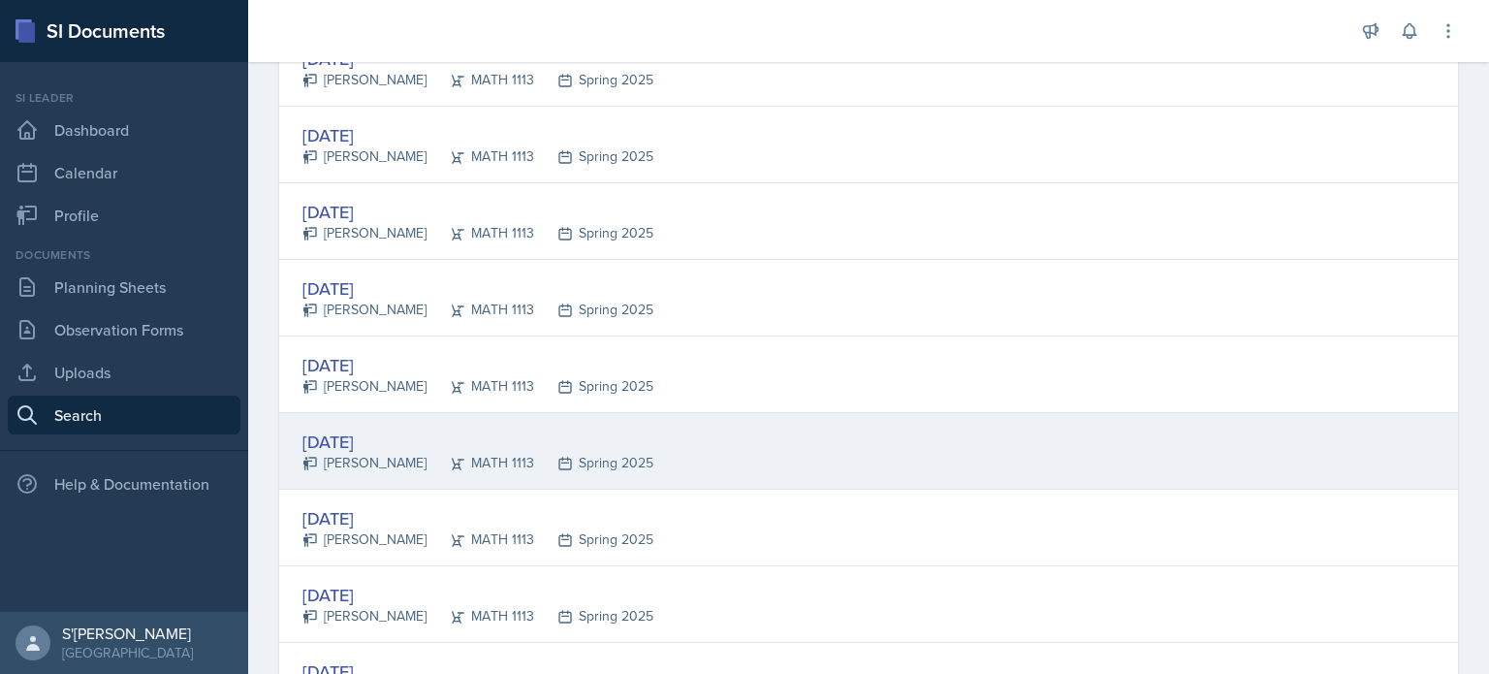
click at [361, 453] on div "Mirlyn Salcedo Maldonado" at bounding box center [365, 463] width 124 height 20
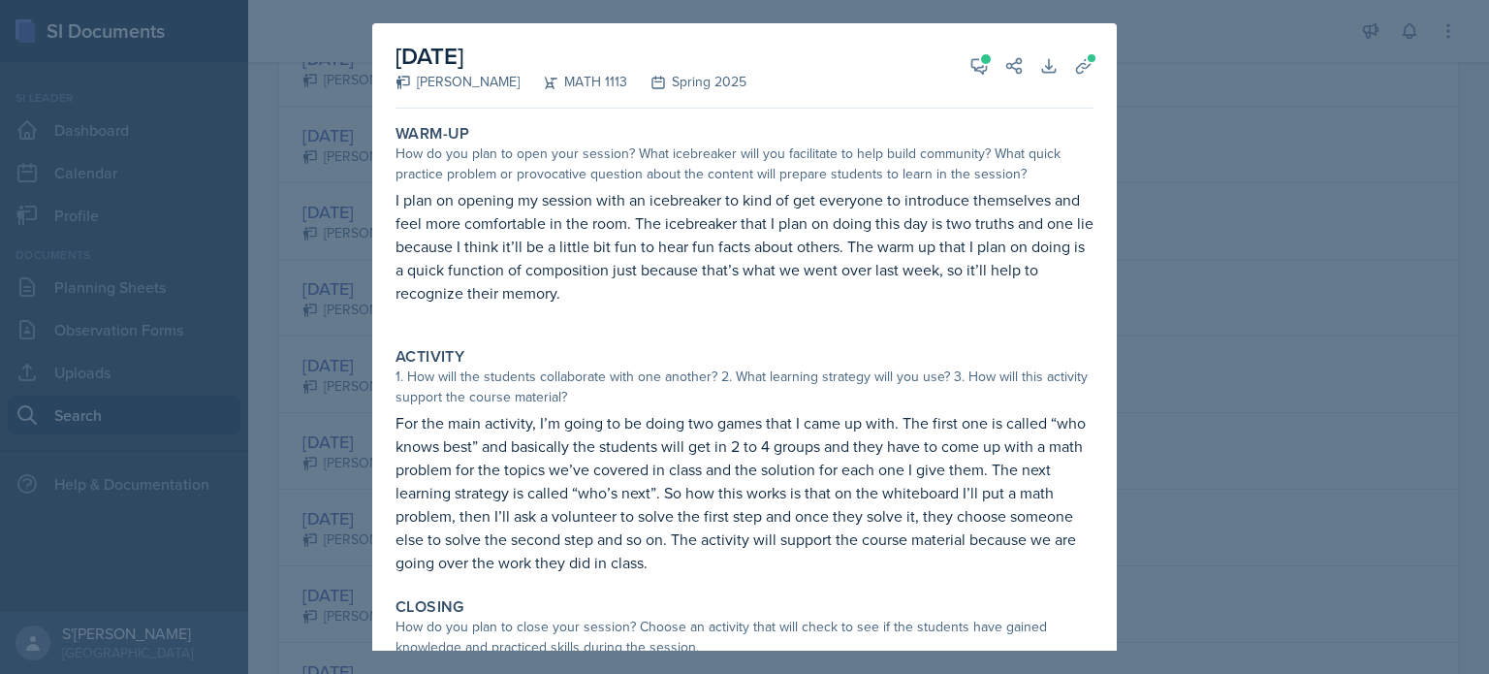
scroll to position [87, 0]
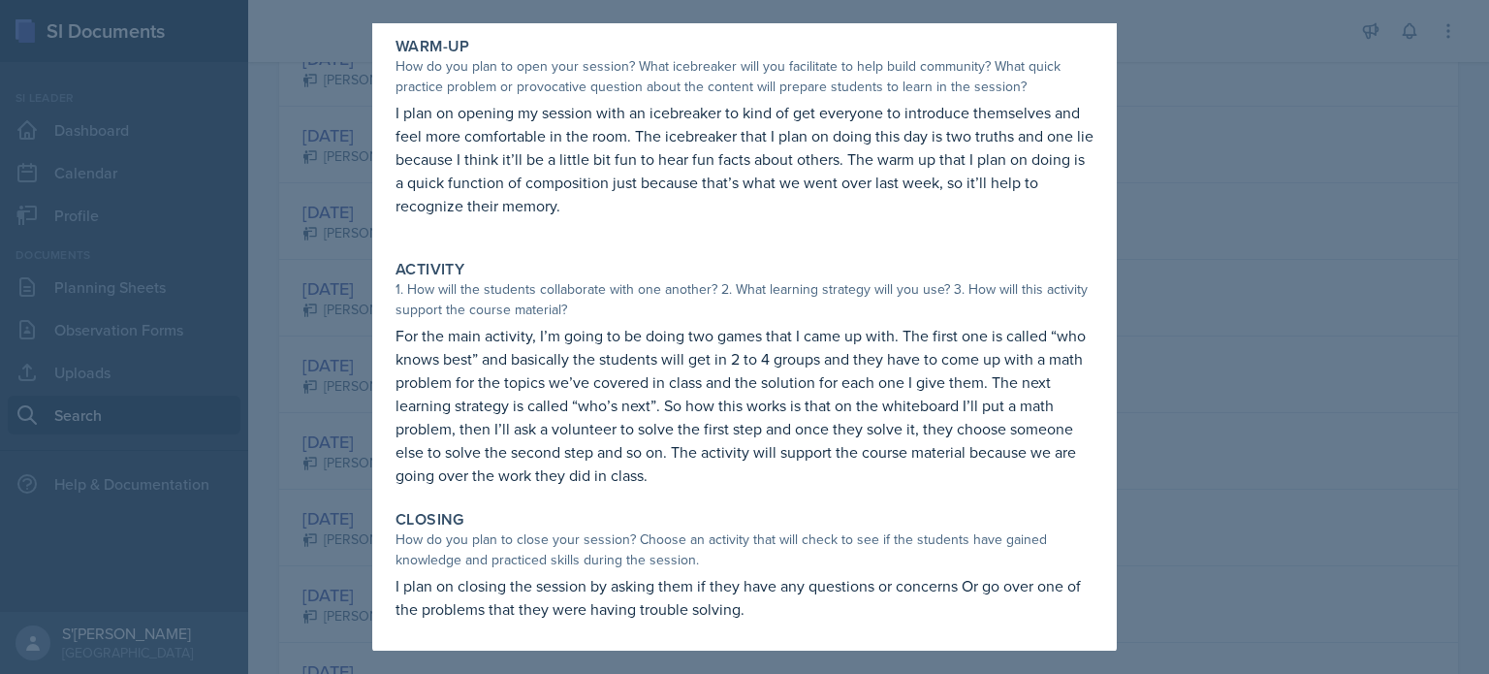
click at [353, 537] on div at bounding box center [744, 337] width 1489 height 674
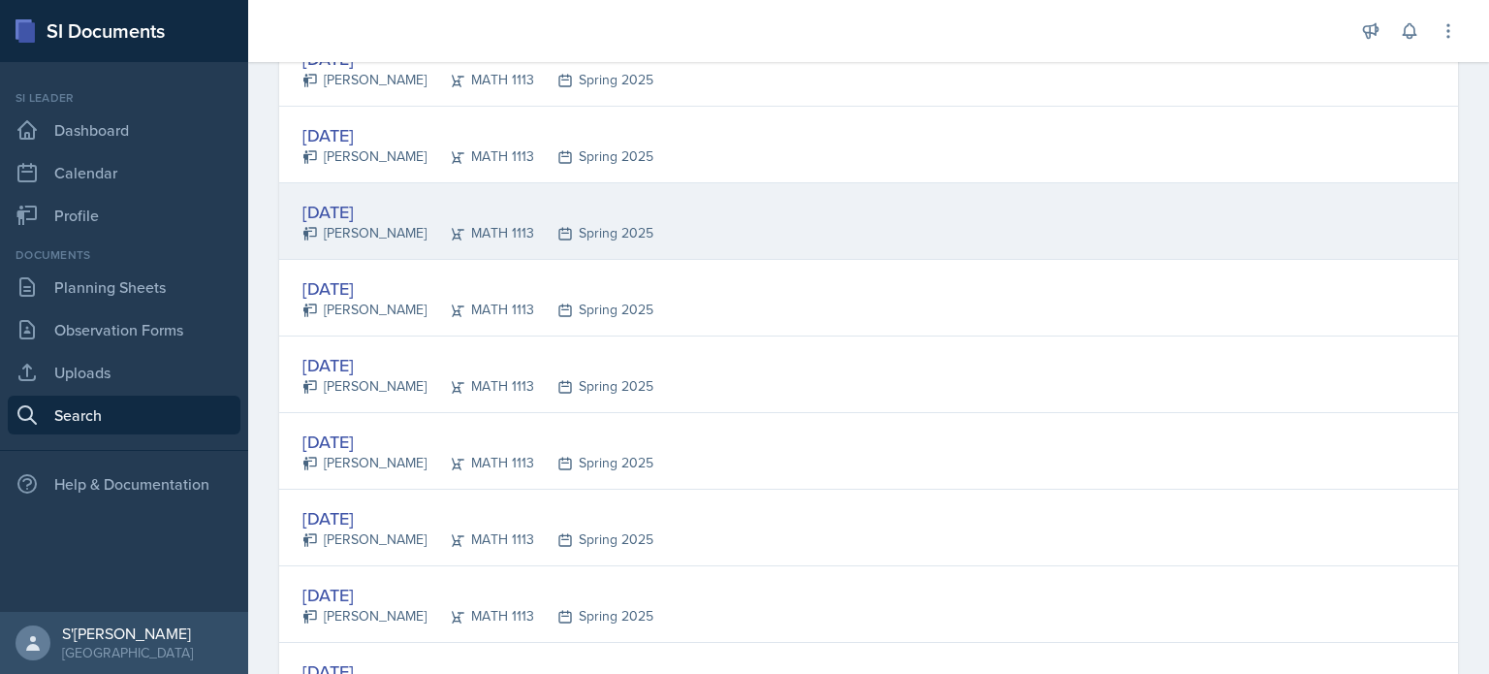
click at [410, 204] on div "Jan 17th, 2025" at bounding box center [478, 212] width 351 height 26
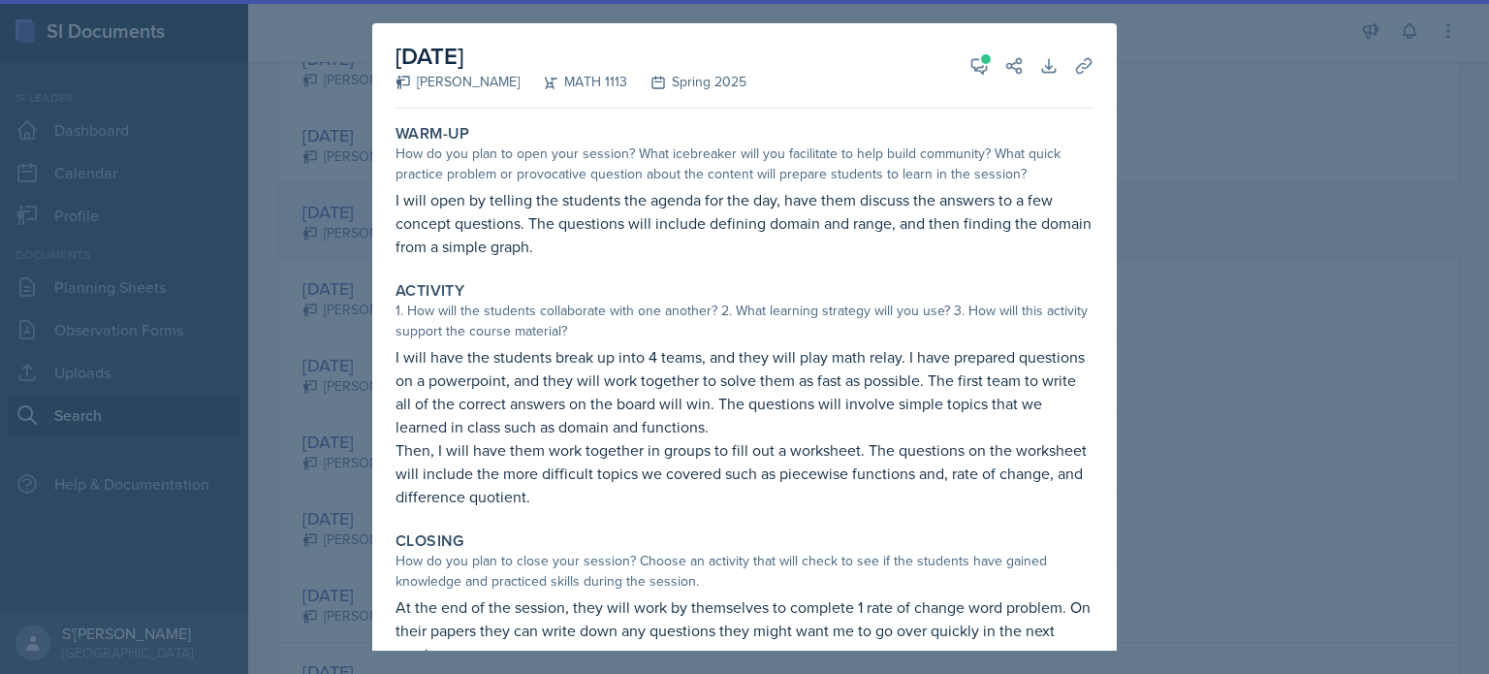
scroll to position [45, 0]
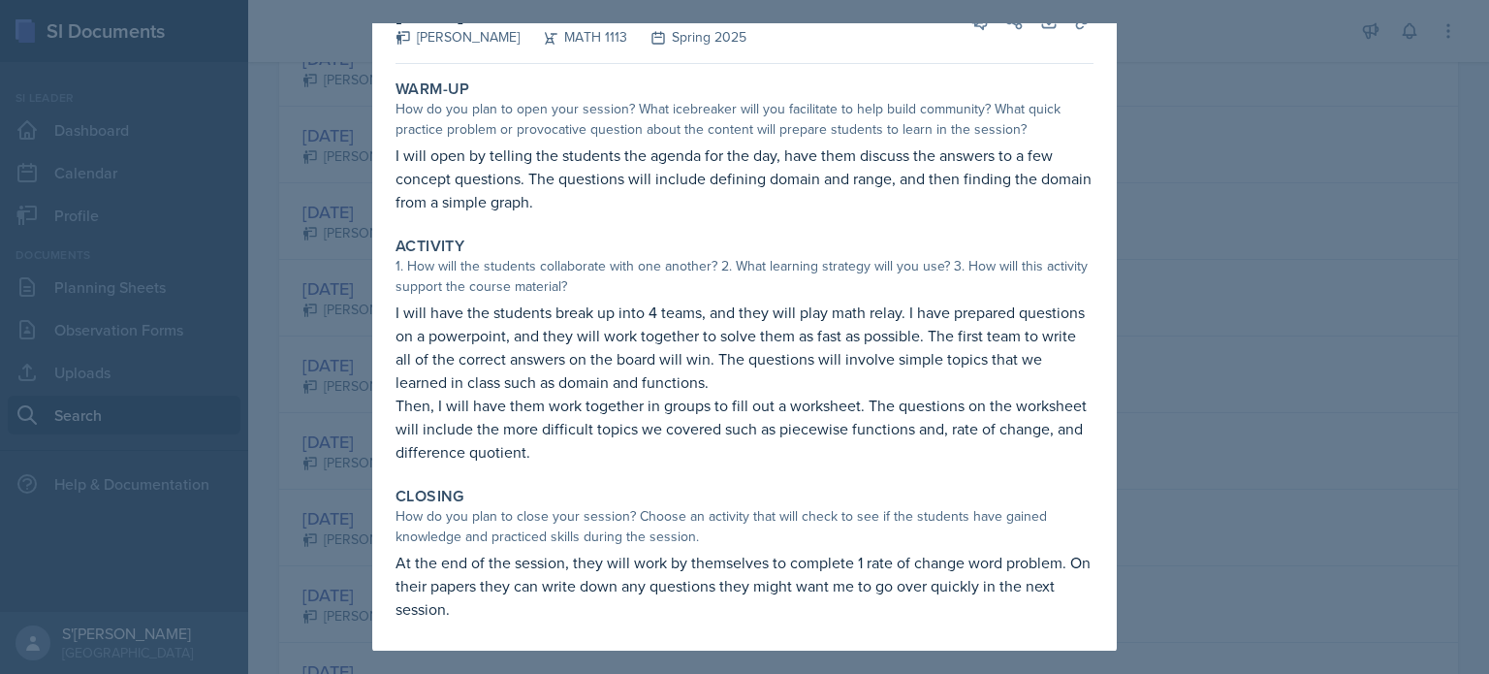
click at [333, 327] on div at bounding box center [744, 337] width 1489 height 674
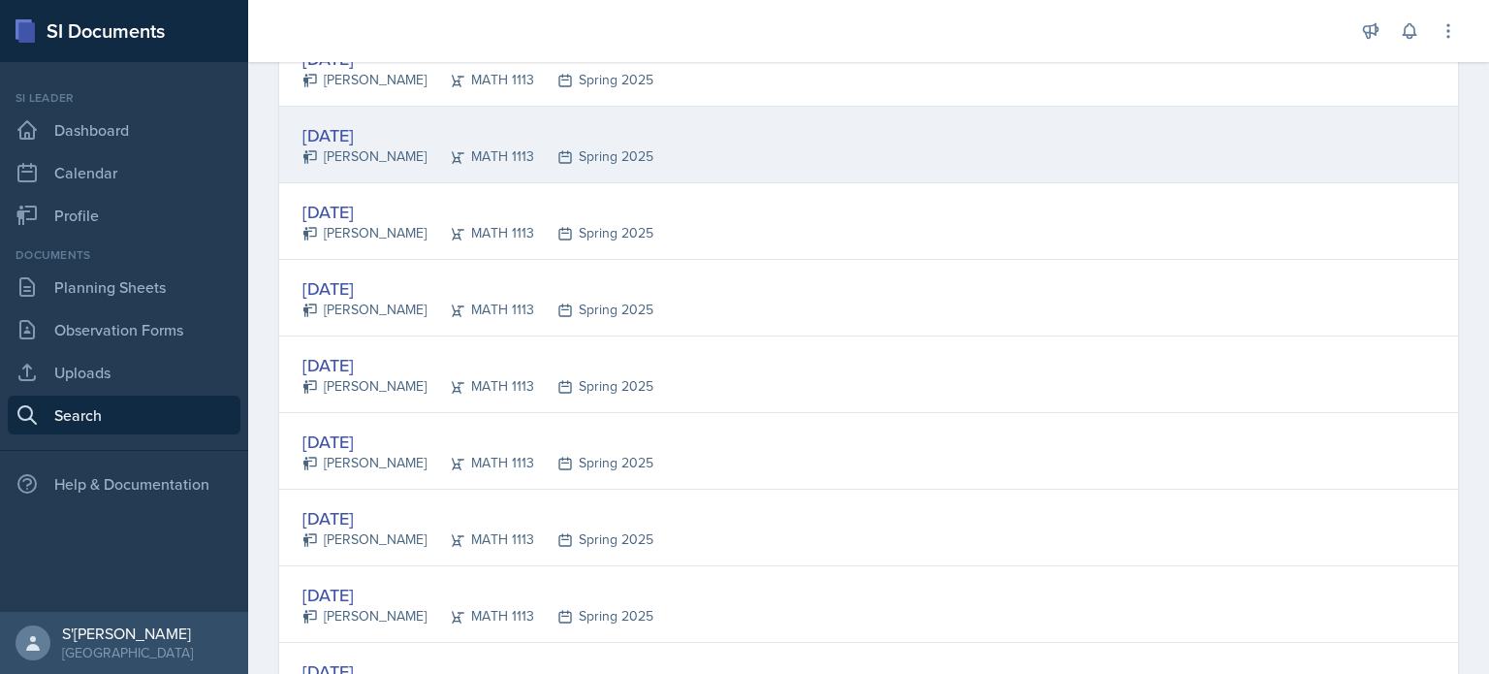
click at [375, 110] on div "Jan 16th, 2025 Anais Gjergji MATH 1113 Spring 2025" at bounding box center [868, 145] width 1179 height 77
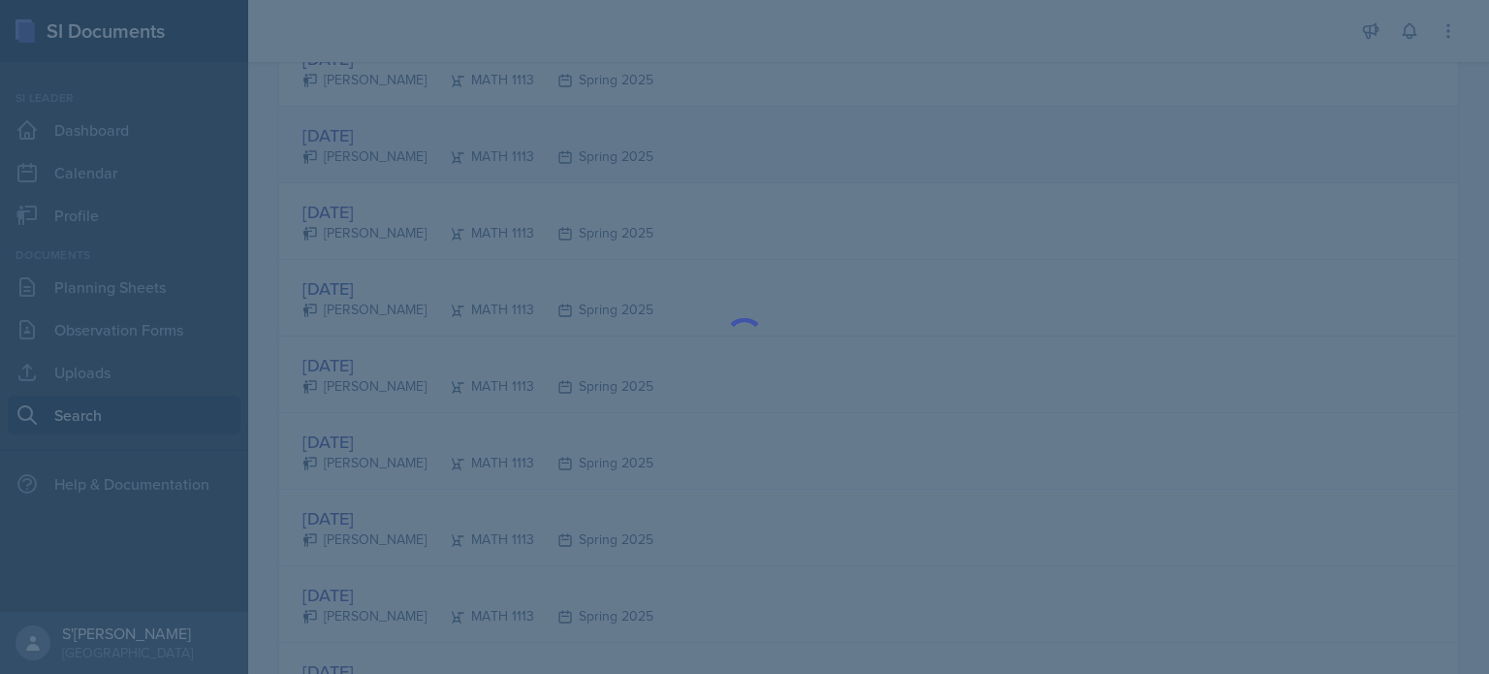
scroll to position [0, 0]
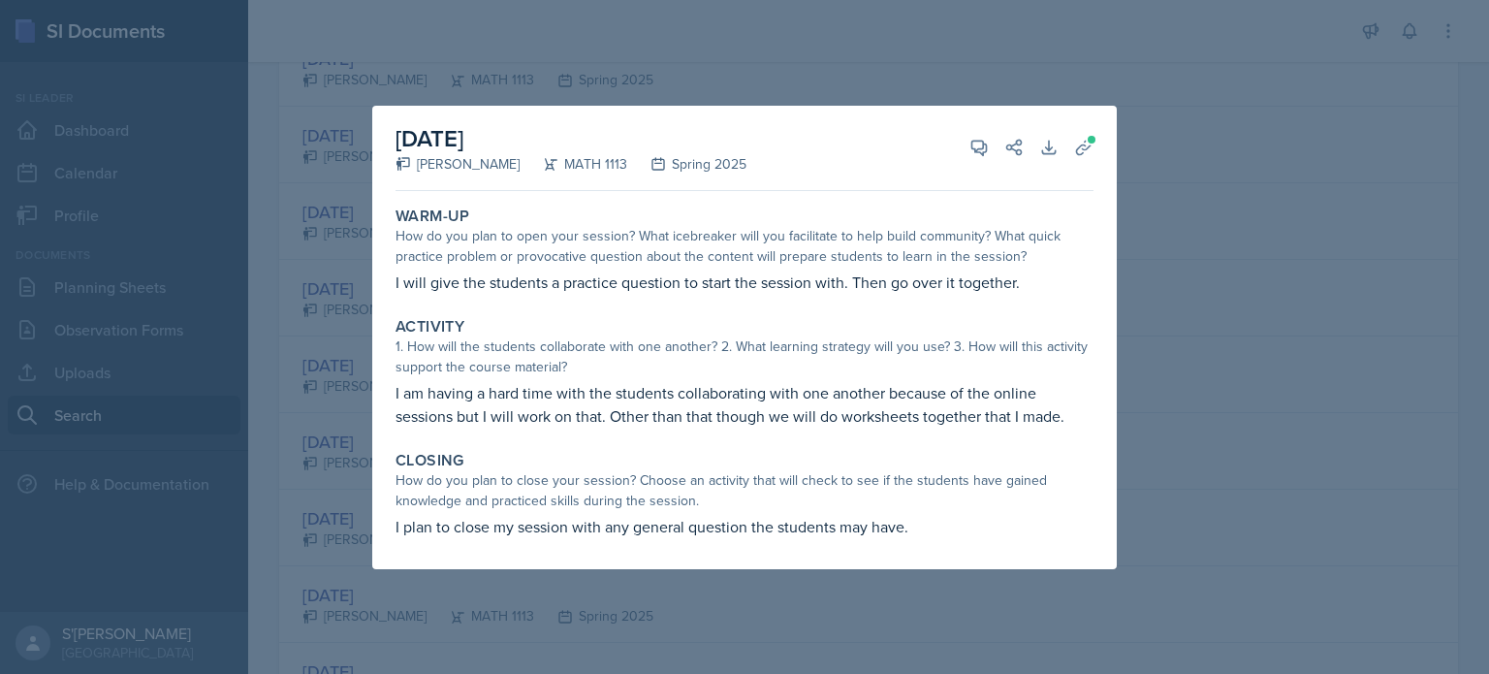
click at [601, 3] on div at bounding box center [744, 337] width 1489 height 674
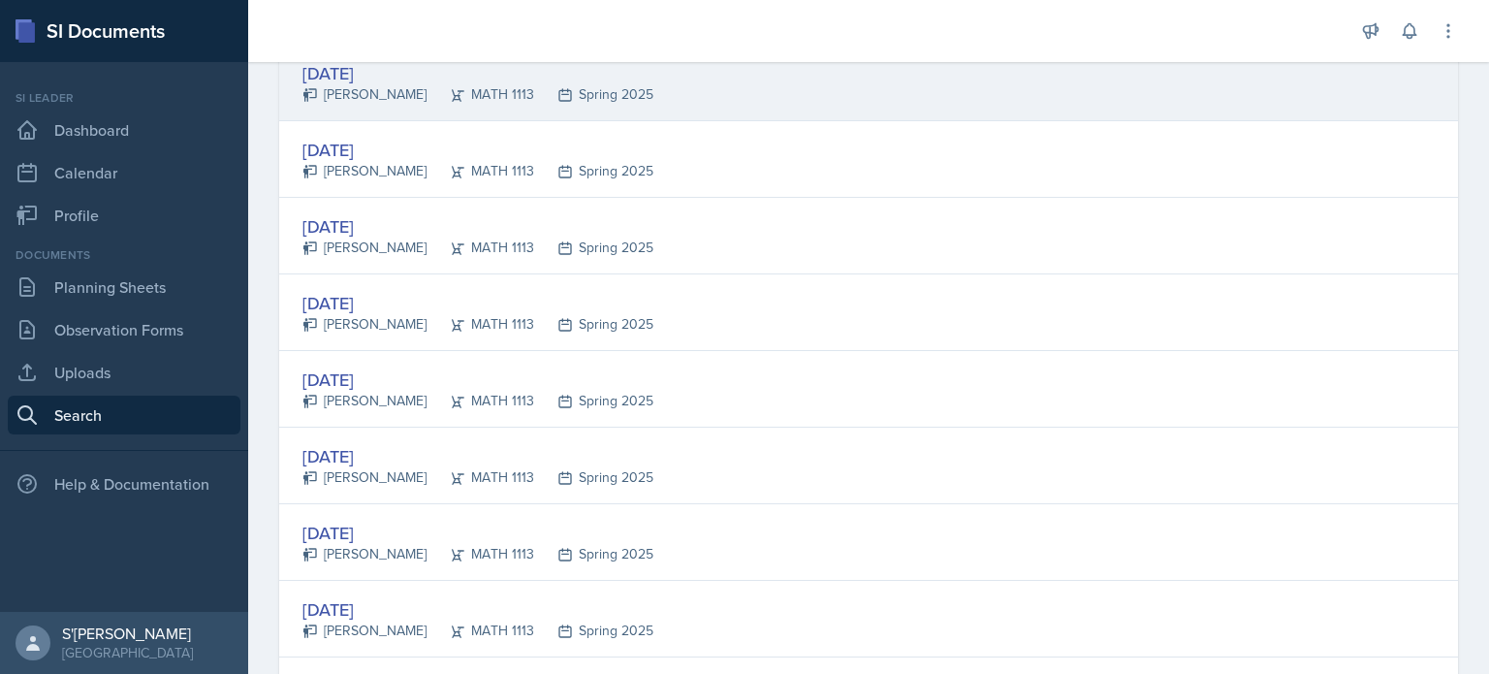
scroll to position [1418, 0]
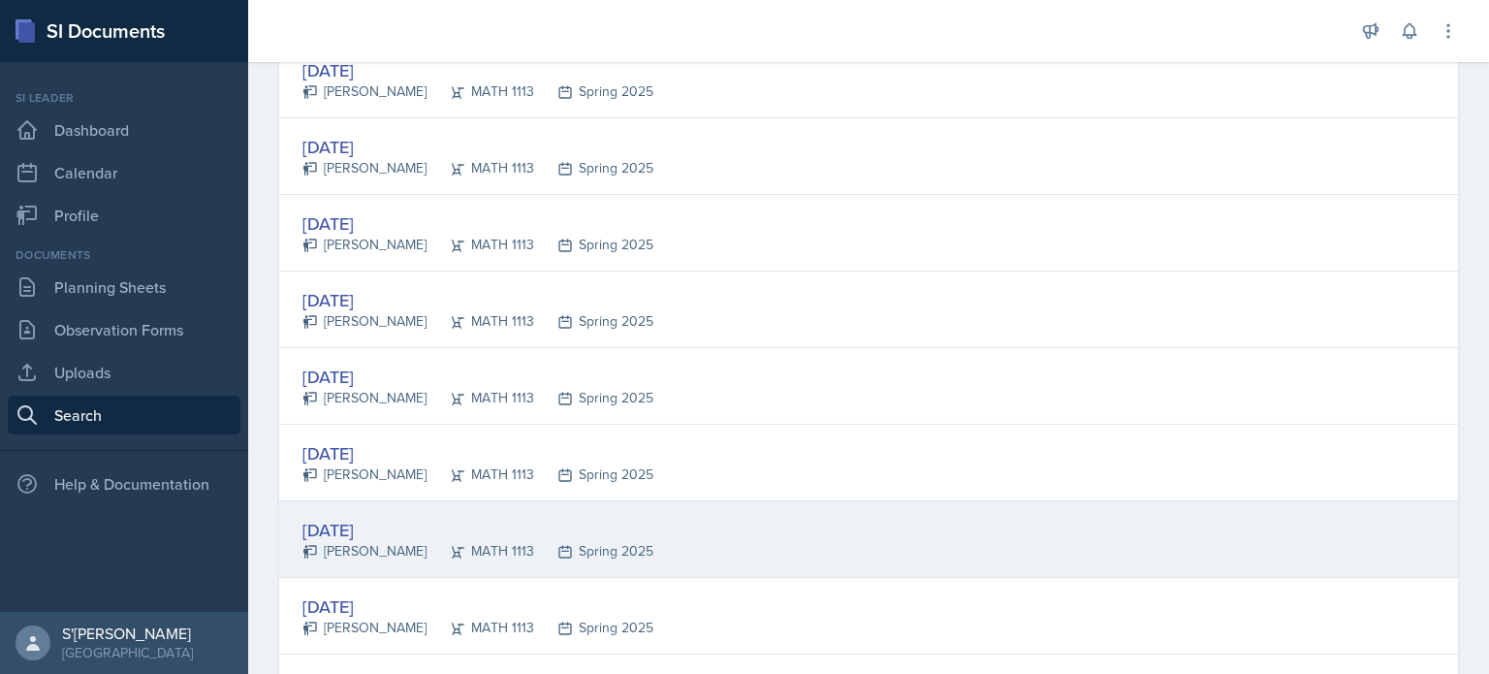
click at [381, 552] on div "Anais Gjergji" at bounding box center [365, 551] width 124 height 20
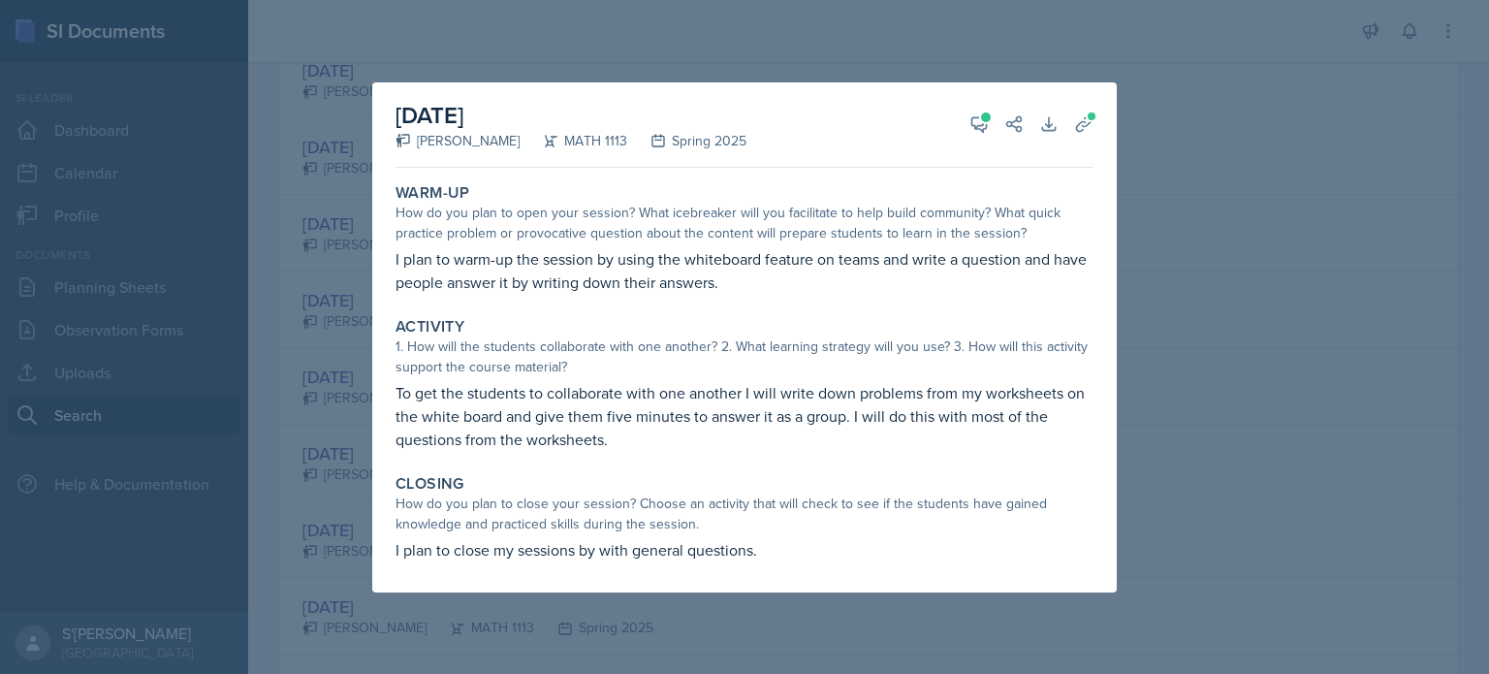
click at [1181, 443] on div at bounding box center [744, 337] width 1489 height 674
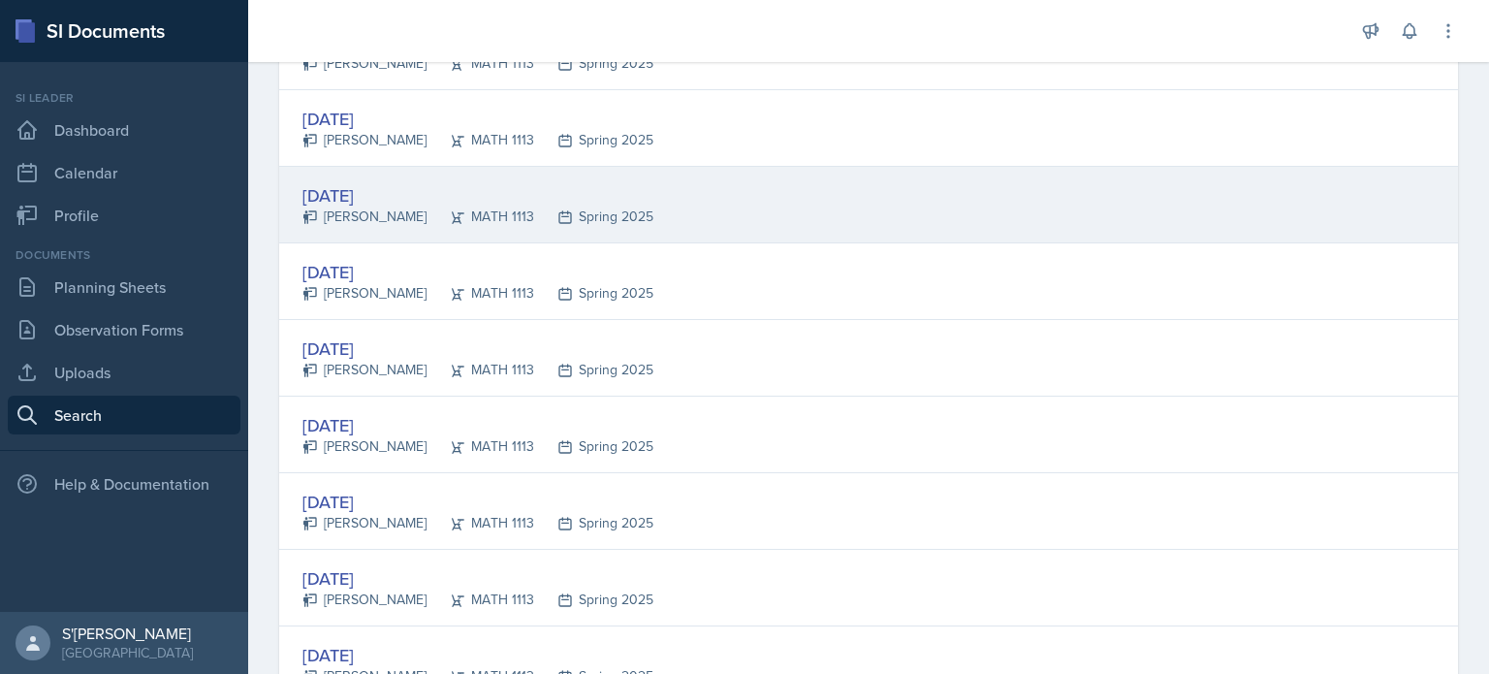
scroll to position [1682, 0]
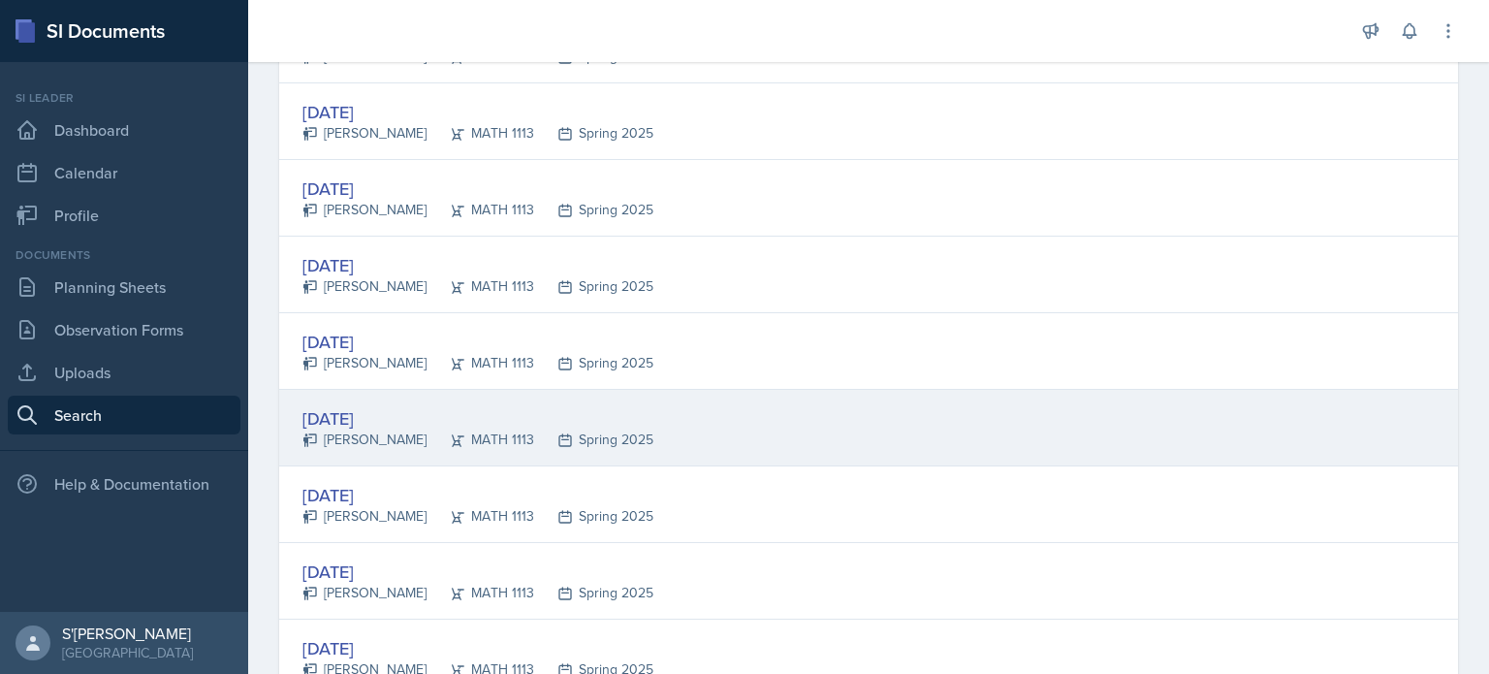
click at [492, 413] on div "Jan 27th, 2025" at bounding box center [478, 418] width 351 height 26
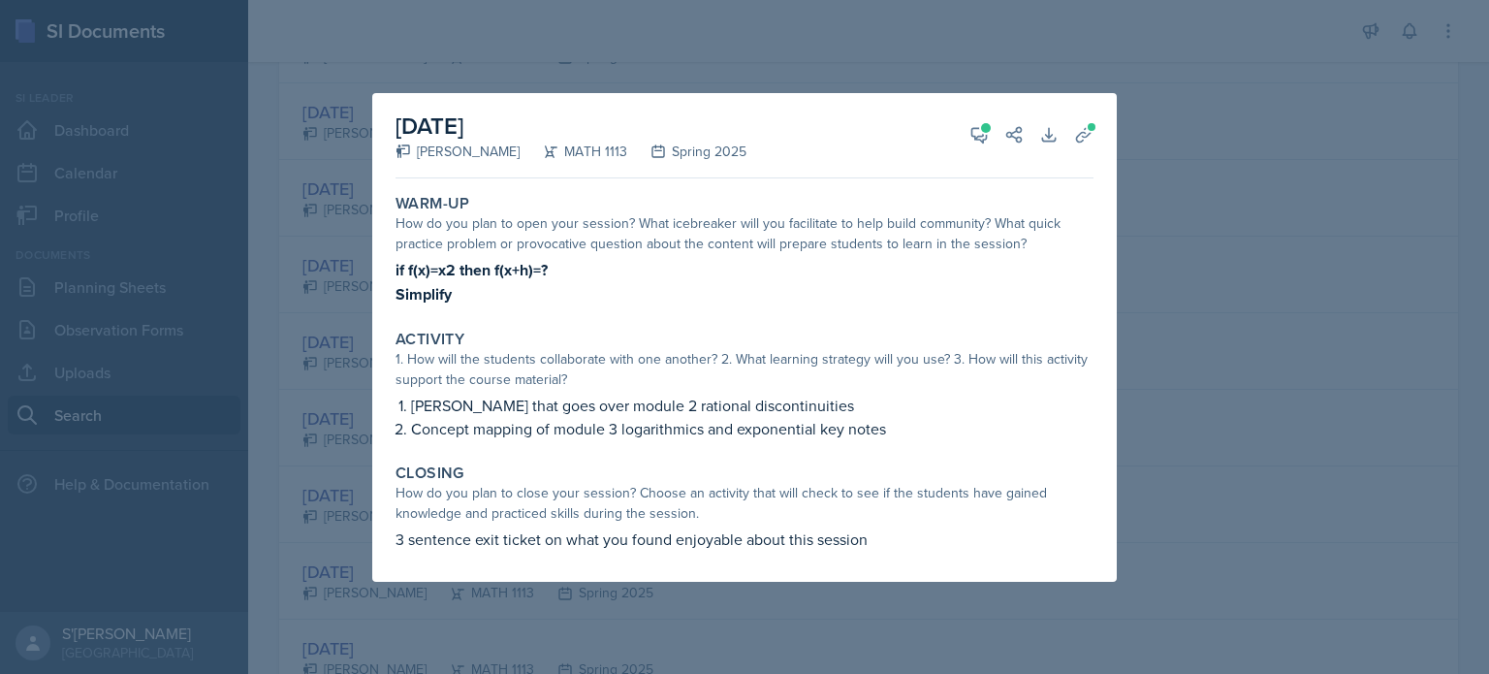
click at [320, 440] on div at bounding box center [744, 337] width 1489 height 674
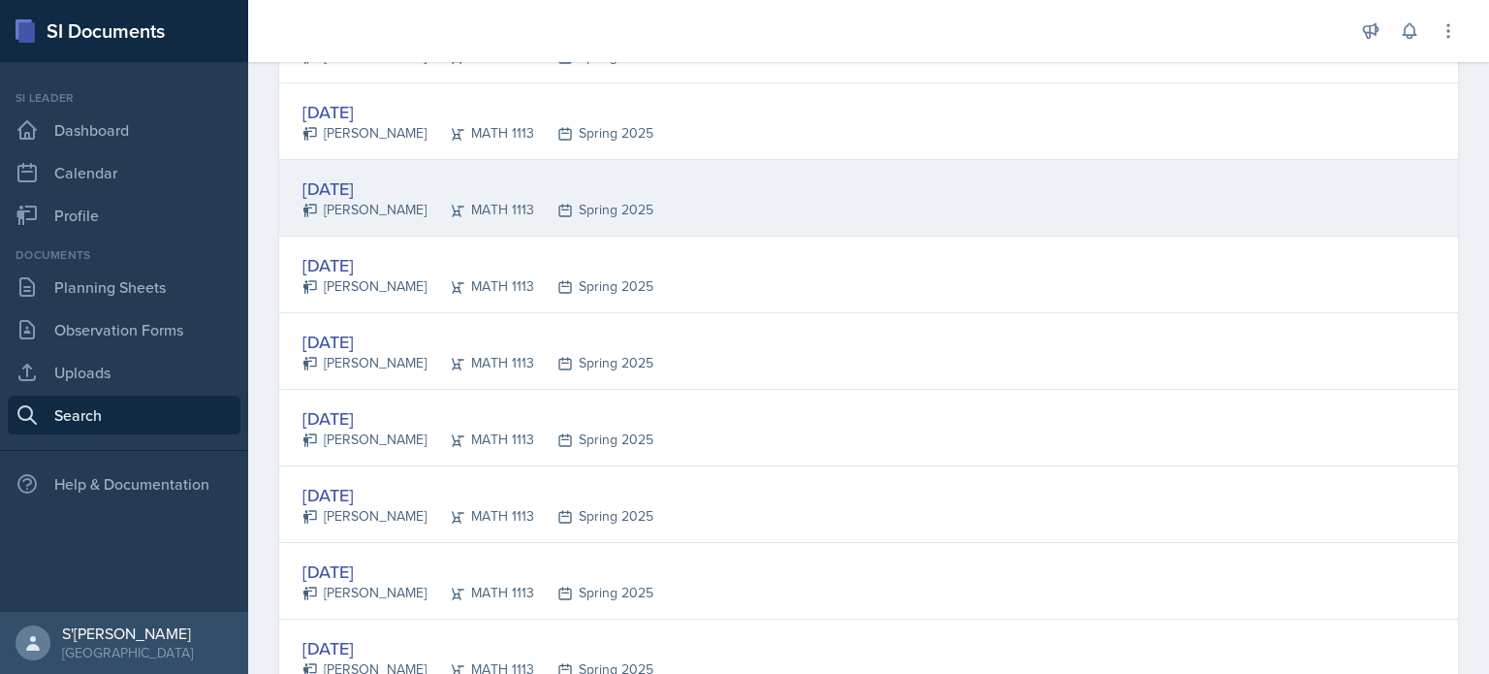
click at [384, 218] on div "Jan 24th, 2025 Antonio Morrison MATH 1113 Spring 2025" at bounding box center [868, 198] width 1179 height 77
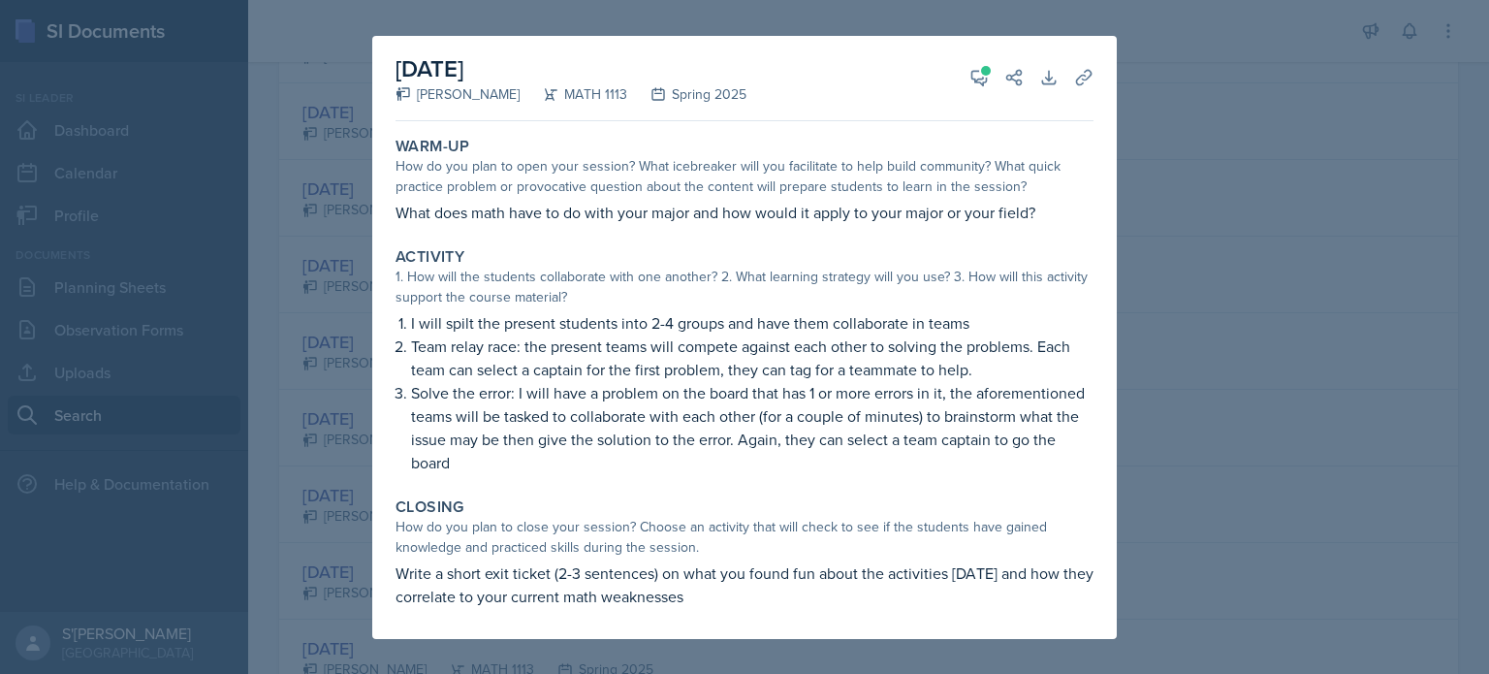
click at [260, 472] on div at bounding box center [744, 337] width 1489 height 674
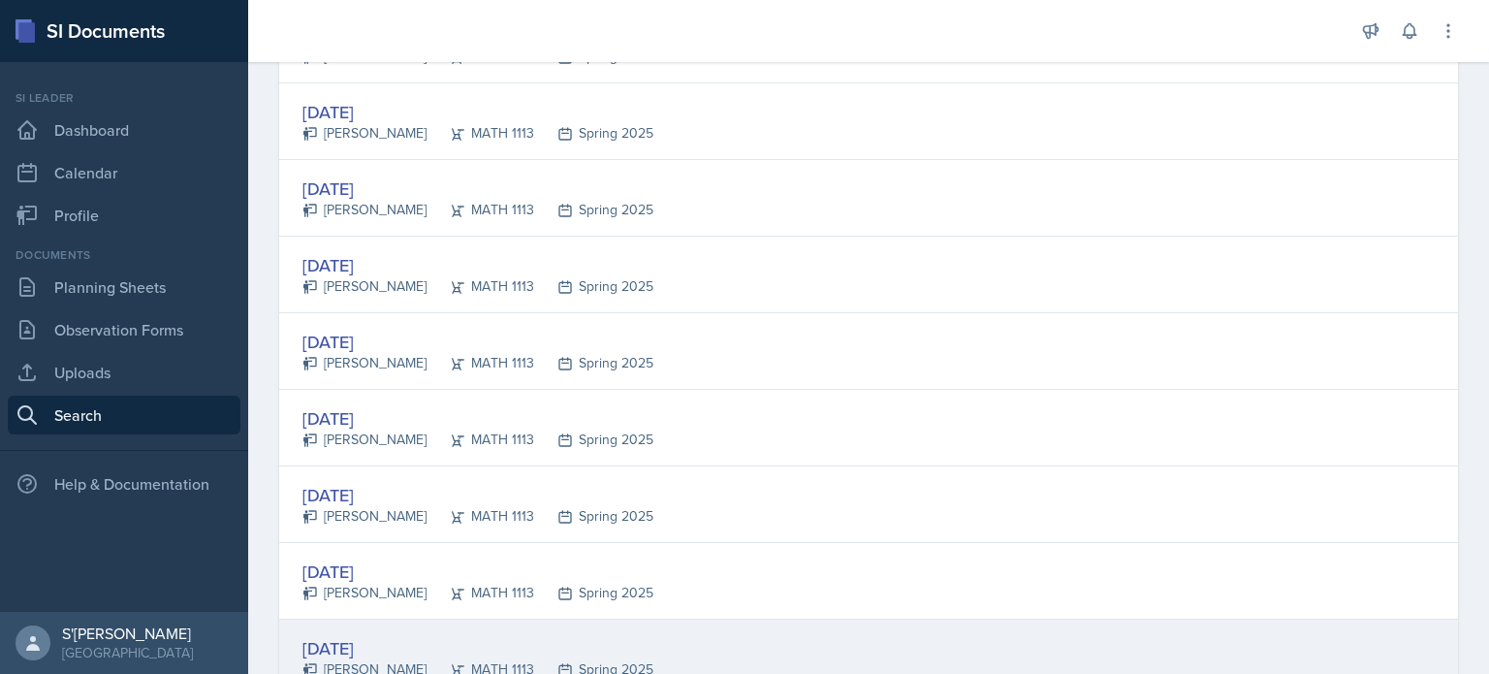
click at [357, 621] on div "Jan 30th, 2025 Ariana Mitchell MATH 1113 Spring 2025" at bounding box center [868, 658] width 1179 height 77
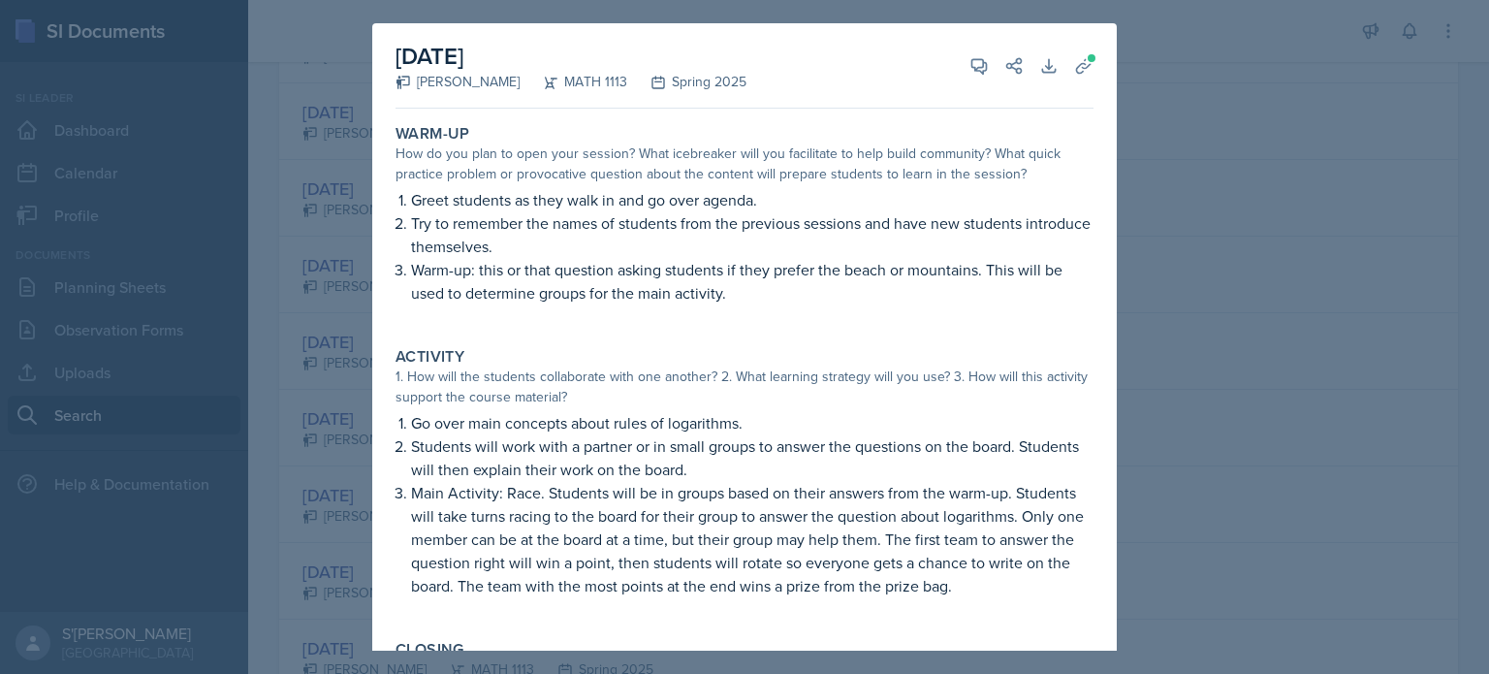
click at [326, 571] on div at bounding box center [744, 337] width 1489 height 674
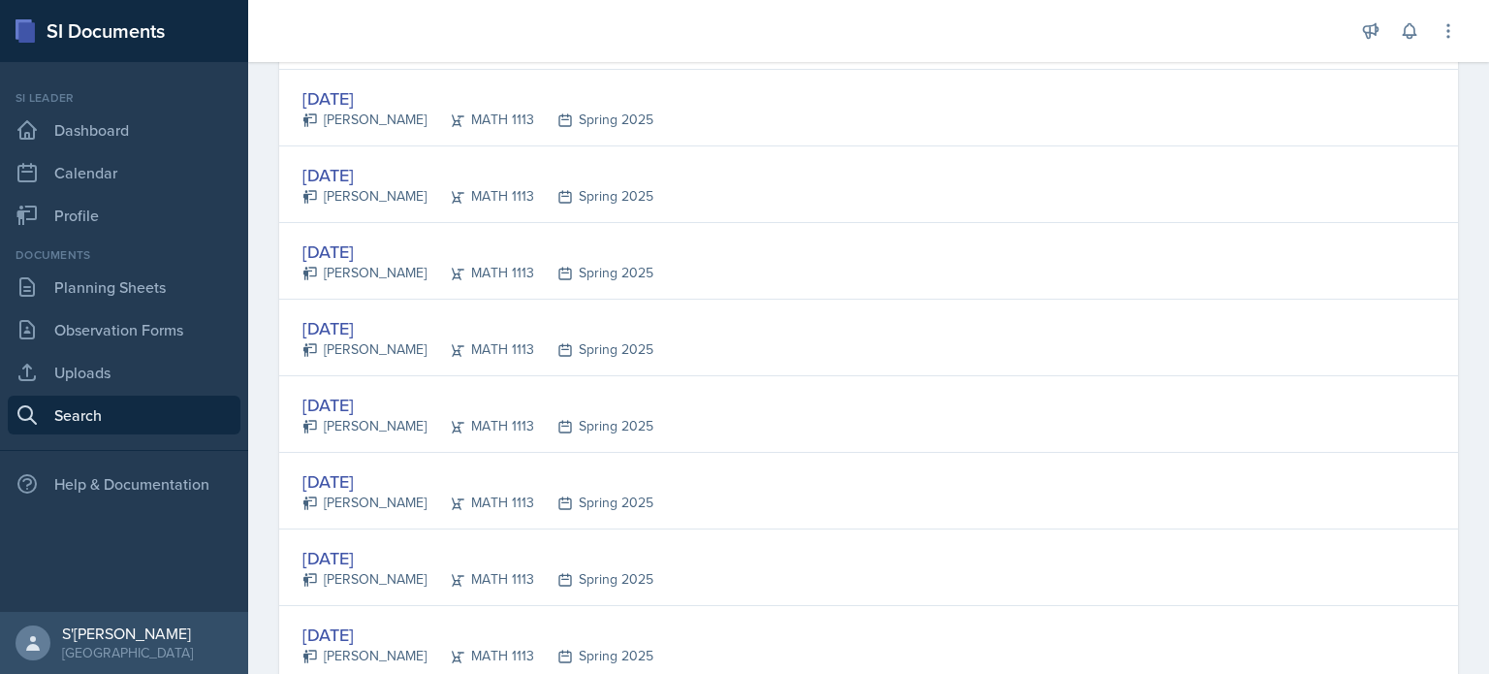
scroll to position [2093, 0]
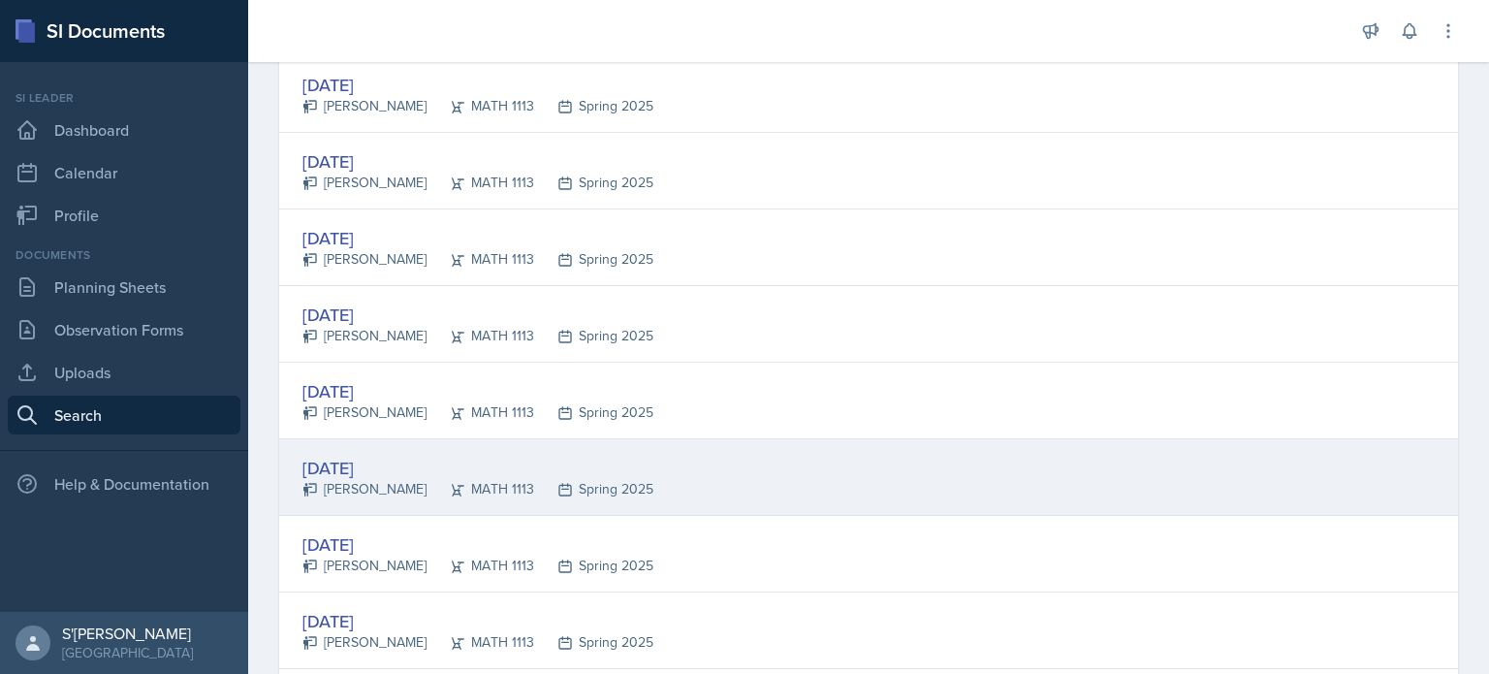
click at [428, 469] on div "Jan 31st, 2025" at bounding box center [478, 468] width 351 height 26
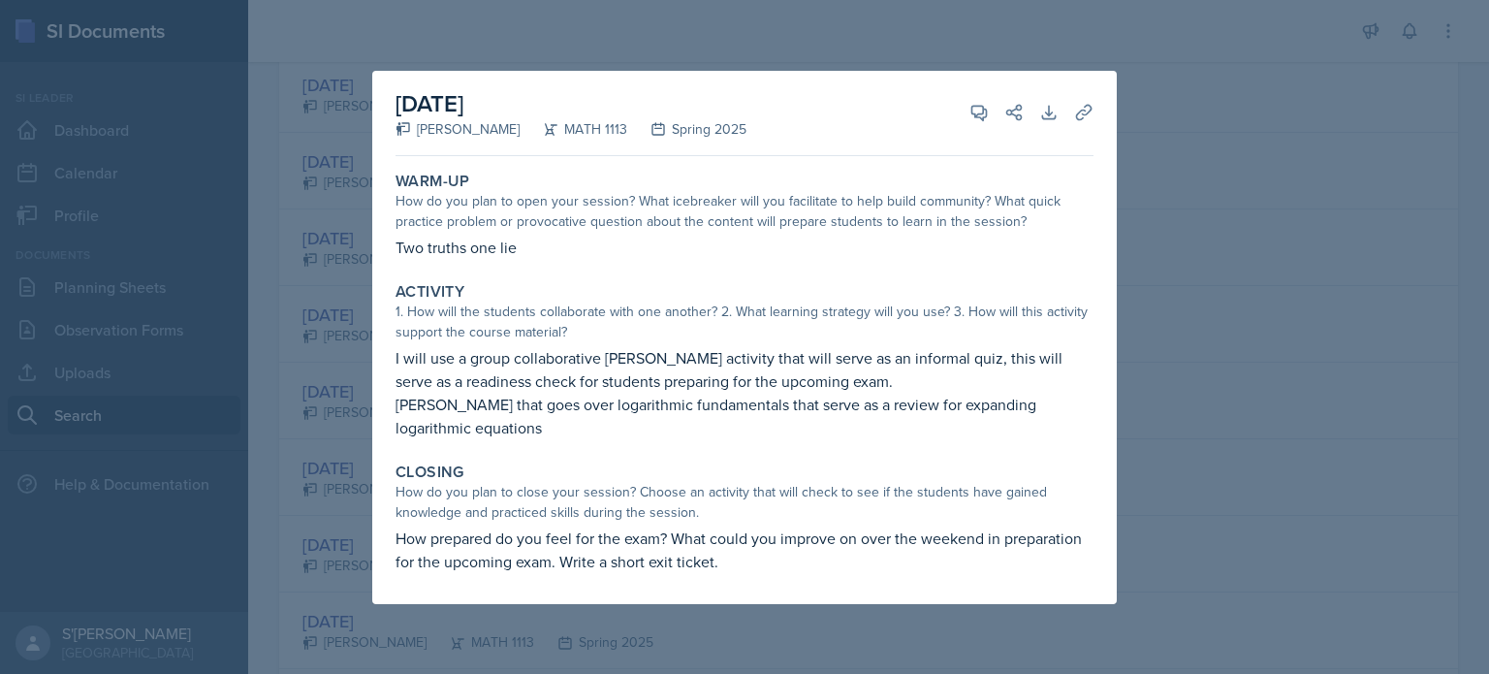
click at [313, 521] on div at bounding box center [744, 337] width 1489 height 674
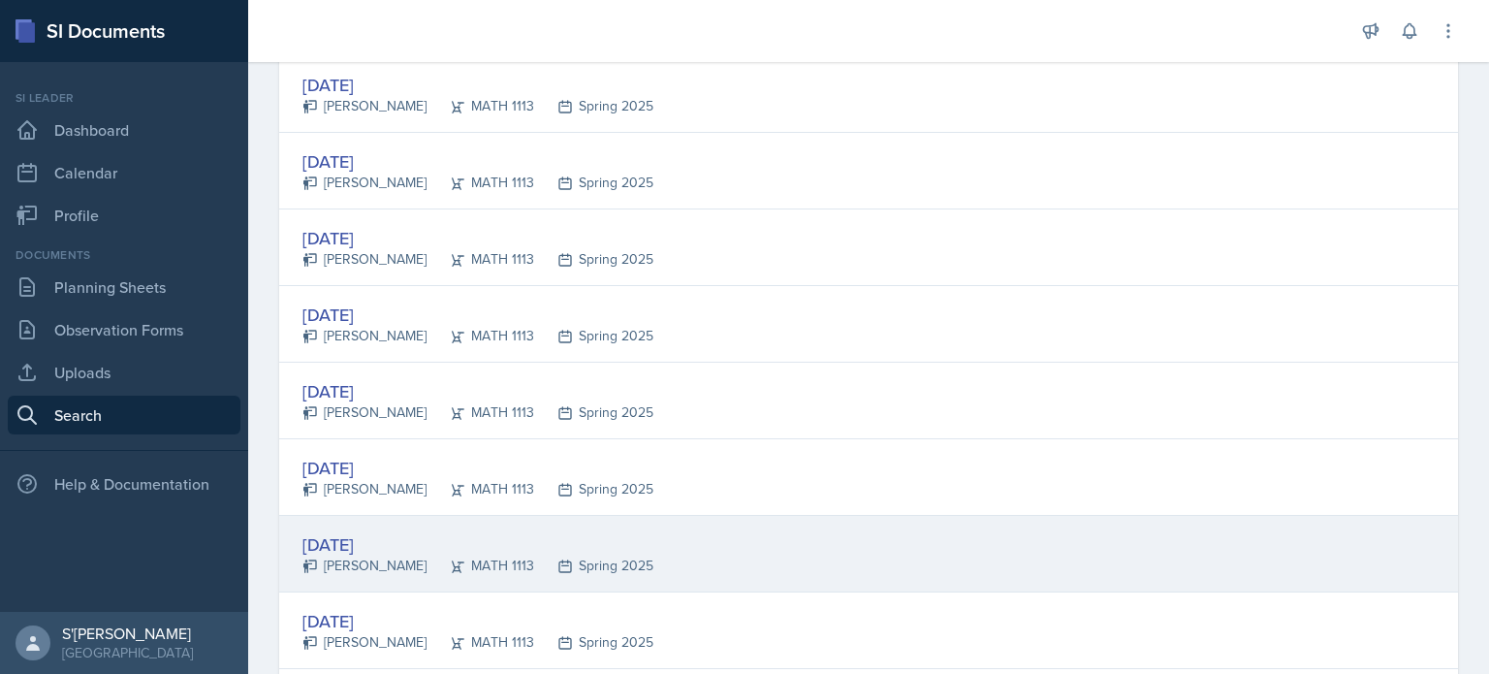
click at [402, 562] on div "Savannah Merrefield" at bounding box center [365, 566] width 124 height 20
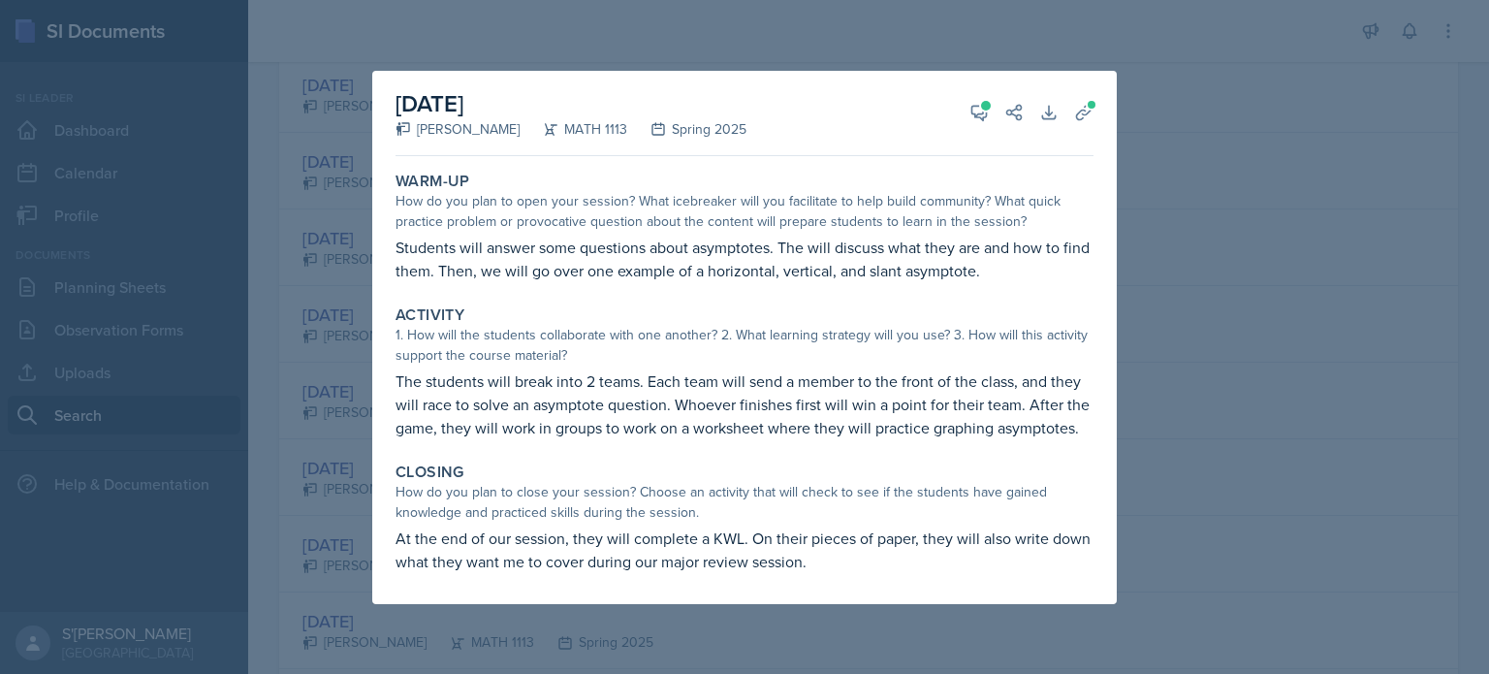
click at [275, 383] on div at bounding box center [744, 337] width 1489 height 674
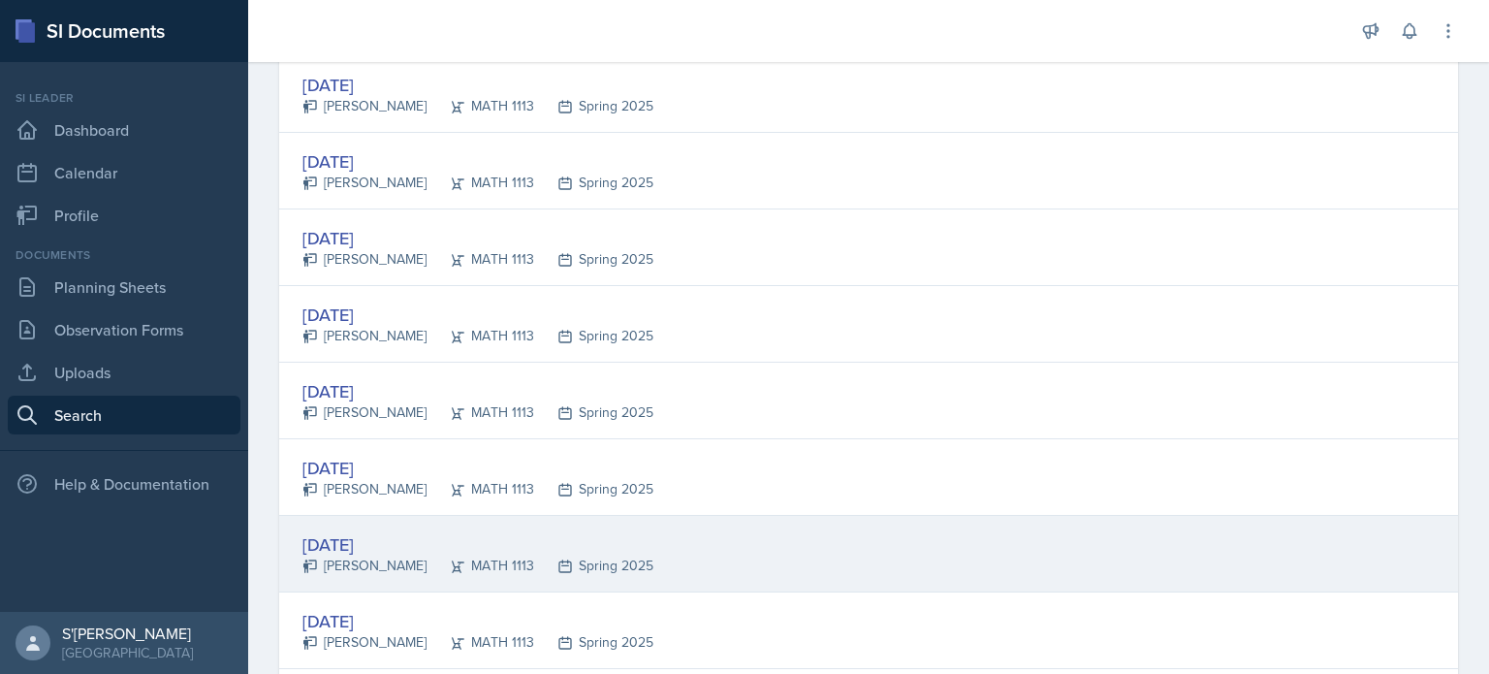
click at [379, 568] on div "Savannah Merrefield" at bounding box center [365, 566] width 124 height 20
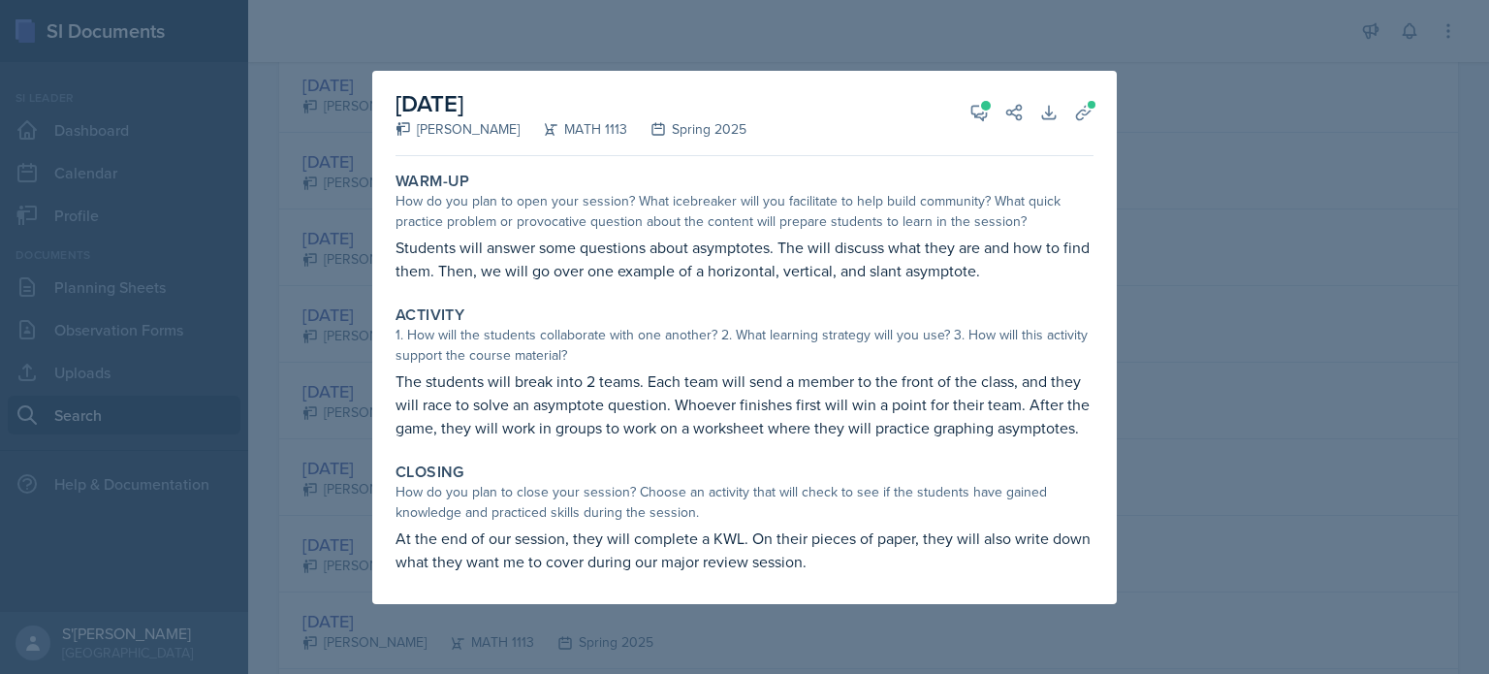
click at [335, 574] on div at bounding box center [744, 337] width 1489 height 674
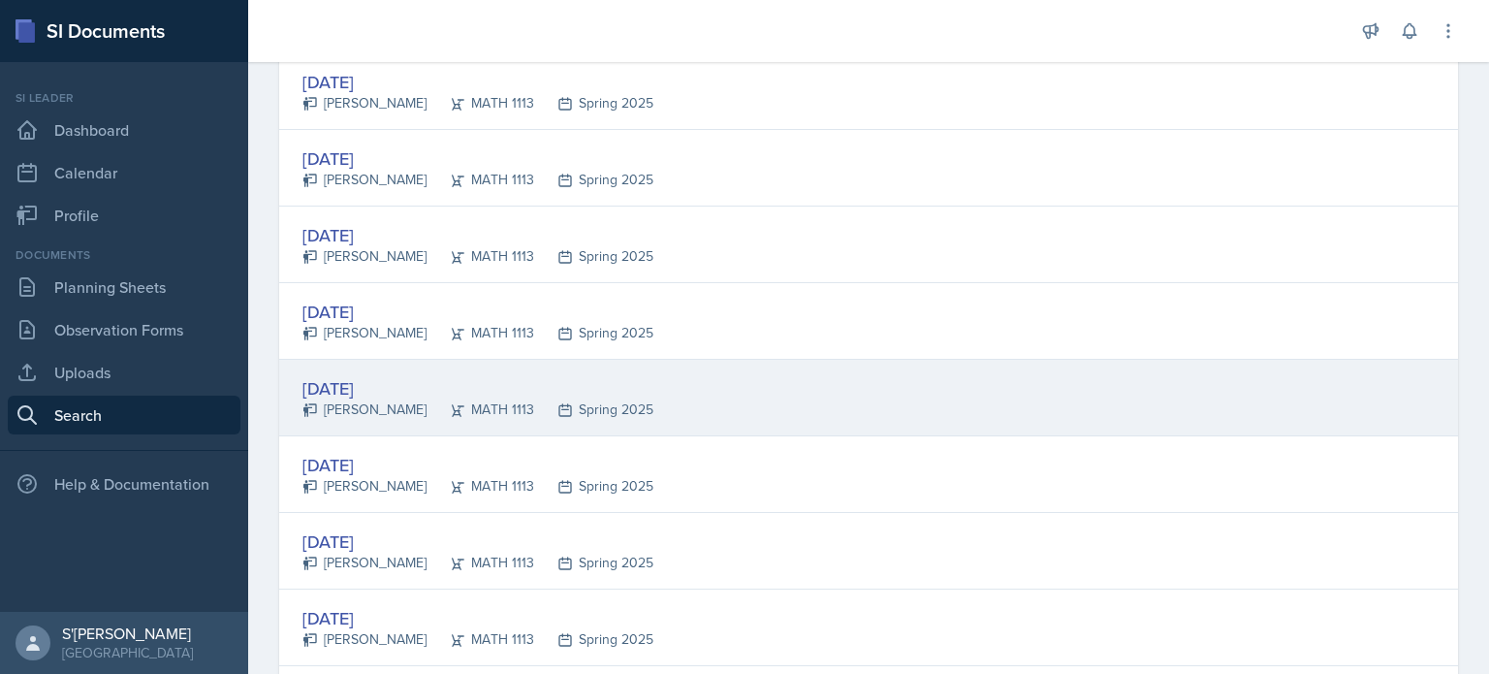
scroll to position [2563, 0]
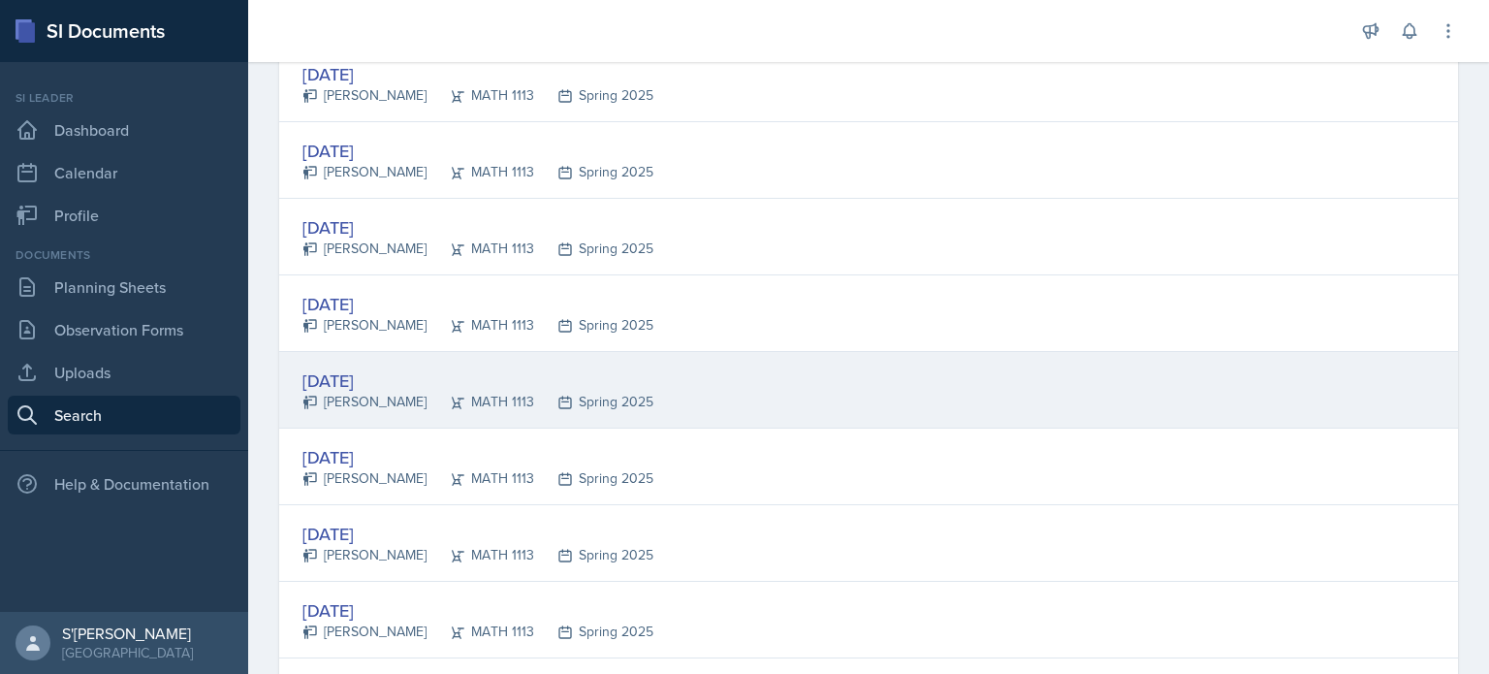
click at [424, 368] on div "Feb 5th, 2025" at bounding box center [478, 381] width 351 height 26
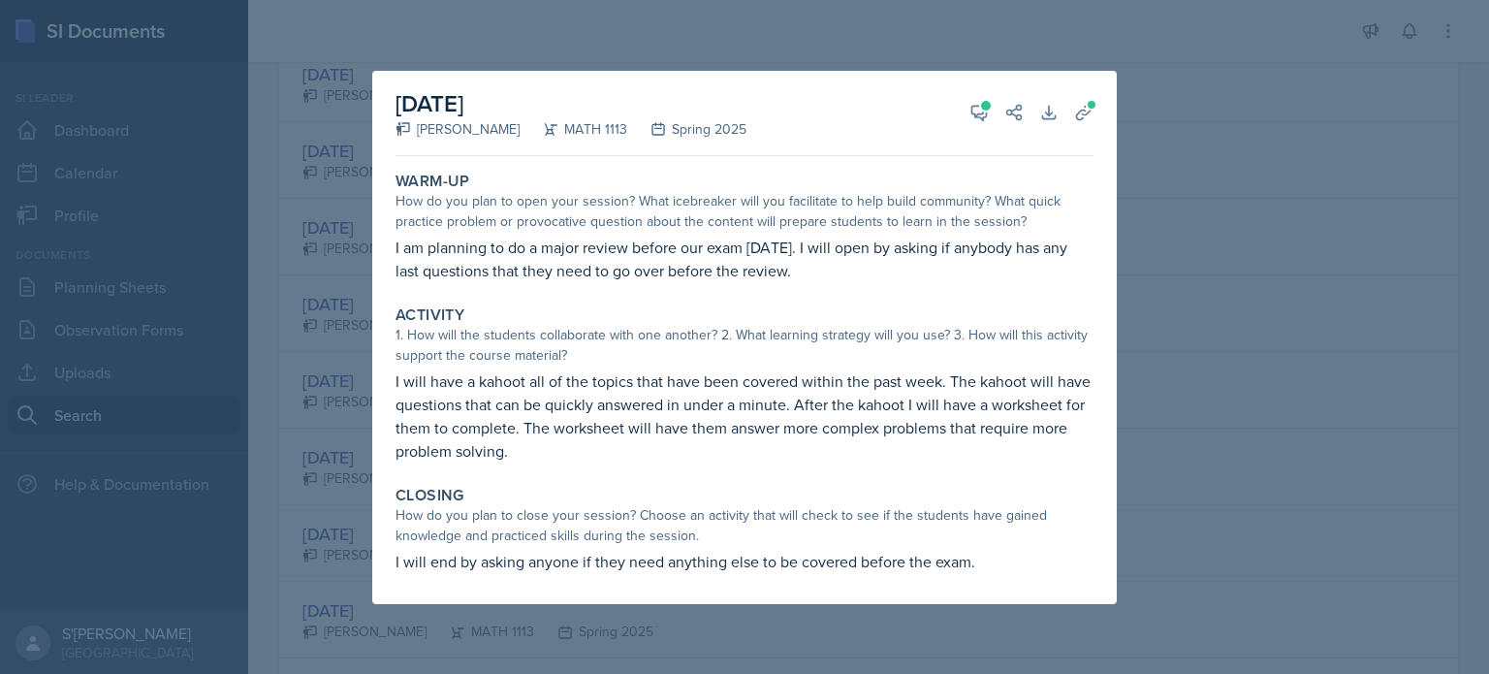
click at [314, 514] on div at bounding box center [744, 337] width 1489 height 674
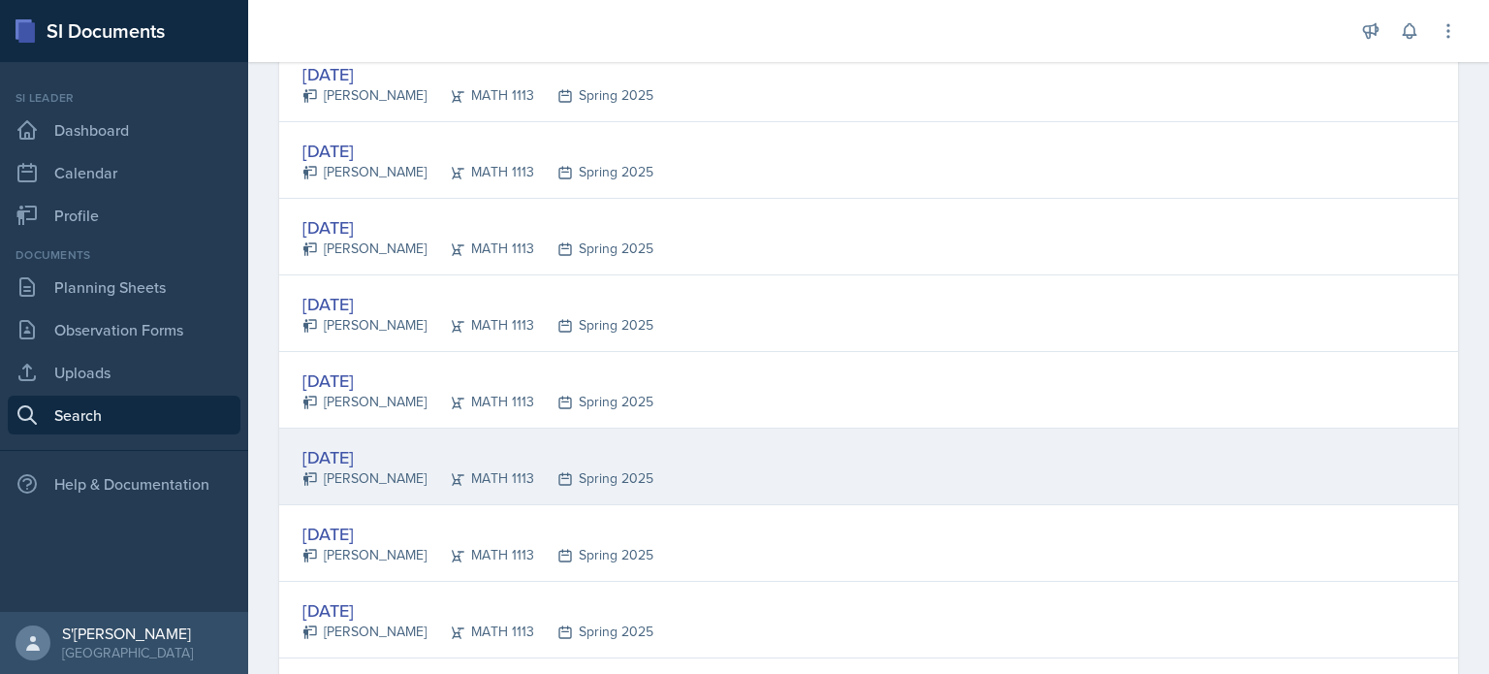
click at [410, 451] on div "Feb 6th, 2025" at bounding box center [478, 457] width 351 height 26
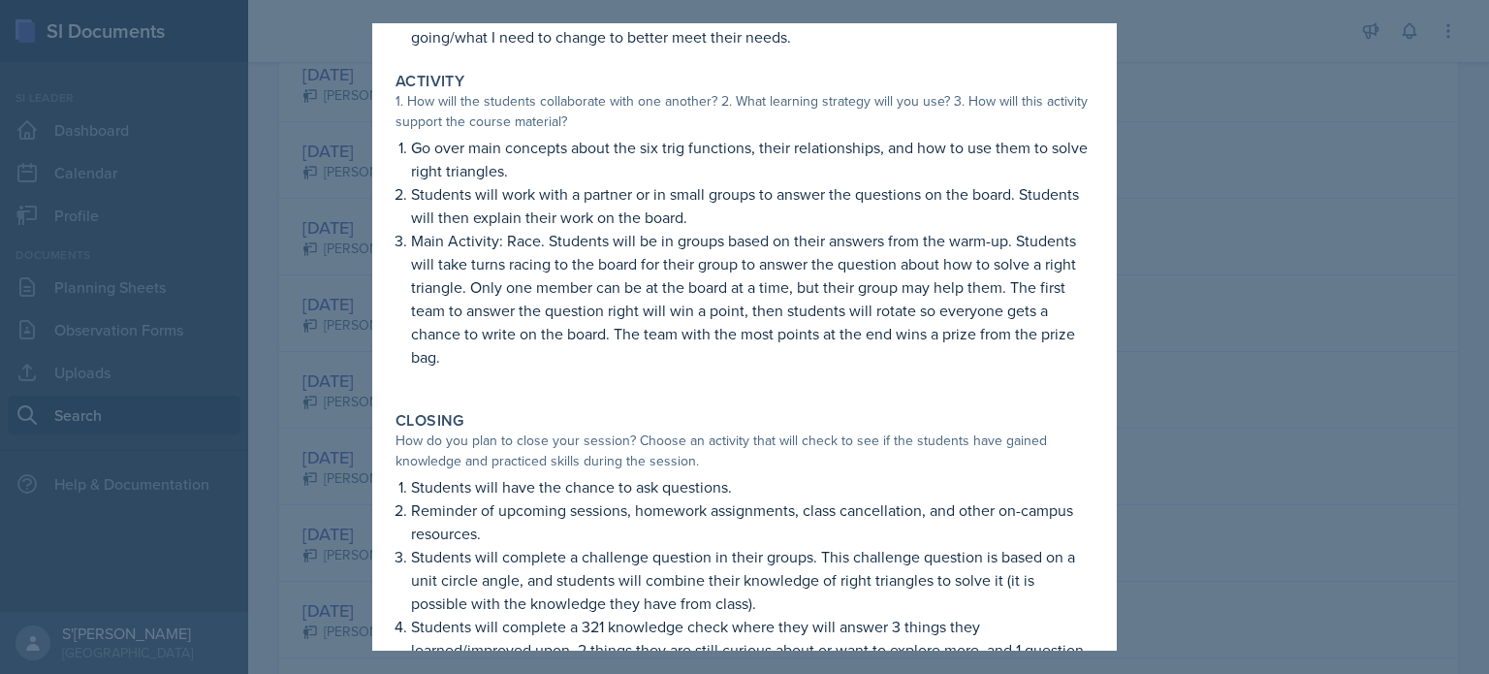
scroll to position [386, 0]
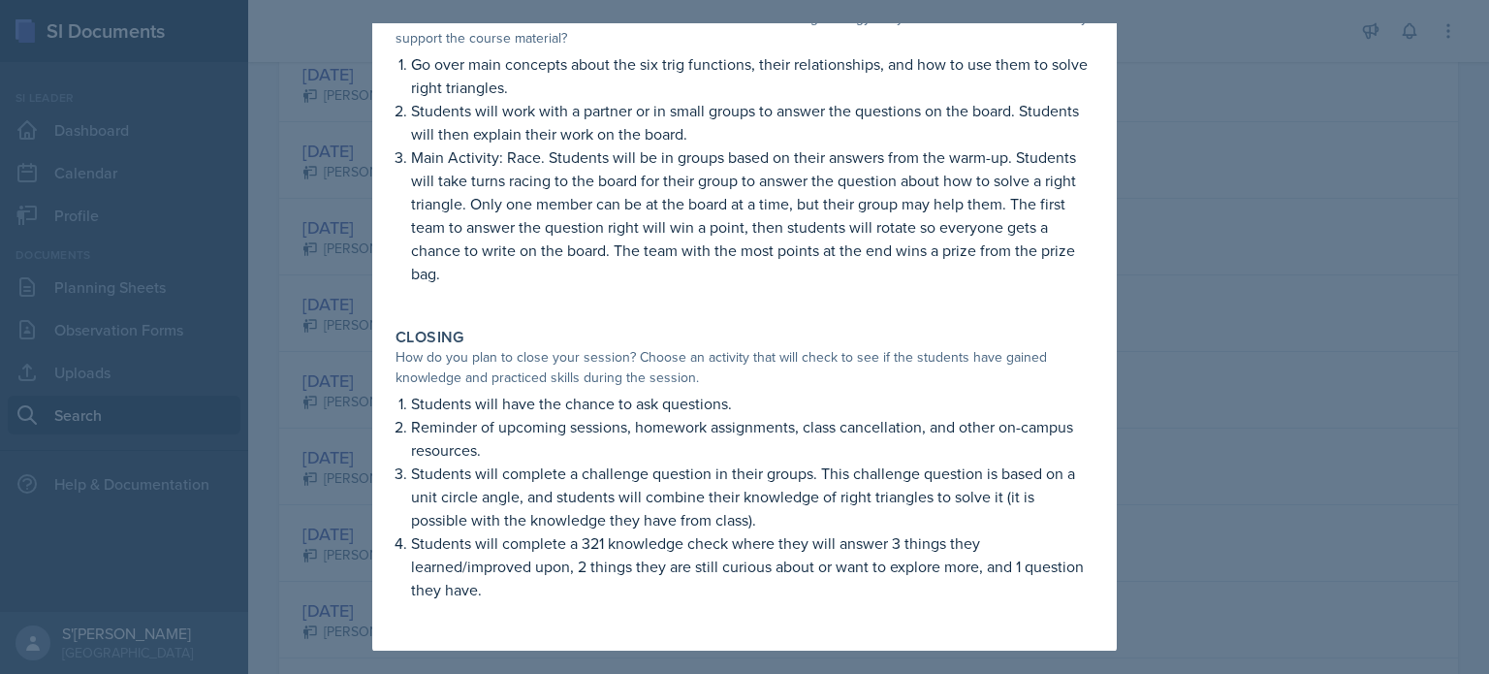
click at [334, 373] on div at bounding box center [744, 337] width 1489 height 674
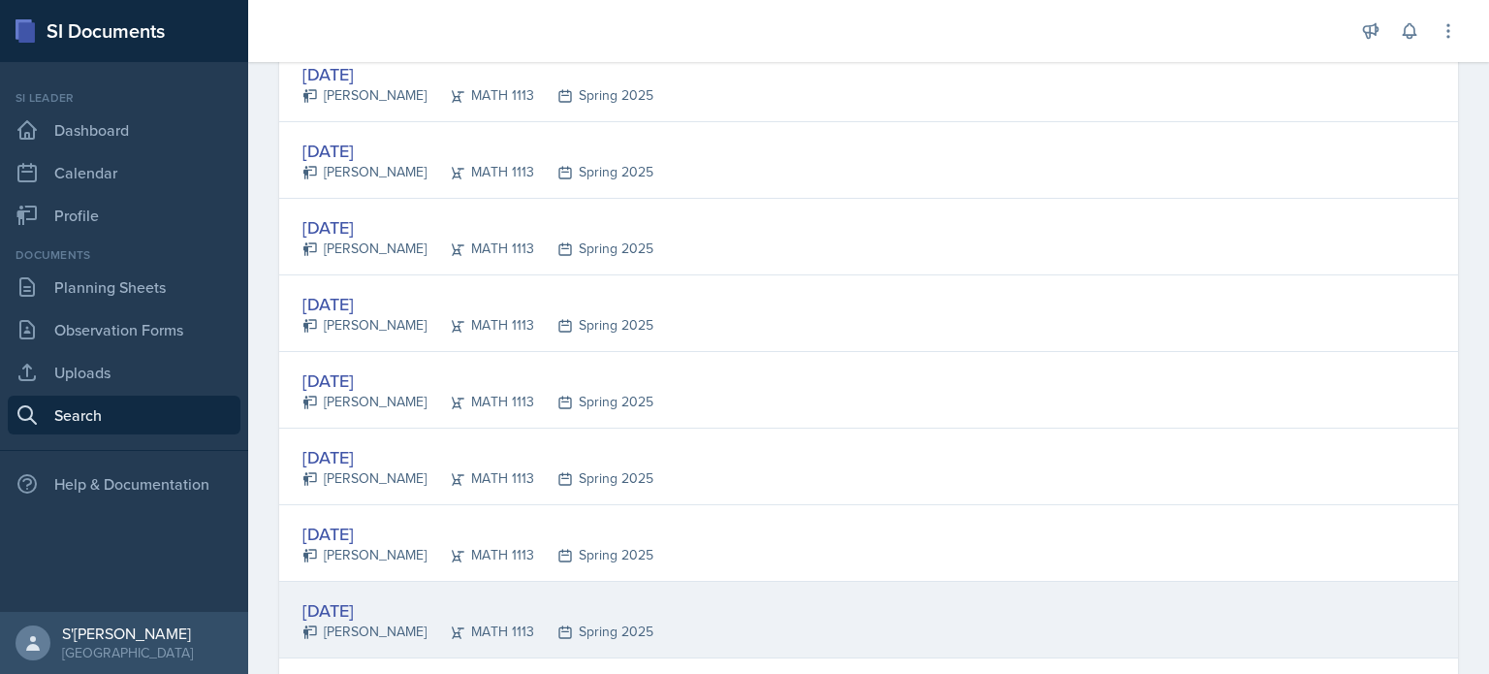
click at [445, 604] on div "Feb 6th, 2025" at bounding box center [478, 610] width 351 height 26
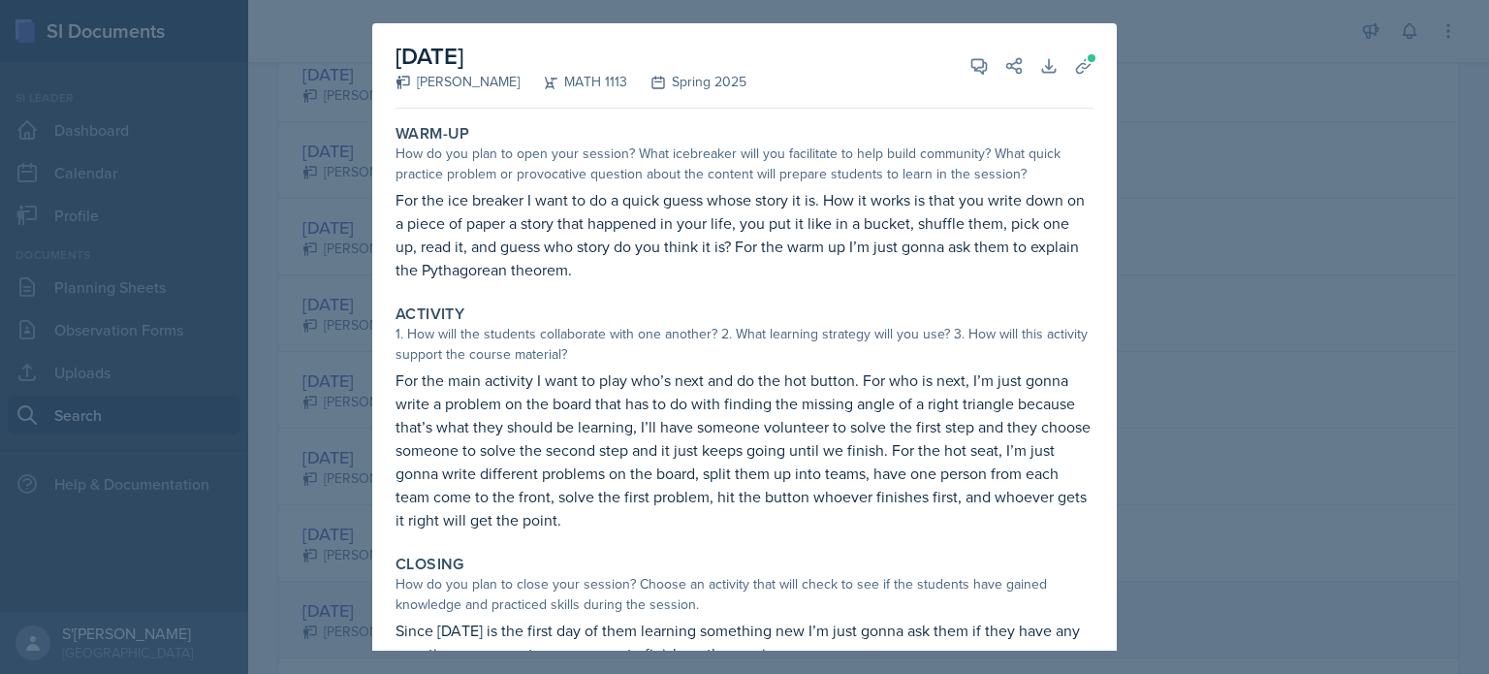
scroll to position [45, 0]
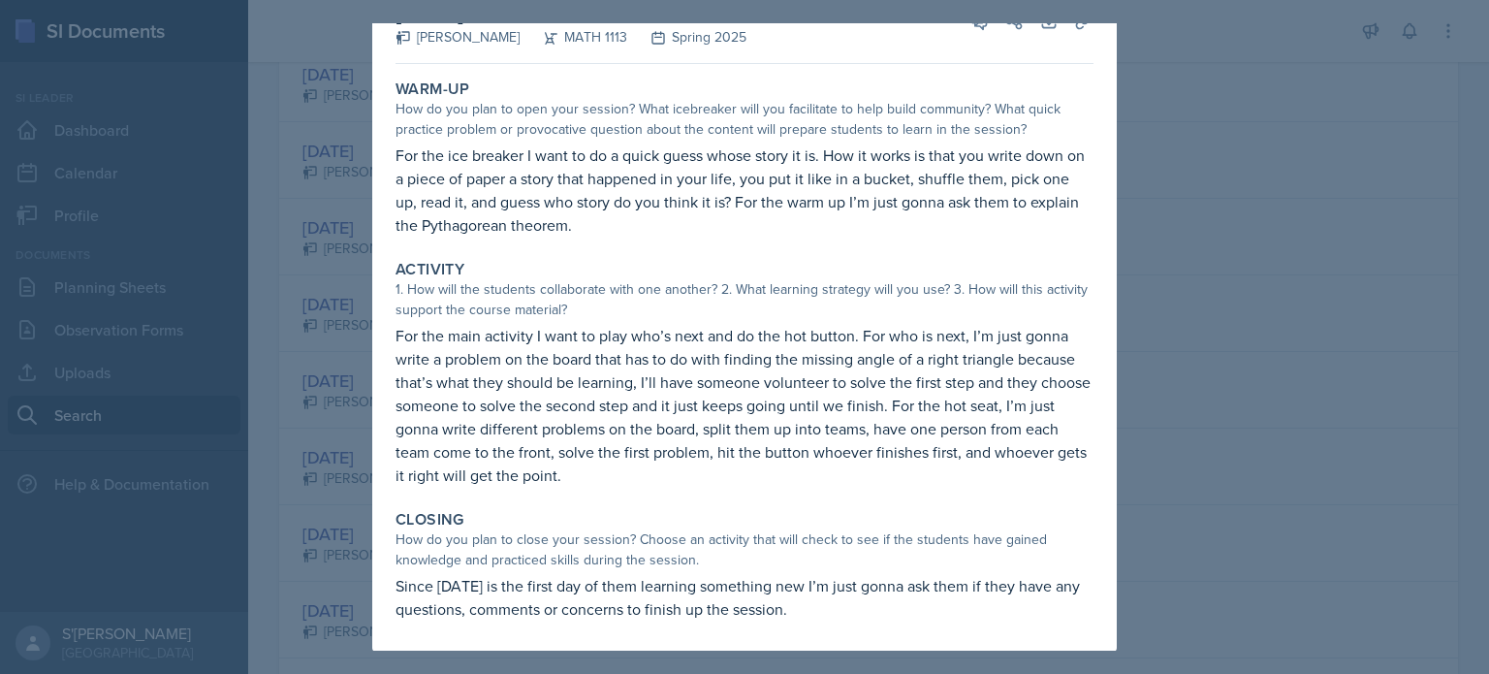
click at [324, 557] on div at bounding box center [744, 337] width 1489 height 674
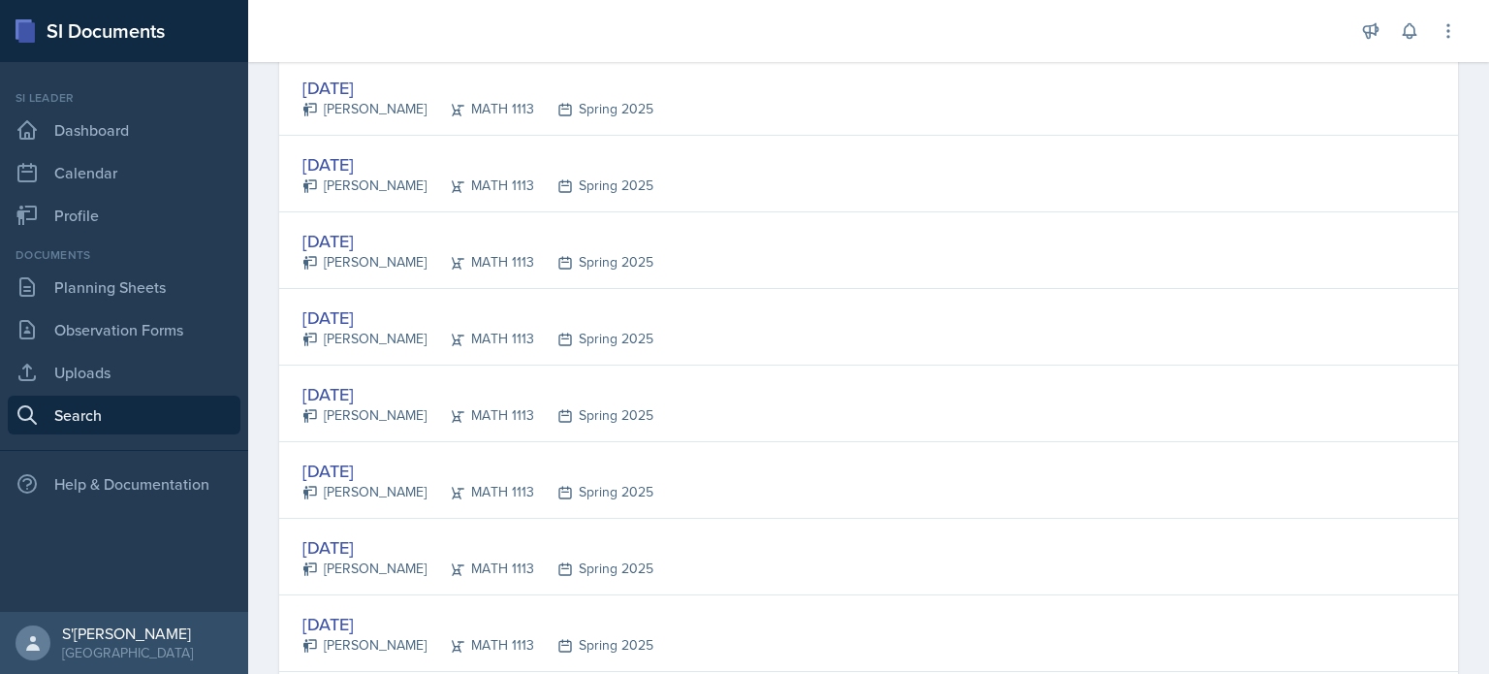
scroll to position [2781, 0]
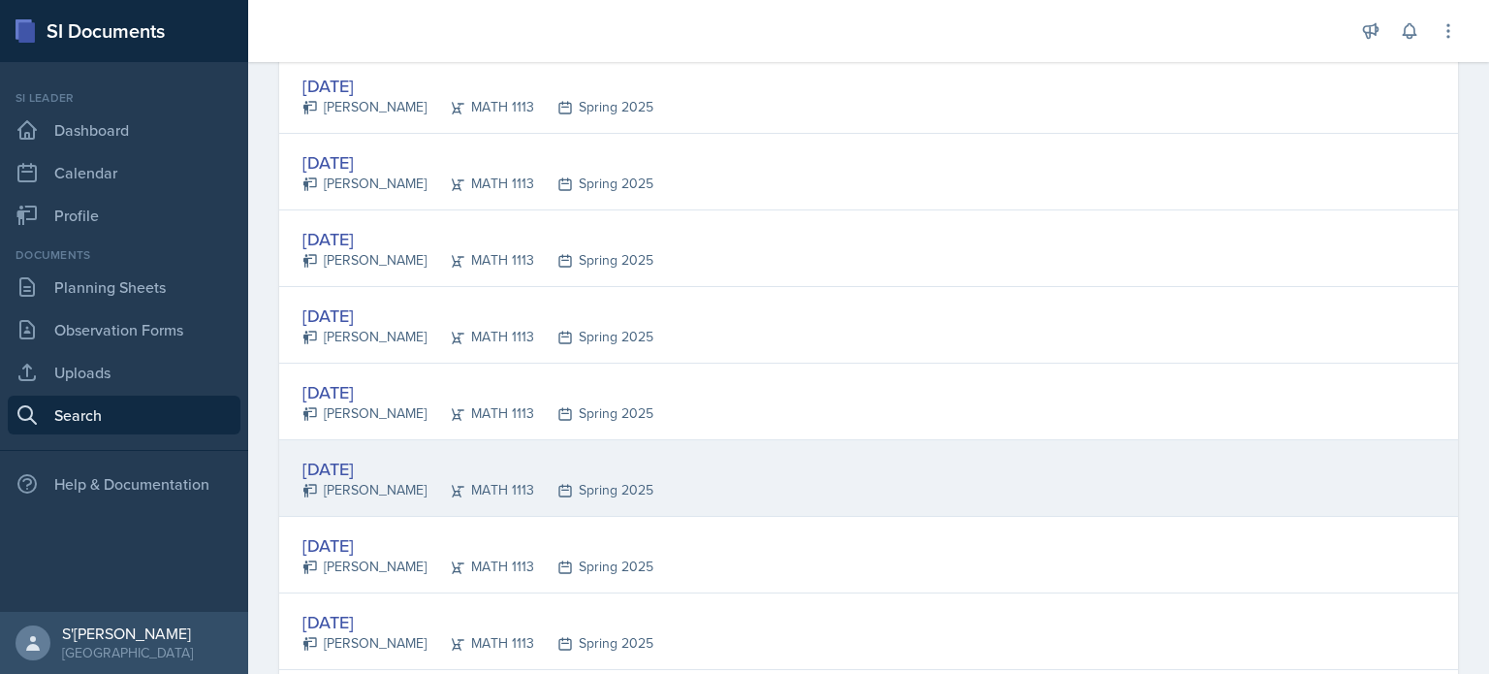
click at [376, 480] on div "Anais Gjergji" at bounding box center [365, 490] width 124 height 20
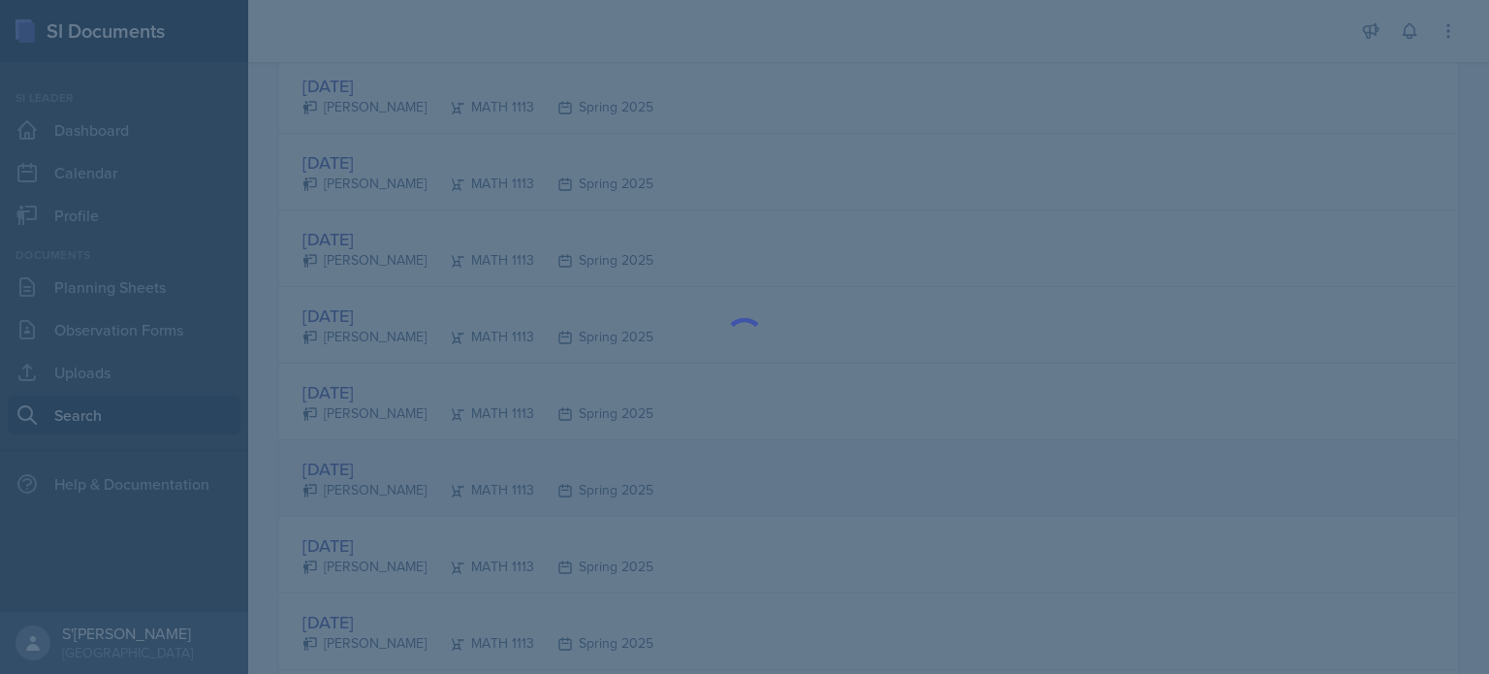
scroll to position [0, 0]
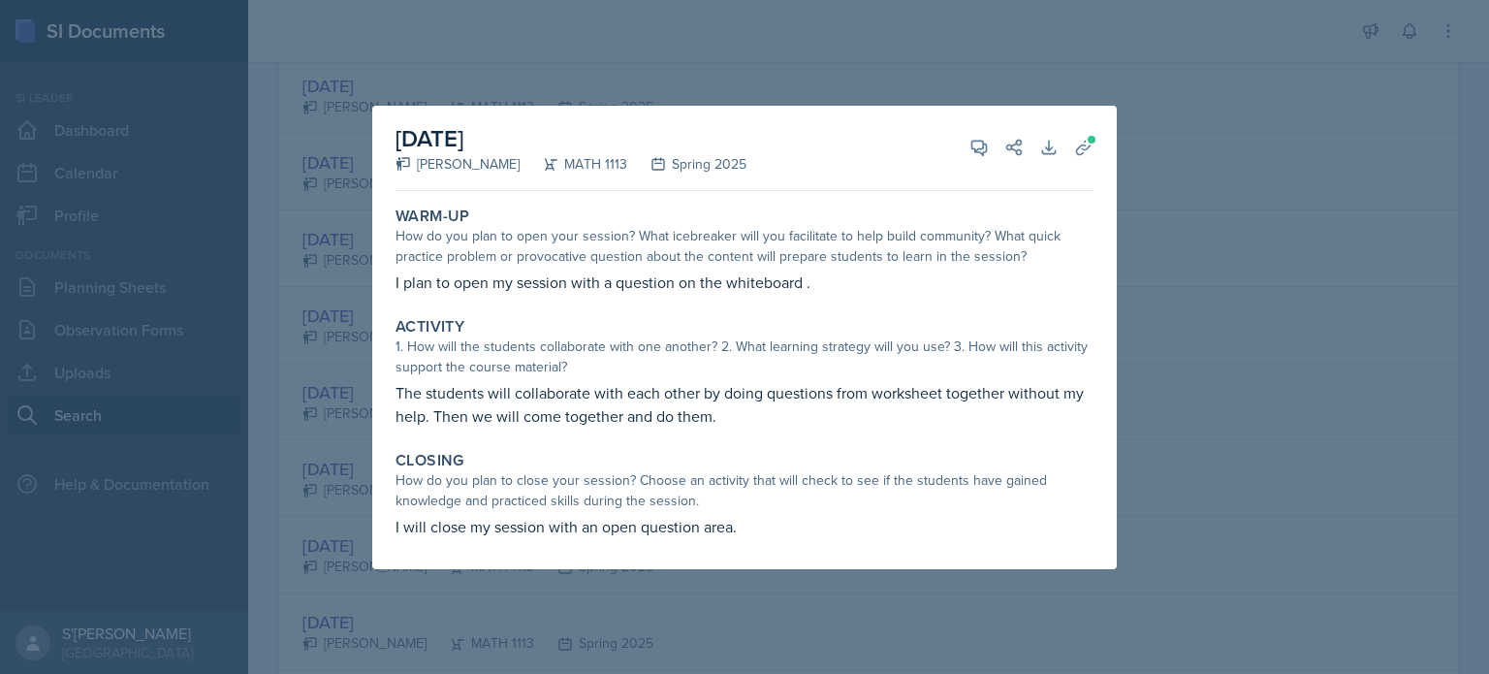
click at [309, 495] on div at bounding box center [744, 337] width 1489 height 674
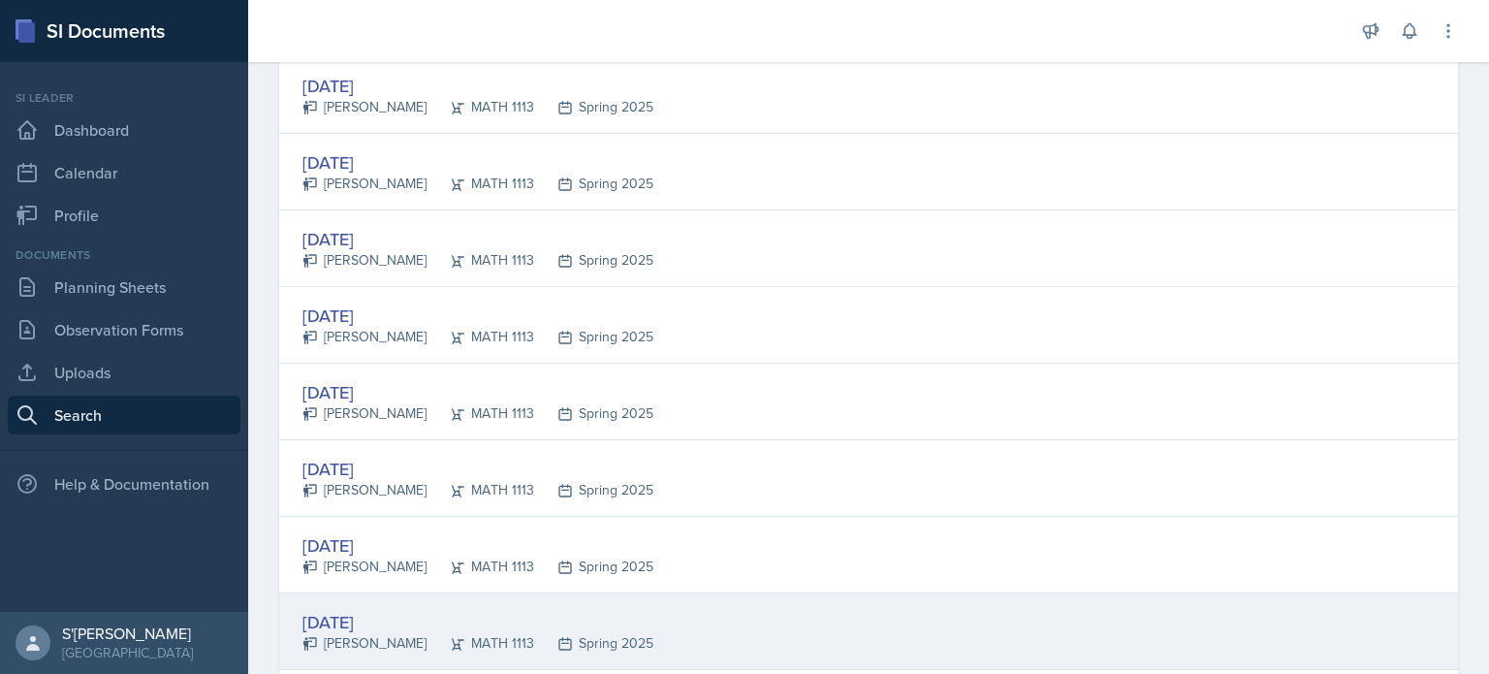
click at [361, 609] on div "Feb 10th, 2025" at bounding box center [478, 622] width 351 height 26
